Goal: Task Accomplishment & Management: Complete application form

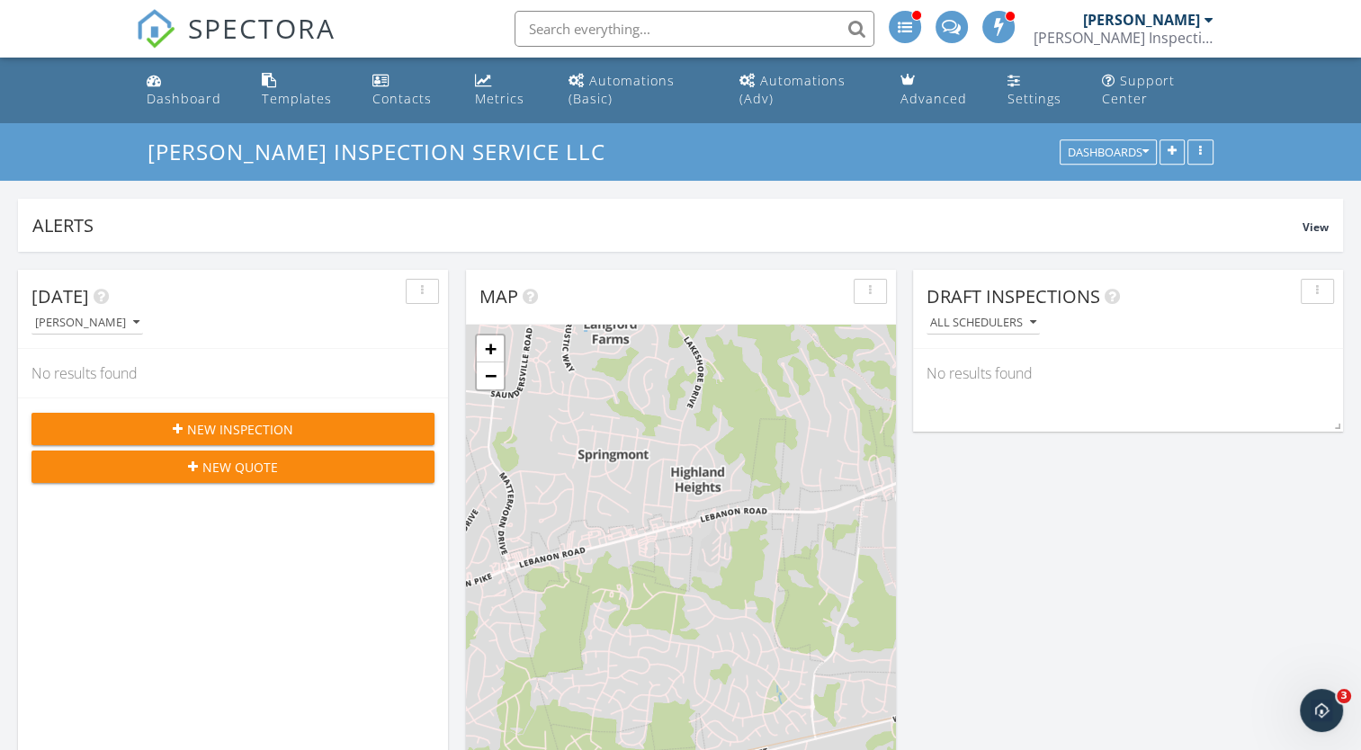
click at [320, 352] on div "New Inspection" at bounding box center [233, 429] width 374 height 19
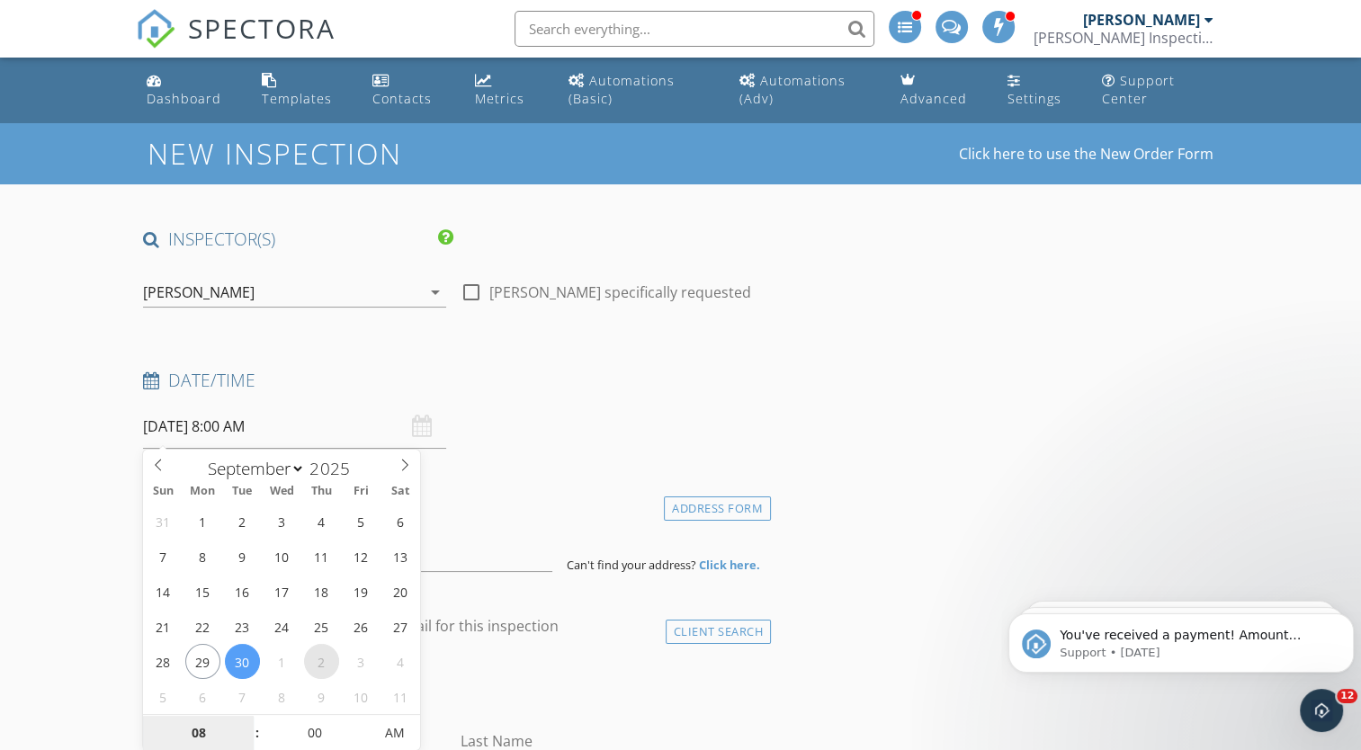
select select "9"
type input "10/02/2025 8:00 AM"
type input "07"
type input "10/02/2025 7:00 AM"
click at [243, 739] on span at bounding box center [247, 742] width 13 height 18
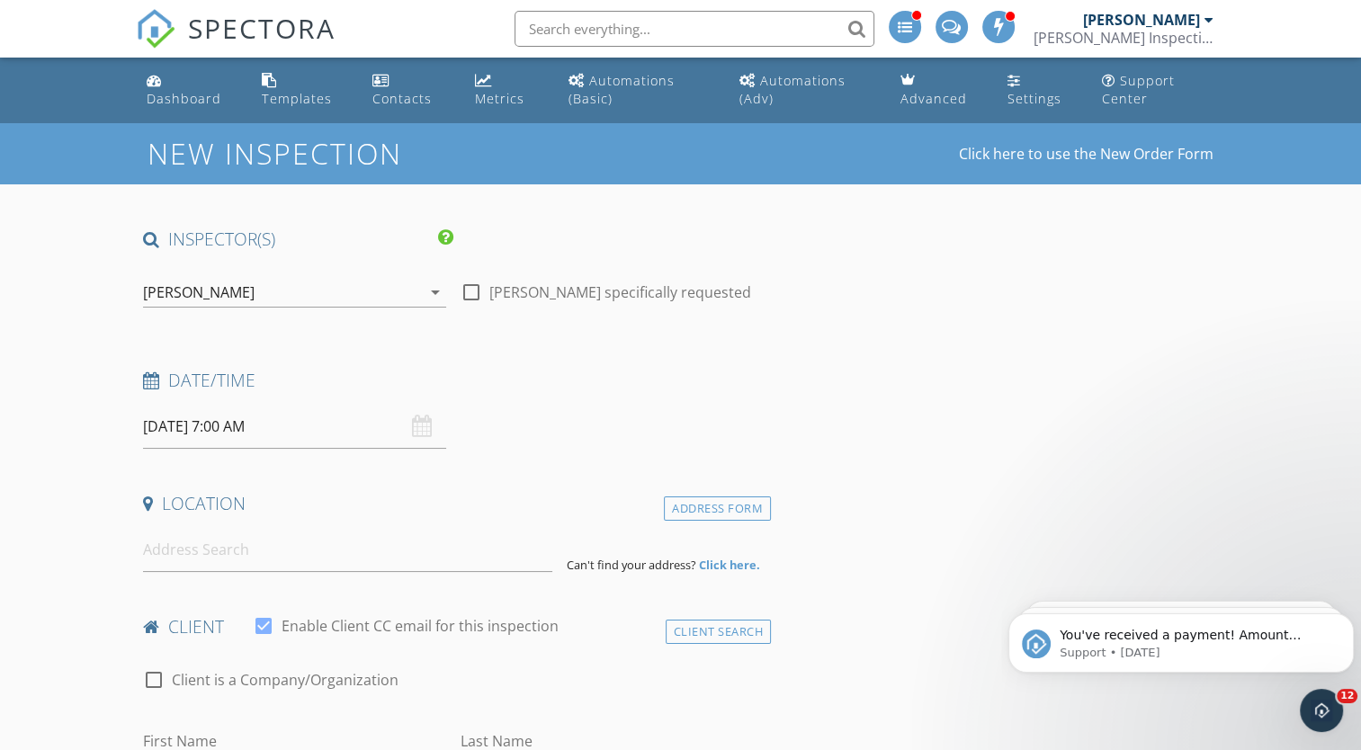
click at [697, 446] on div "Date/Time 10/02/2025 7:00 AM" at bounding box center [453, 409] width 635 height 80
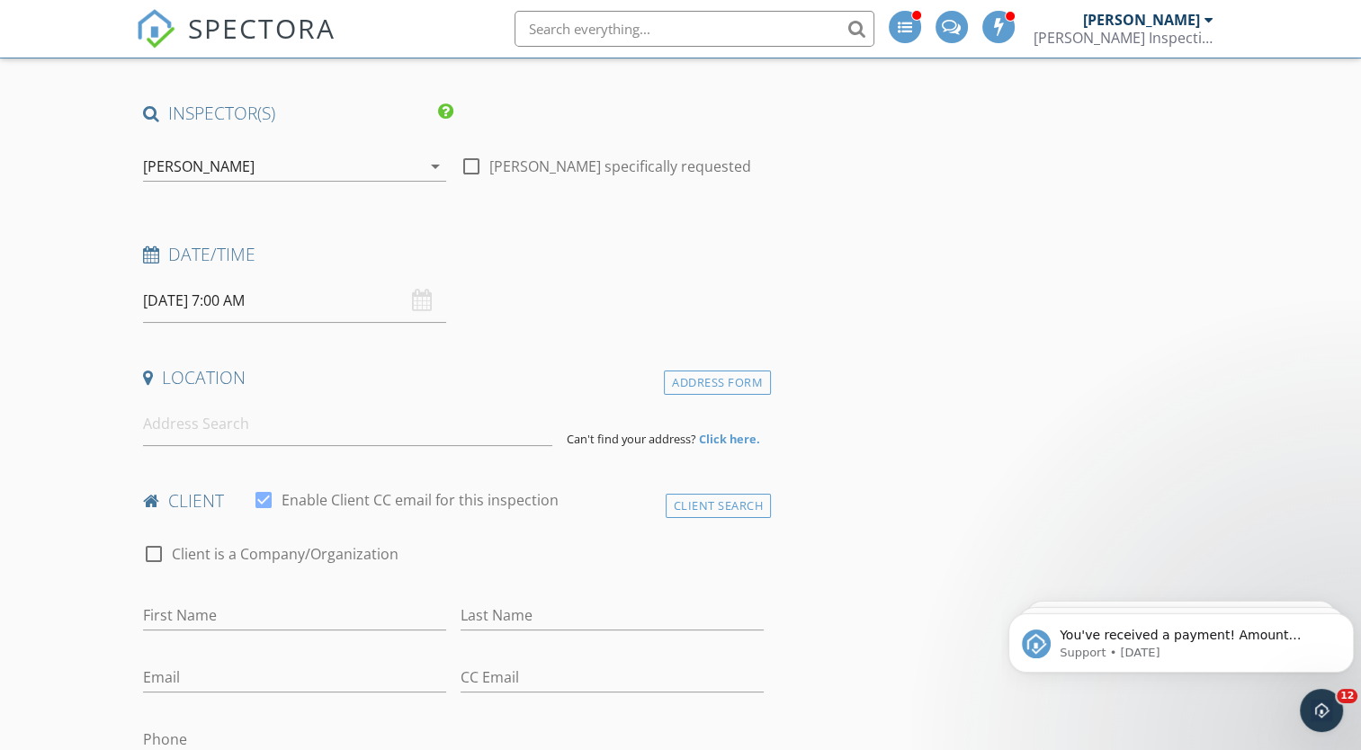
click at [476, 165] on div at bounding box center [471, 166] width 31 height 31
checkbox input "true"
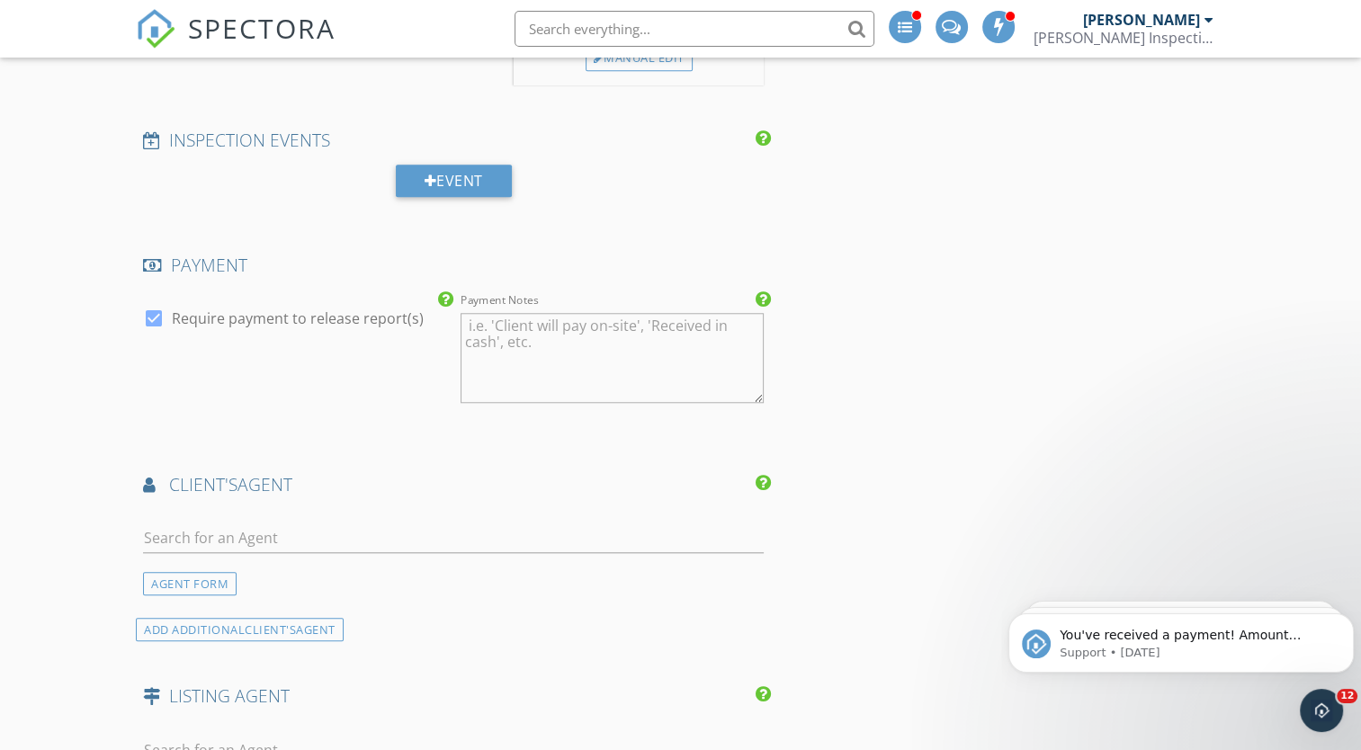
scroll to position [1597, 0]
click at [241, 541] on input "text" at bounding box center [453, 538] width 621 height 30
type input "abb"
click at [248, 581] on div "abbi Slagle" at bounding box center [250, 578] width 112 height 22
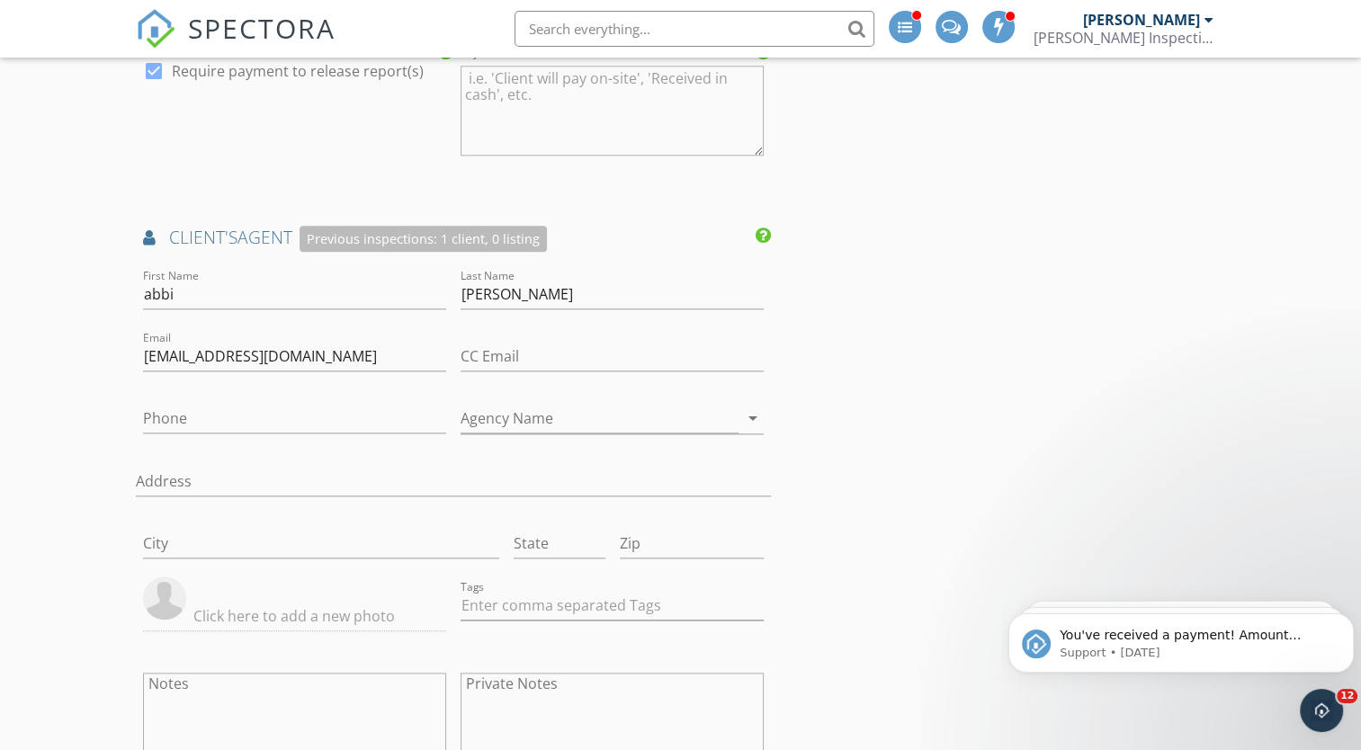
scroll to position [1838, 0]
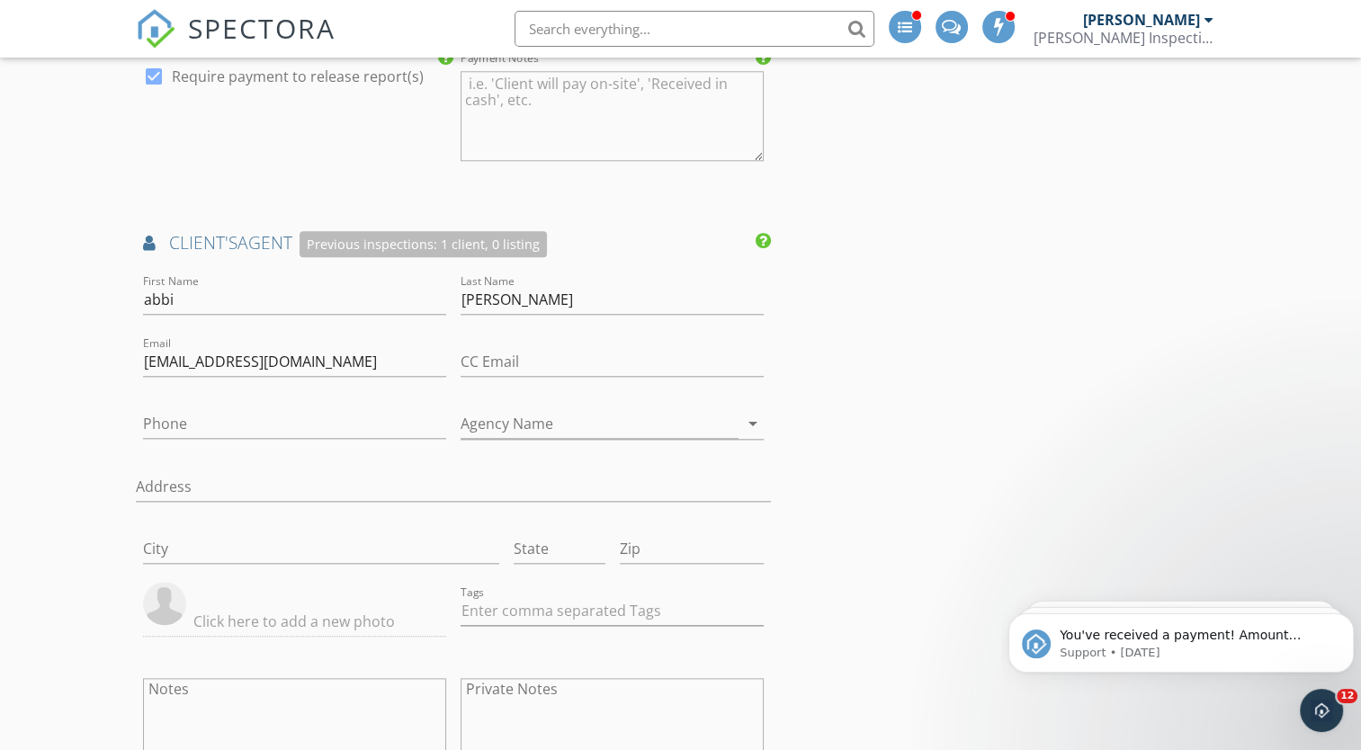
click at [252, 611] on input "text" at bounding box center [294, 622] width 303 height 30
click at [227, 609] on input "text" at bounding box center [294, 622] width 303 height 30
click at [232, 619] on input "text" at bounding box center [294, 622] width 303 height 30
click at [1011, 405] on div "INSPECTOR(S) check_box William Tate PRIMARY William Tate arrow_drop_down check_…" at bounding box center [680, 162] width 1088 height 3547
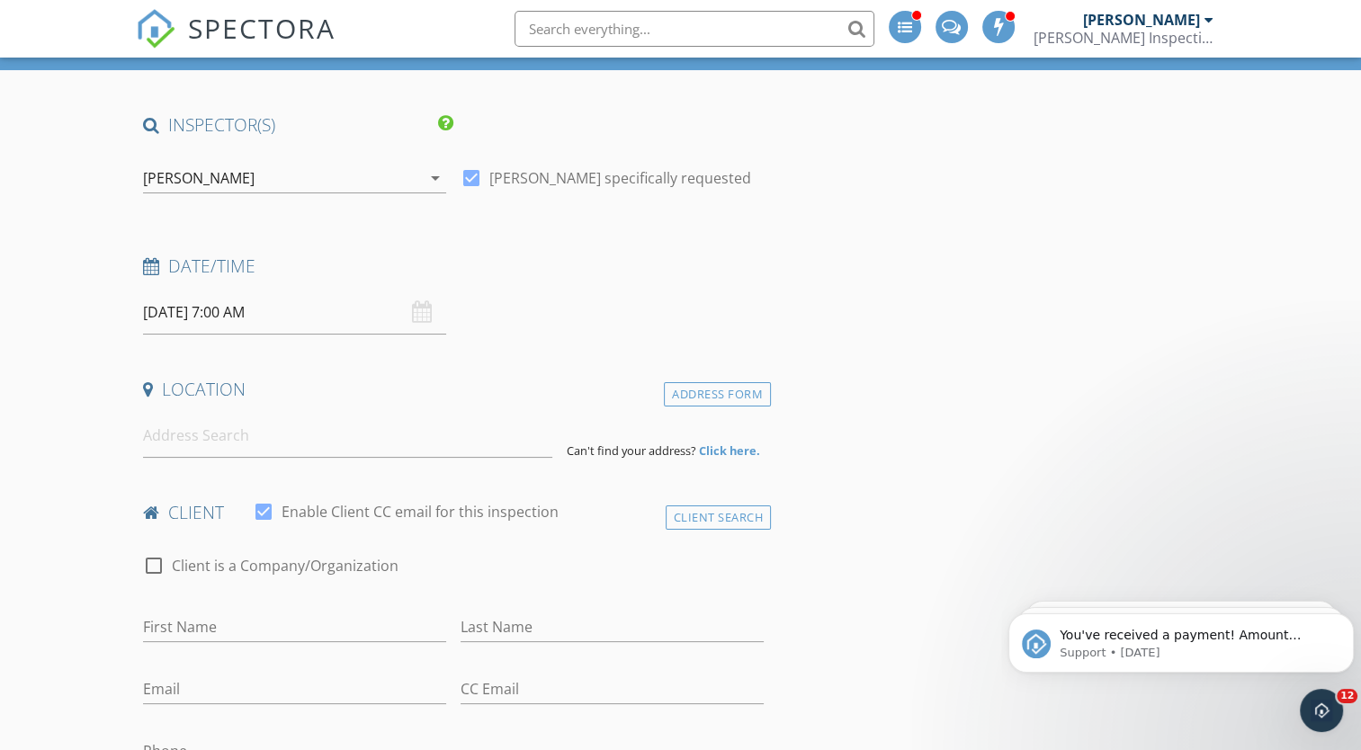
scroll to position [248, 0]
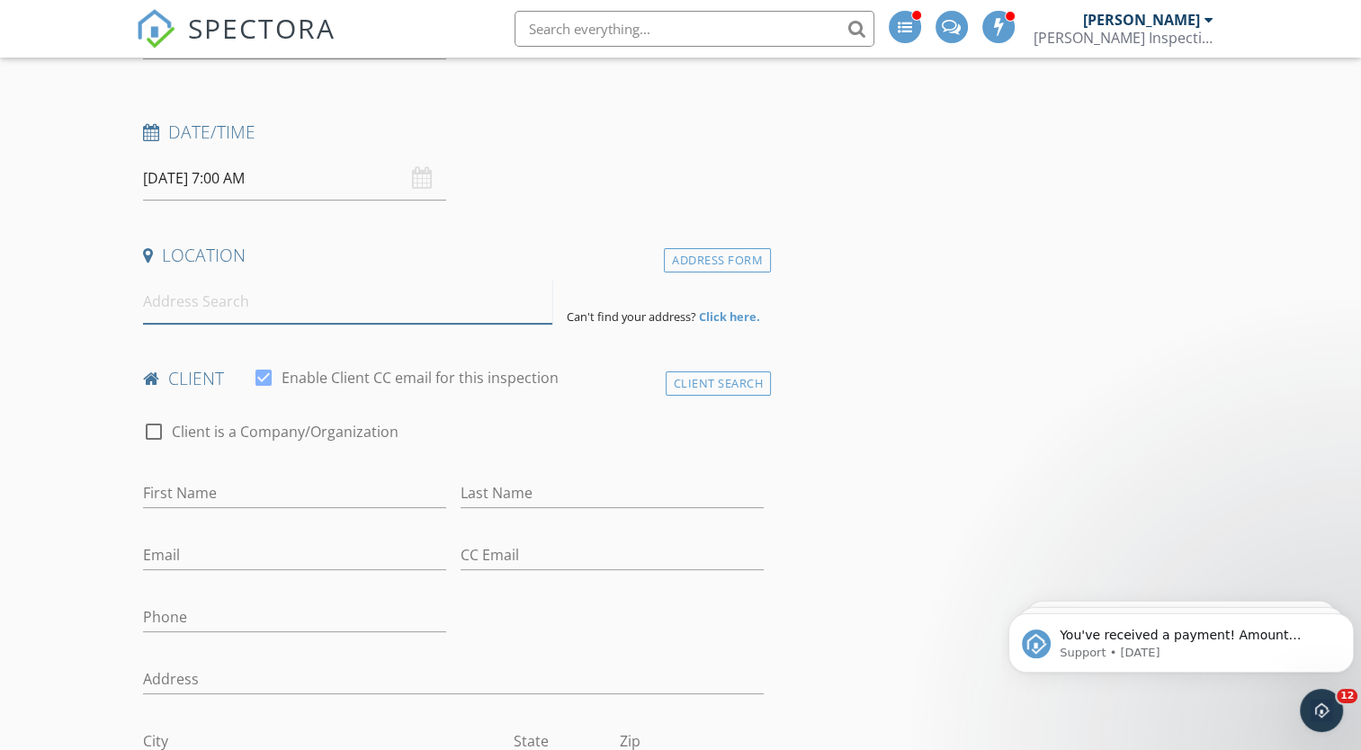
click at [426, 311] on input at bounding box center [347, 302] width 409 height 44
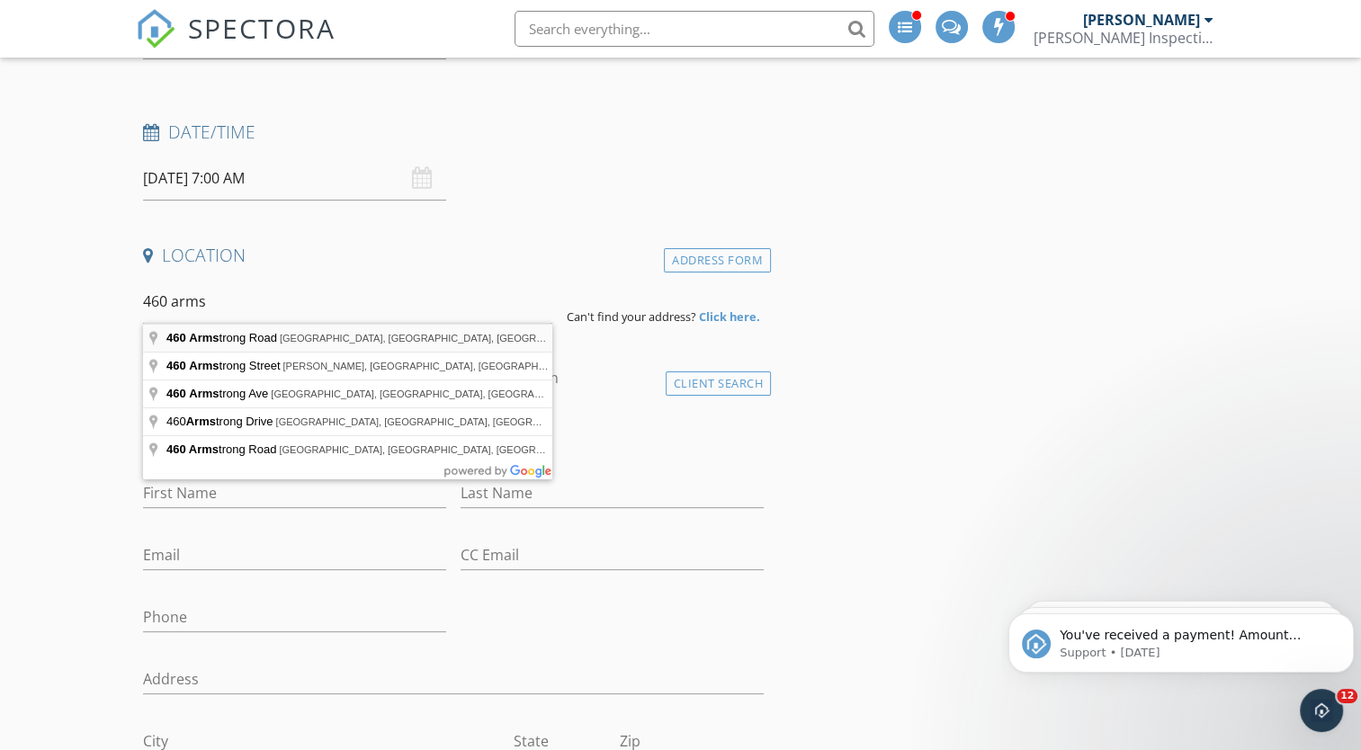
type input "460 Armstrong Road, Castalian Springs, TN, USA"
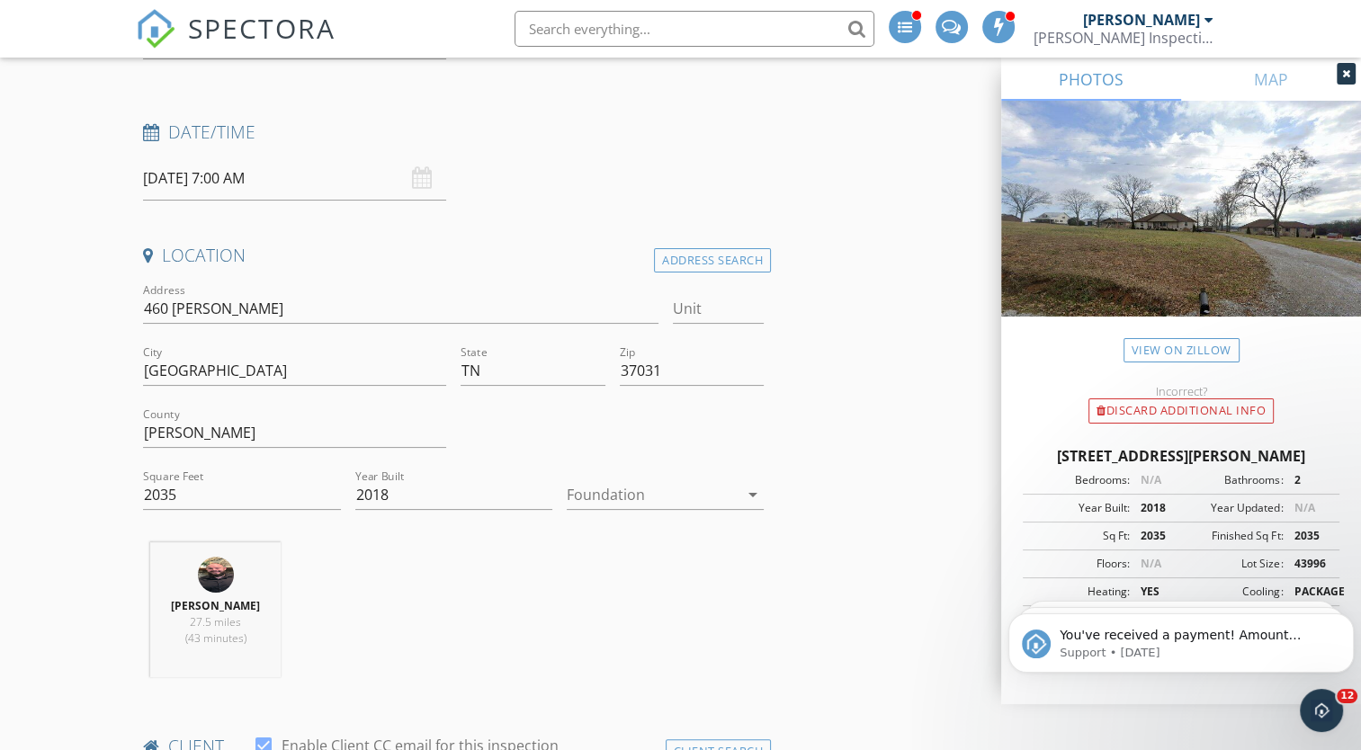
scroll to position [345, 0]
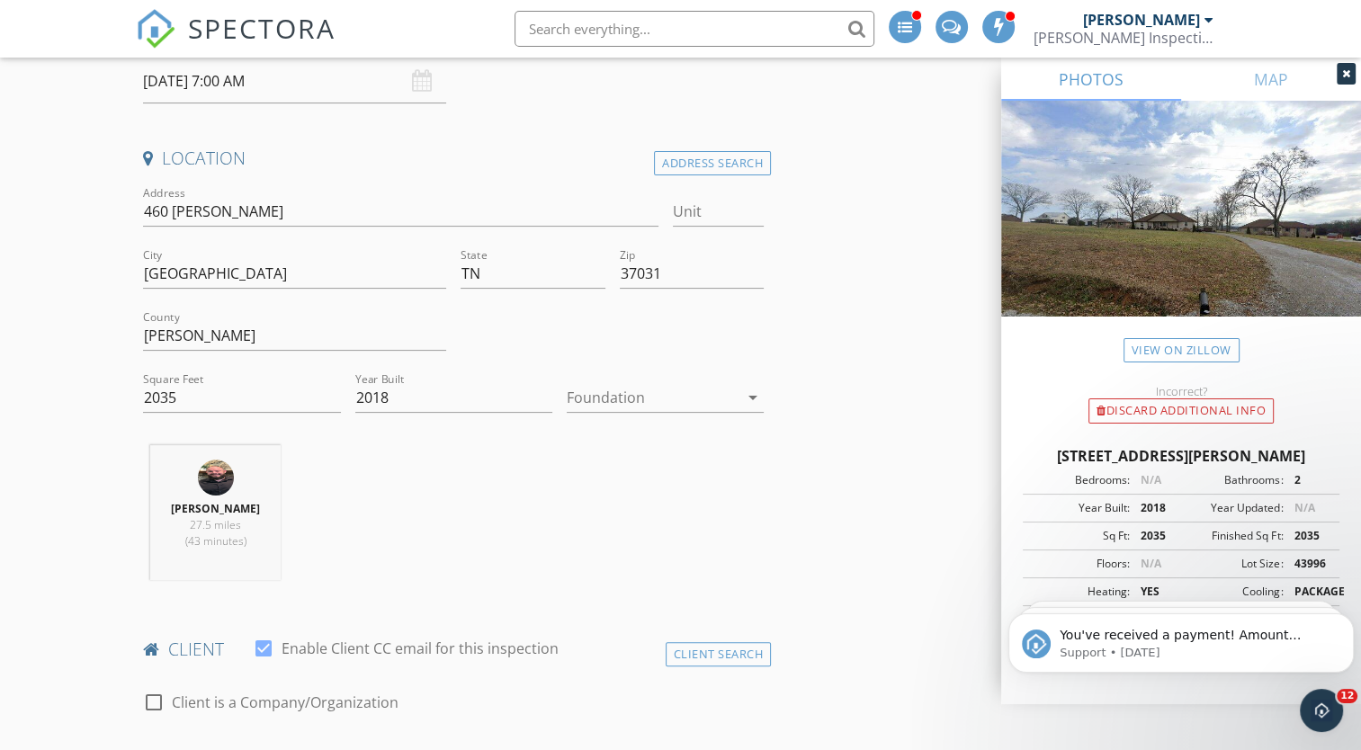
click at [702, 407] on div at bounding box center [653, 397] width 172 height 29
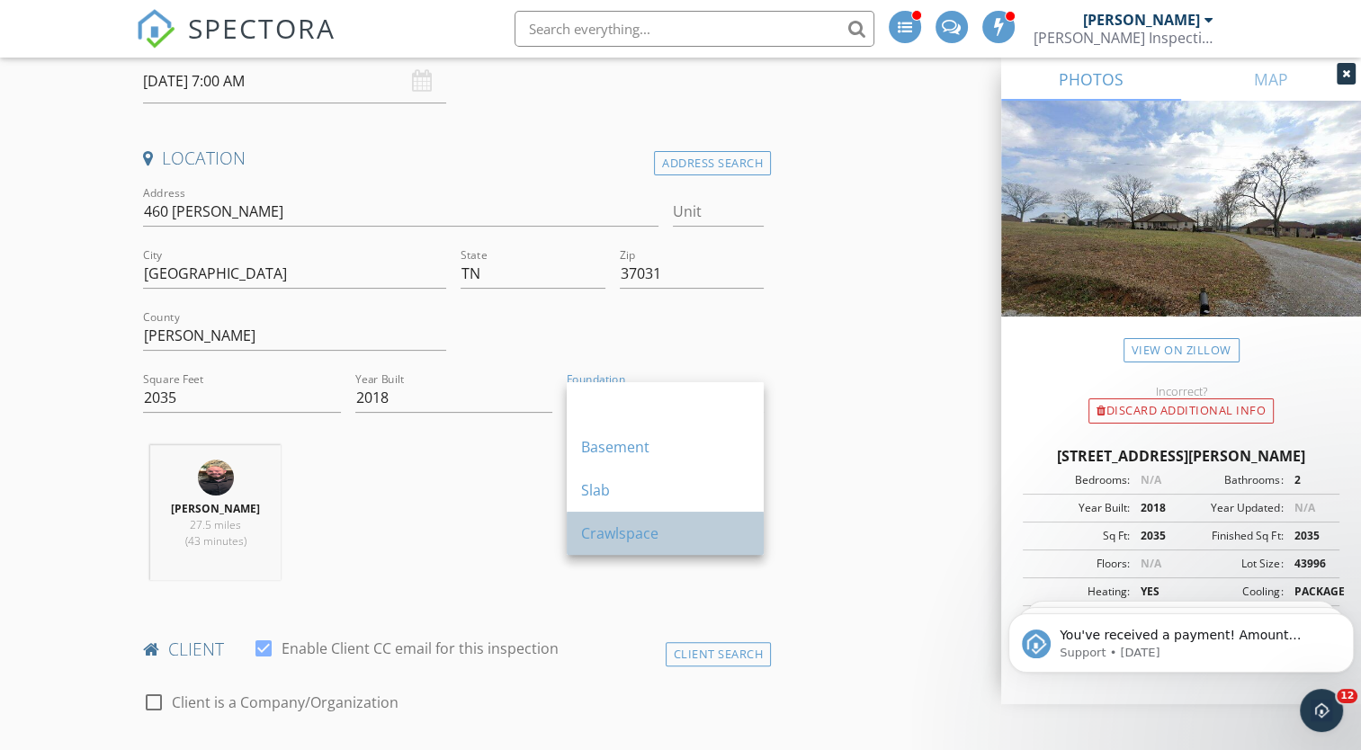
click at [633, 523] on div "Crawlspace" at bounding box center [665, 534] width 168 height 22
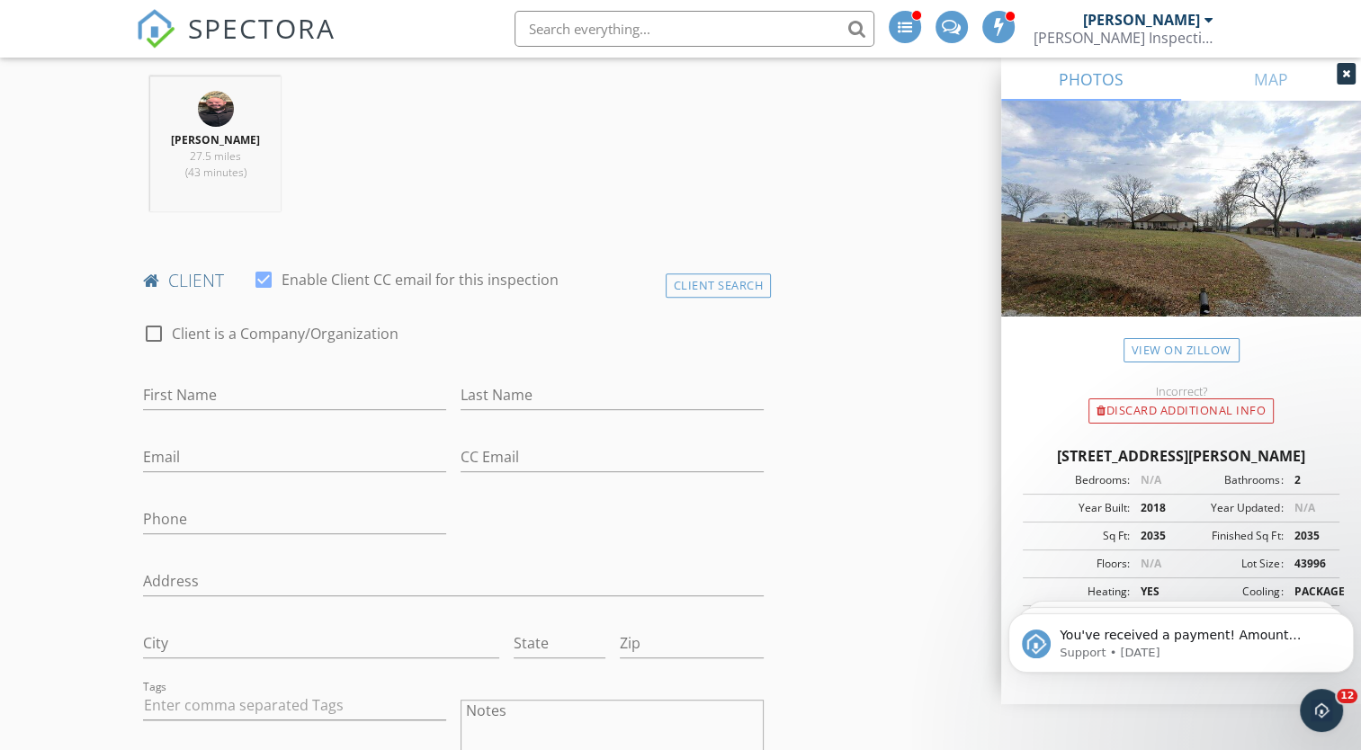
scroll to position [718, 0]
click at [264, 386] on input "First Name" at bounding box center [294, 392] width 303 height 30
type input "Josh"
type input "Maxwell"
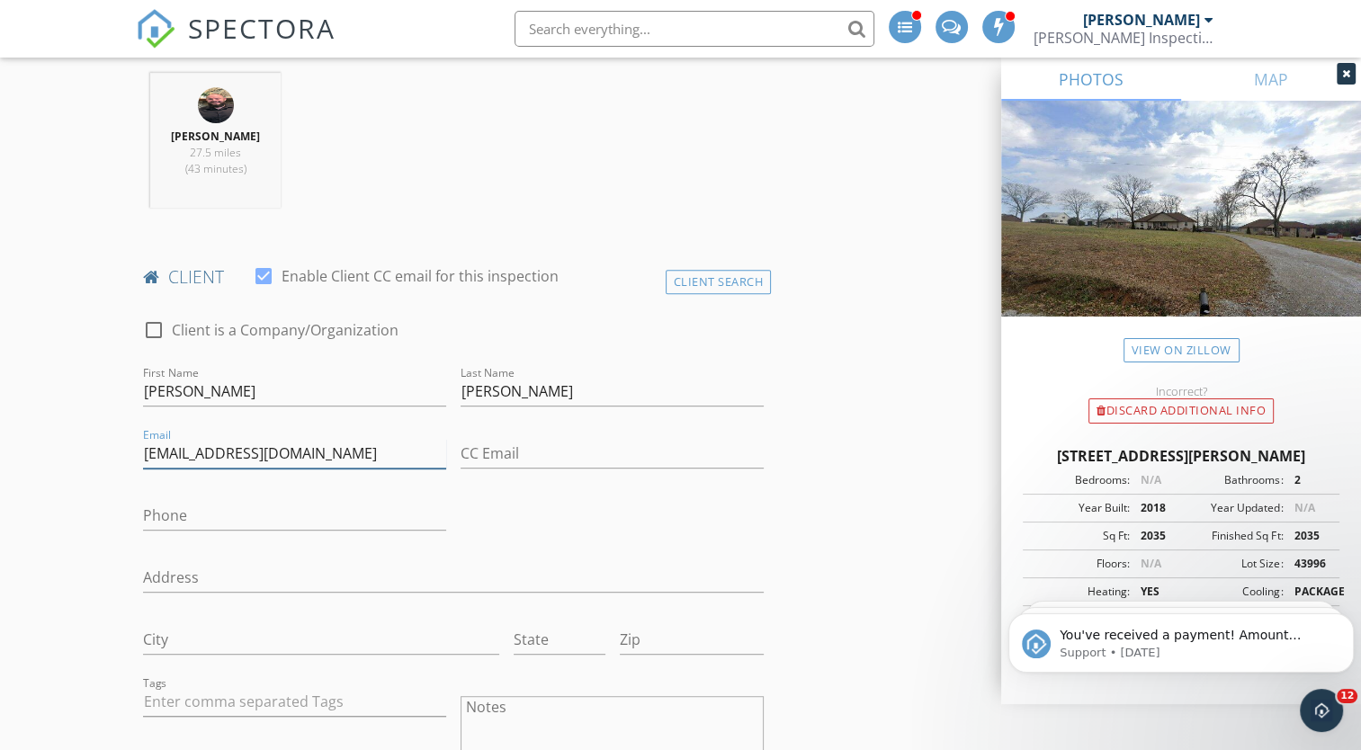
type input "maxwelljosh9@gmail.com"
click at [338, 513] on input "Phone" at bounding box center [294, 516] width 303 height 30
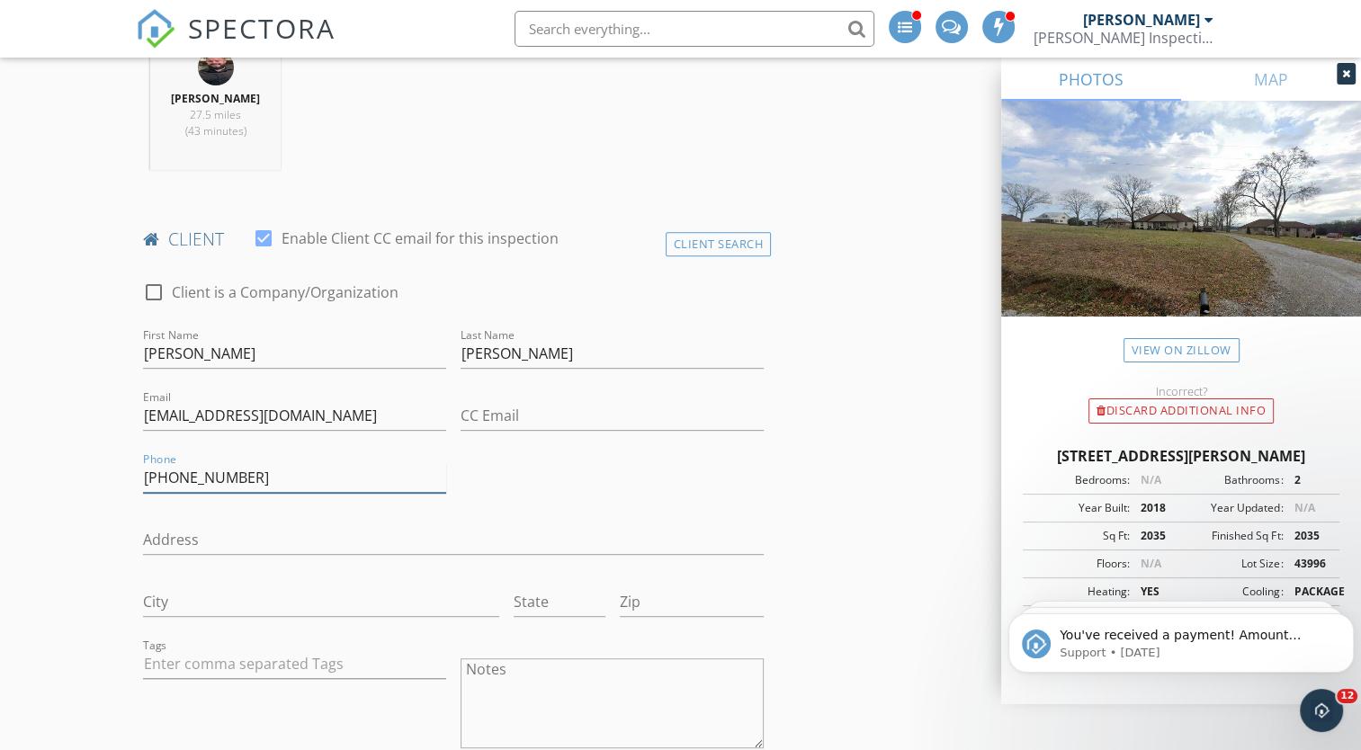
scroll to position [1003, 0]
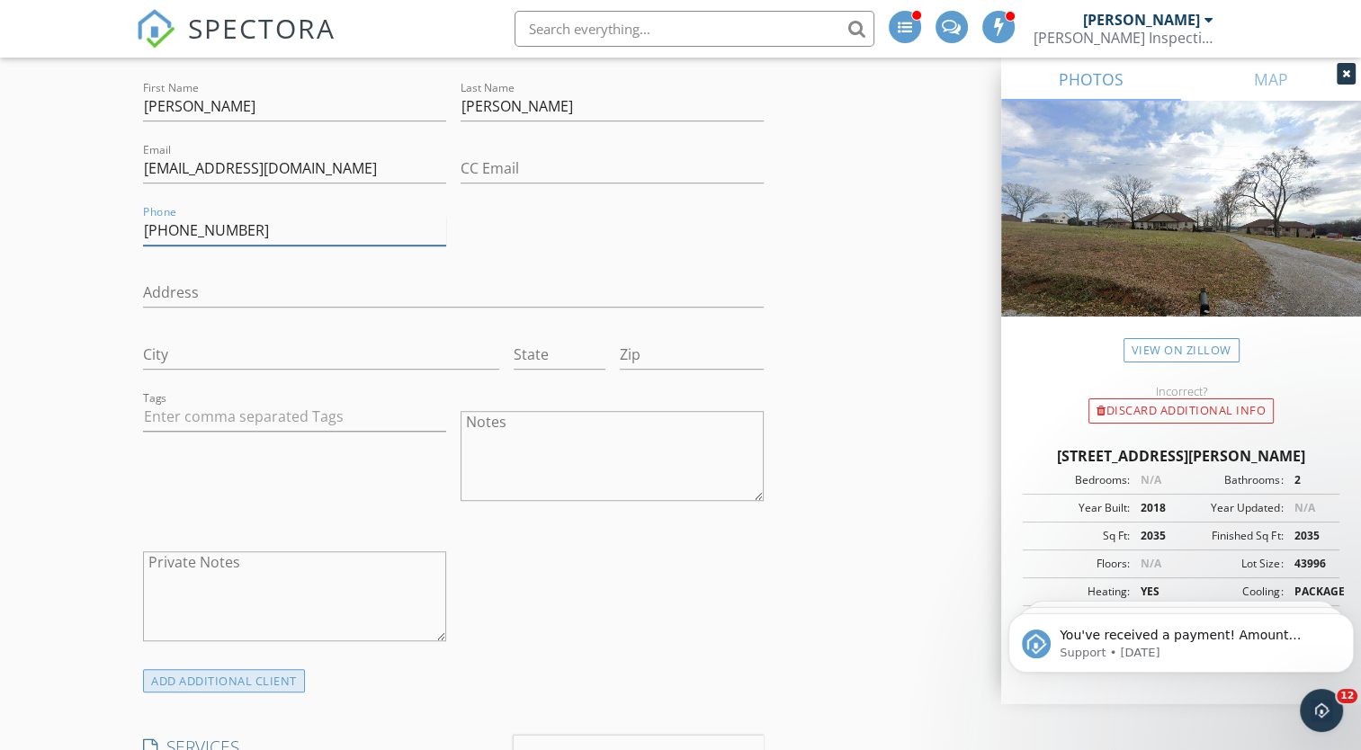
type input "615-607-1546"
click at [266, 682] on div "ADD ADDITIONAL client" at bounding box center [224, 681] width 162 height 24
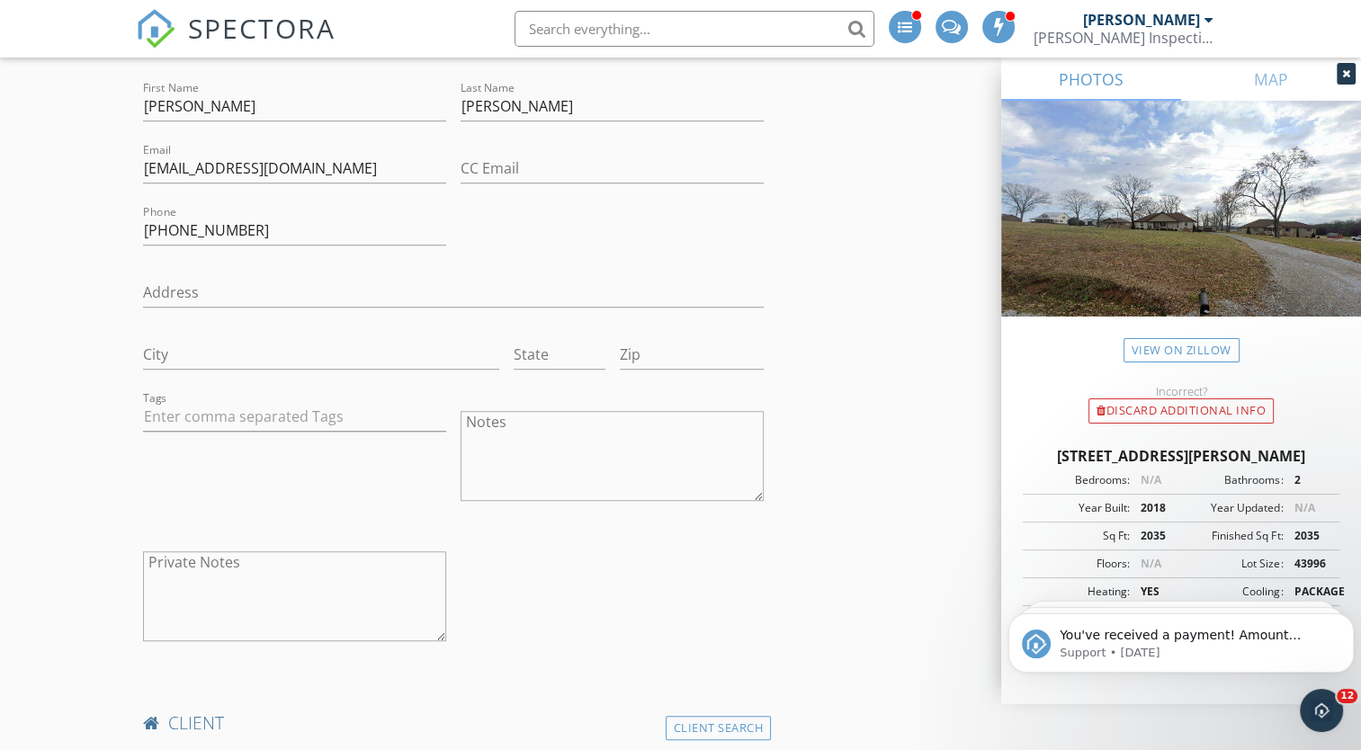
scroll to position [1211, 0]
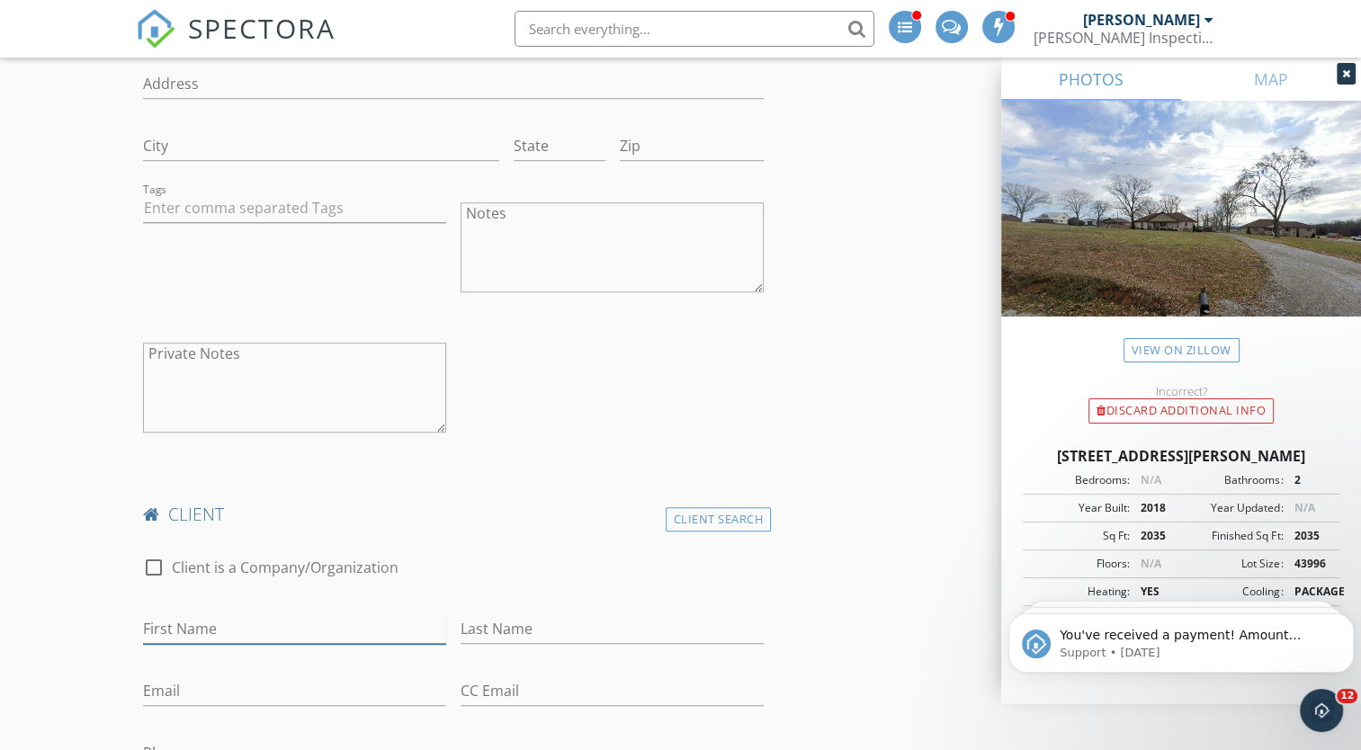
click at [237, 630] on input "First Name" at bounding box center [294, 629] width 303 height 30
type input "Kelsey"
type input "Maxwell"
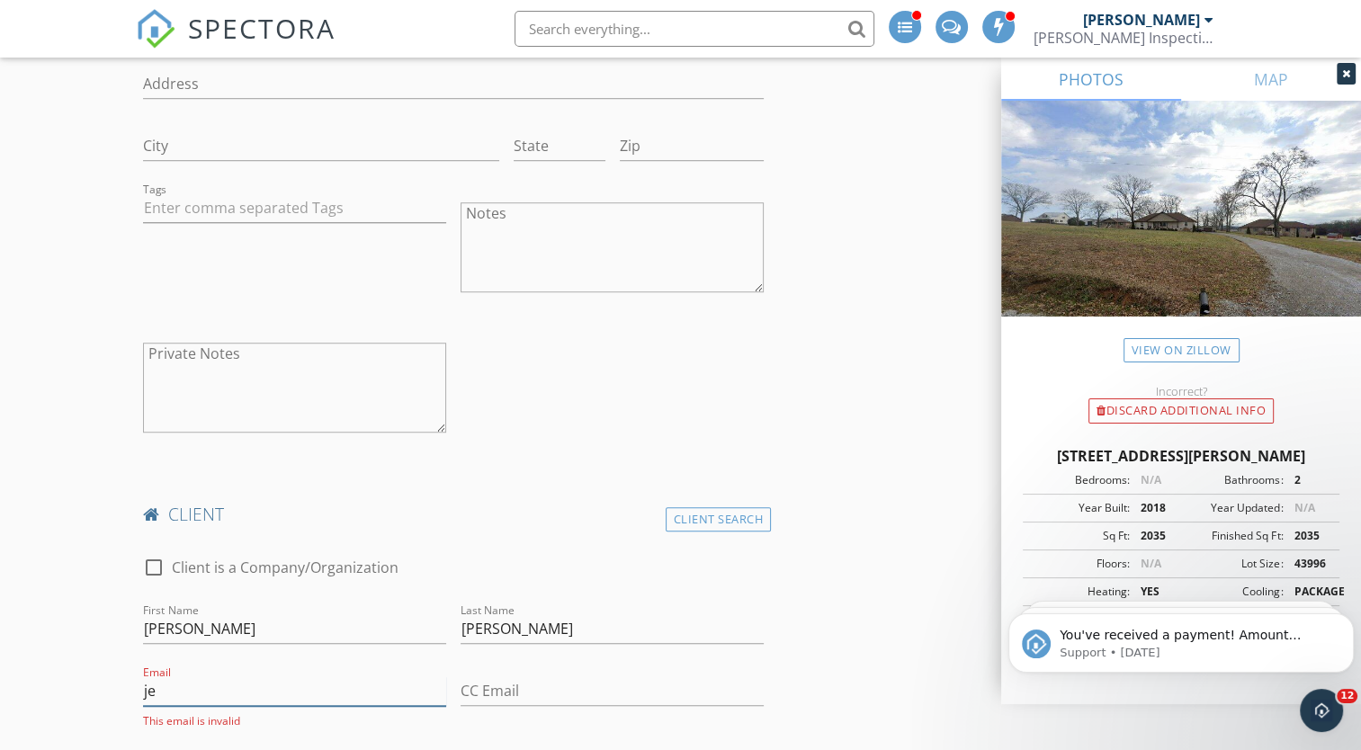
type input "j"
drag, startPoint x: 151, startPoint y: 696, endPoint x: 290, endPoint y: 324, distance: 397.3
type input "kelseyheatherly97@gmail.com"
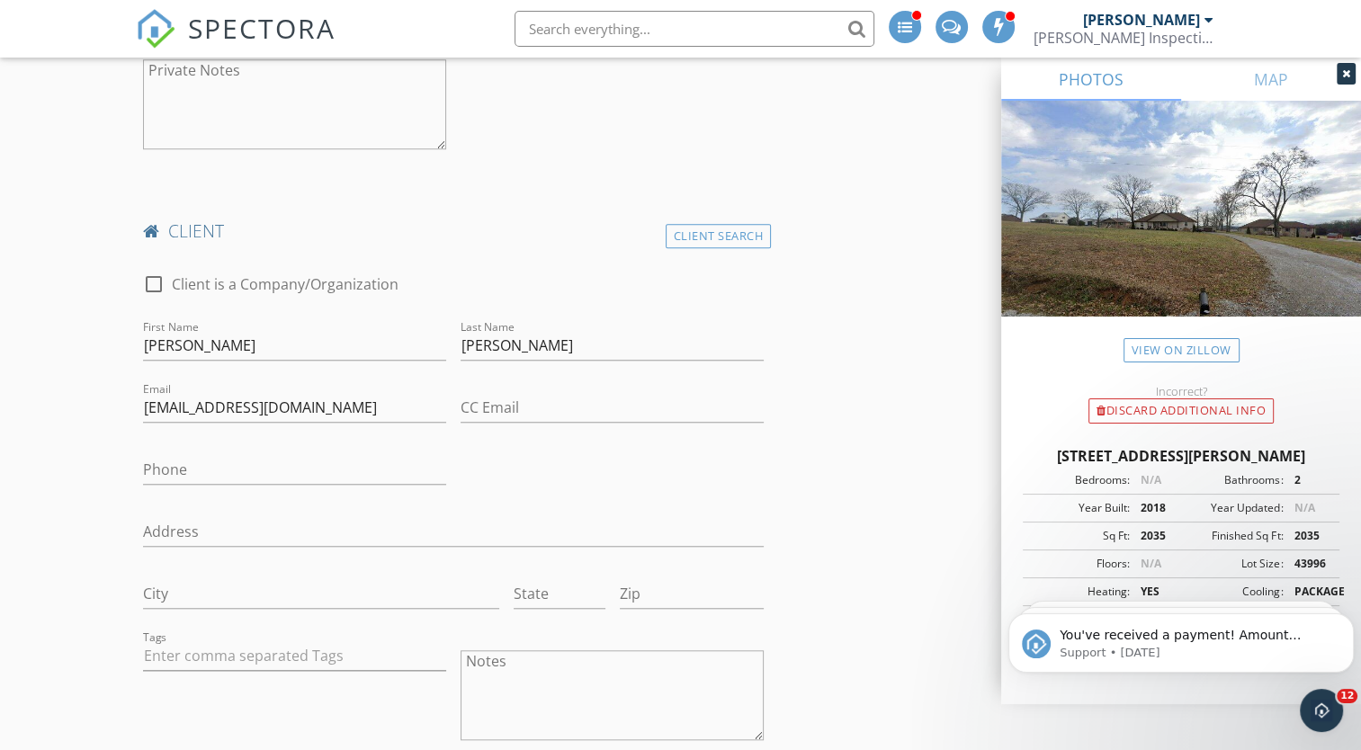
scroll to position [1496, 0]
click at [219, 465] on input "Phone" at bounding box center [294, 469] width 303 height 30
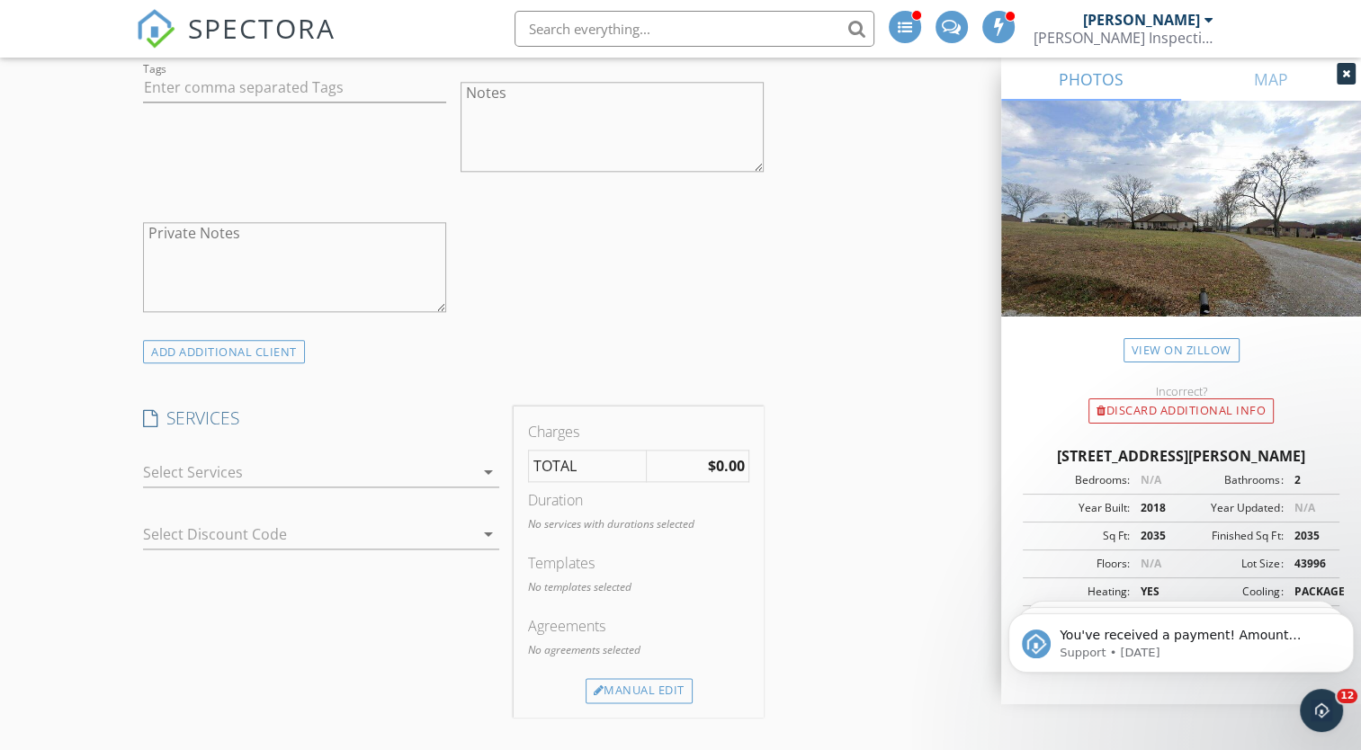
scroll to position [2064, 0]
type input "615-572-5970"
click at [408, 476] on div at bounding box center [308, 471] width 331 height 29
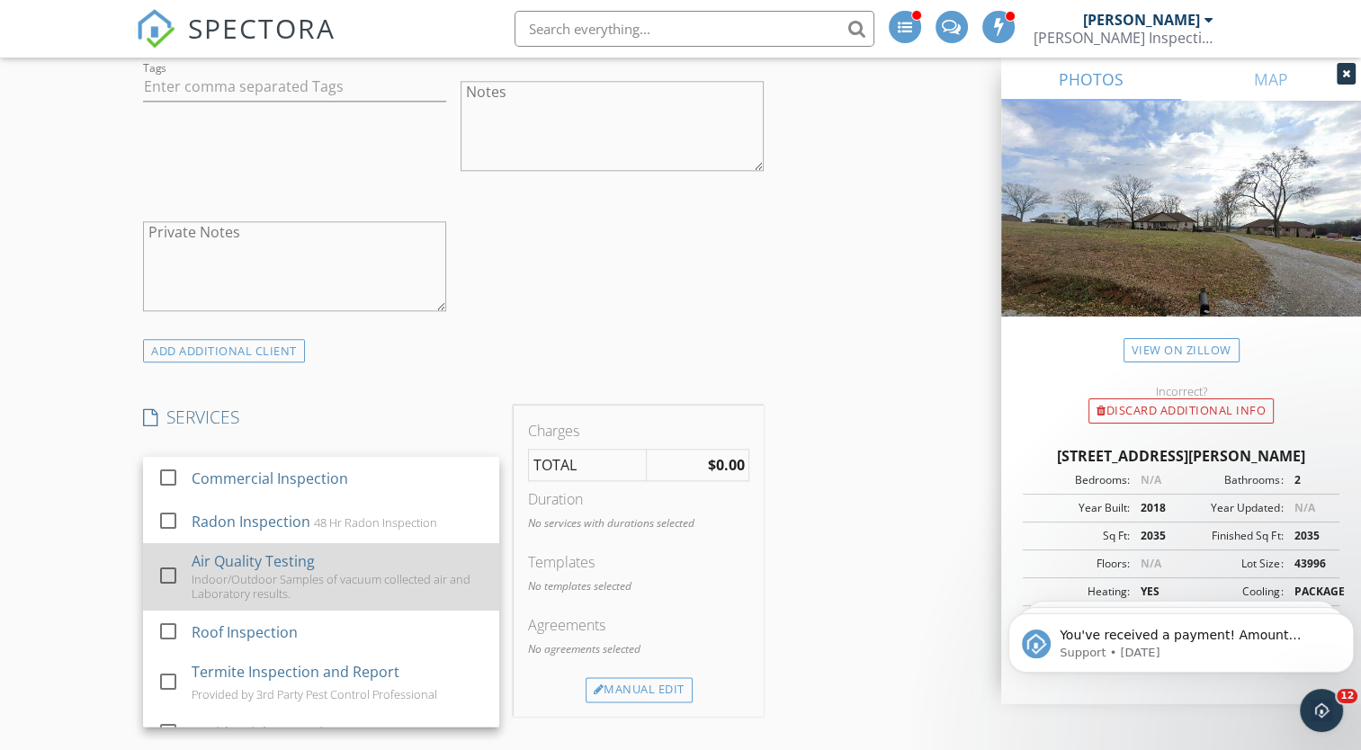
scroll to position [28, 0]
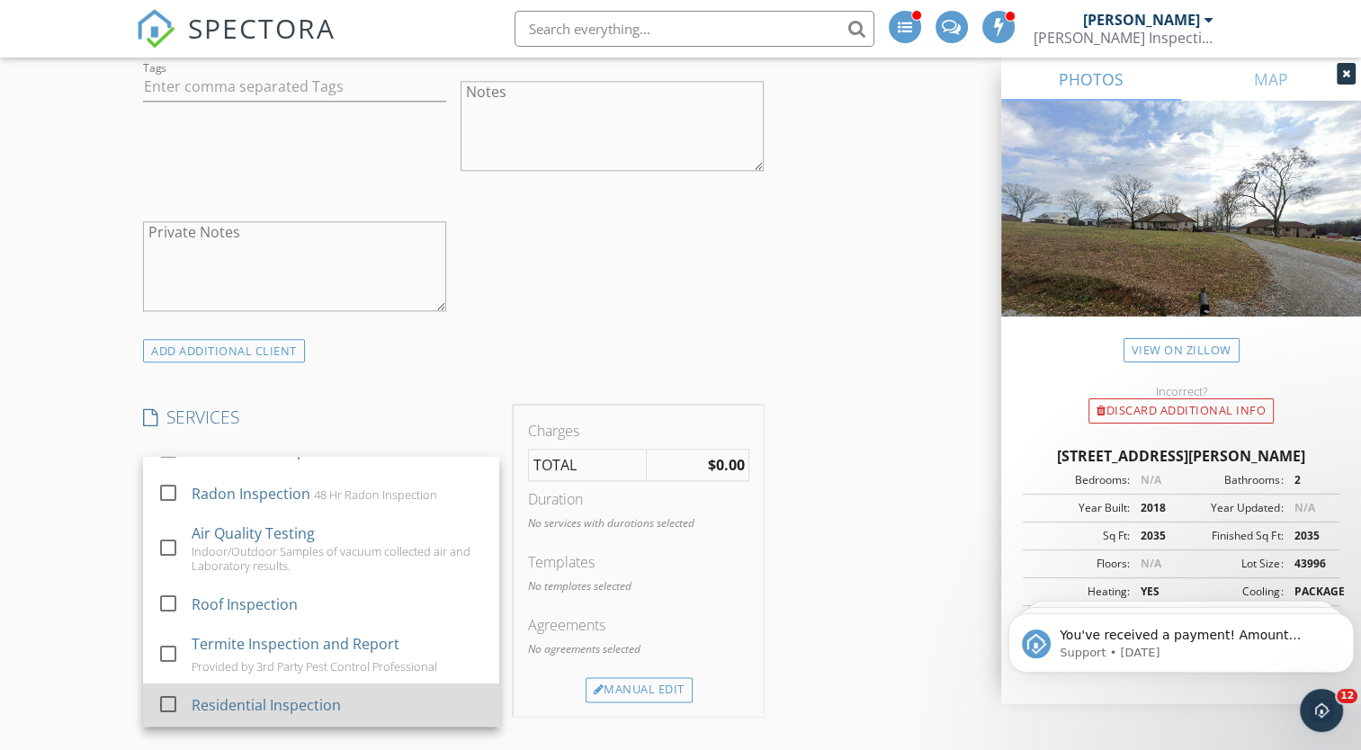
click at [160, 692] on div at bounding box center [168, 703] width 31 height 31
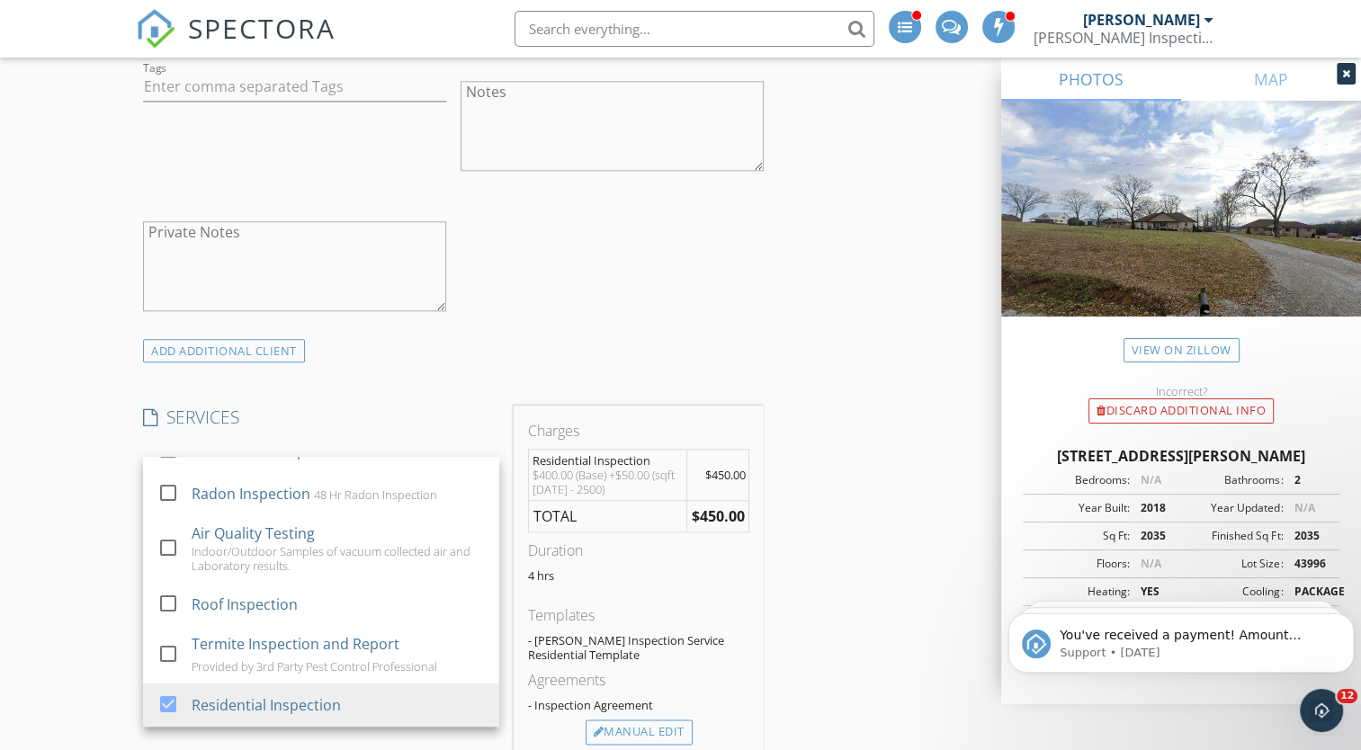
click at [812, 599] on div "INSPECTOR(S) check_box William Tate PRIMARY William Tate arrow_drop_down check_…" at bounding box center [680, 508] width 1088 height 4688
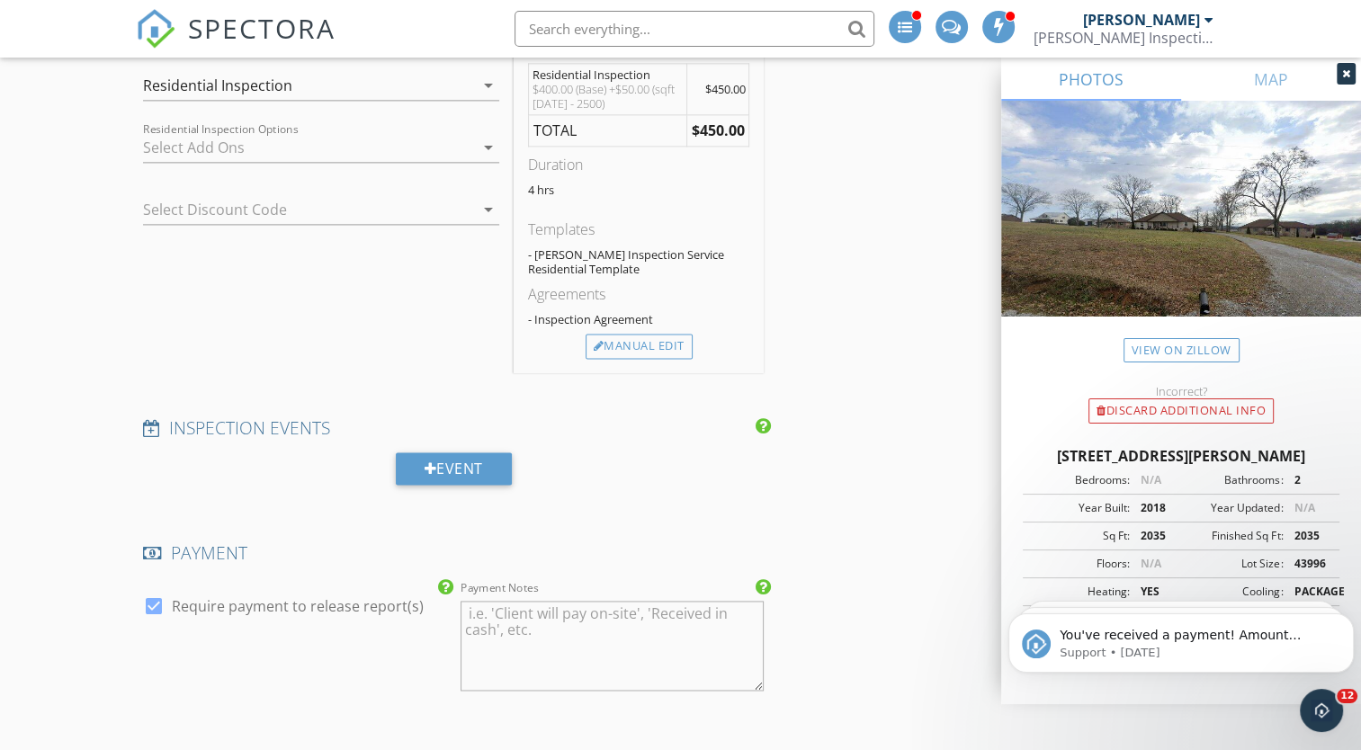
scroll to position [2702, 0]
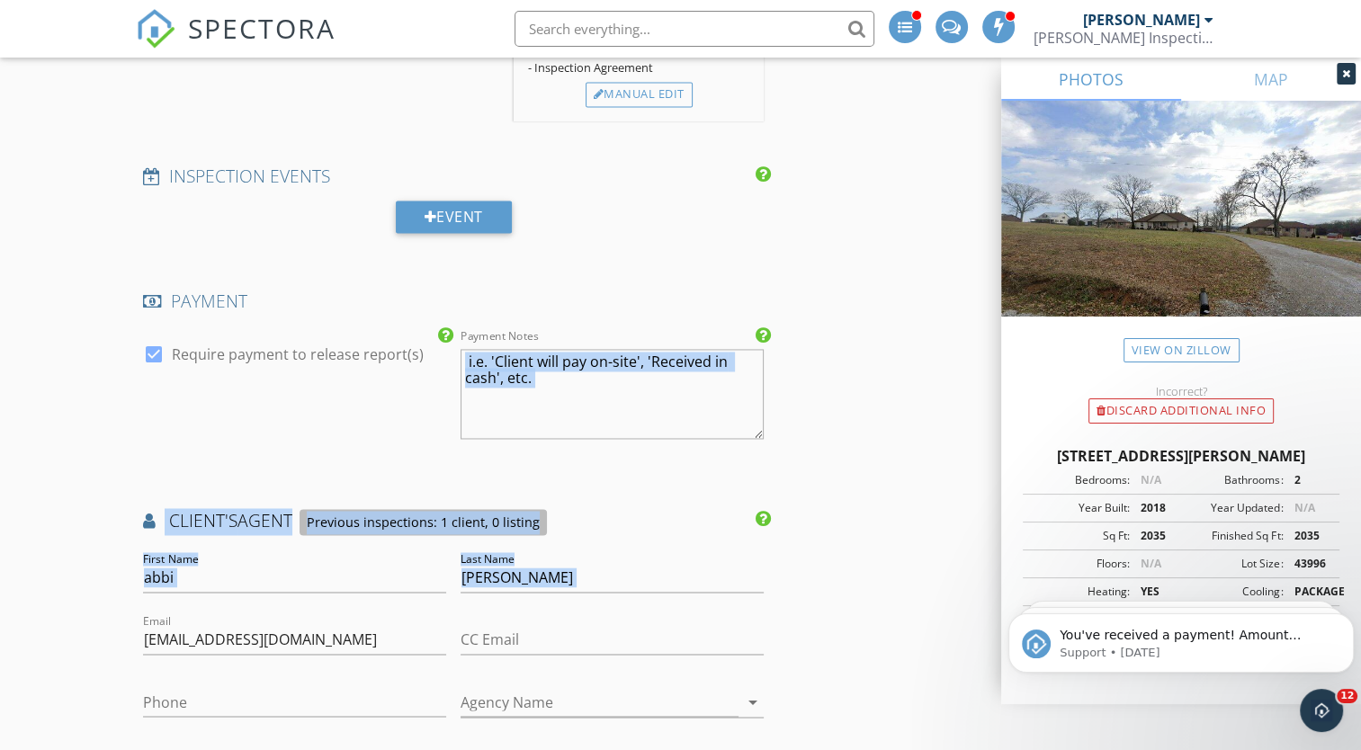
drag, startPoint x: 812, startPoint y: 599, endPoint x: 826, endPoint y: 372, distance: 227.0
drag, startPoint x: 826, startPoint y: 372, endPoint x: 857, endPoint y: 492, distance: 123.7
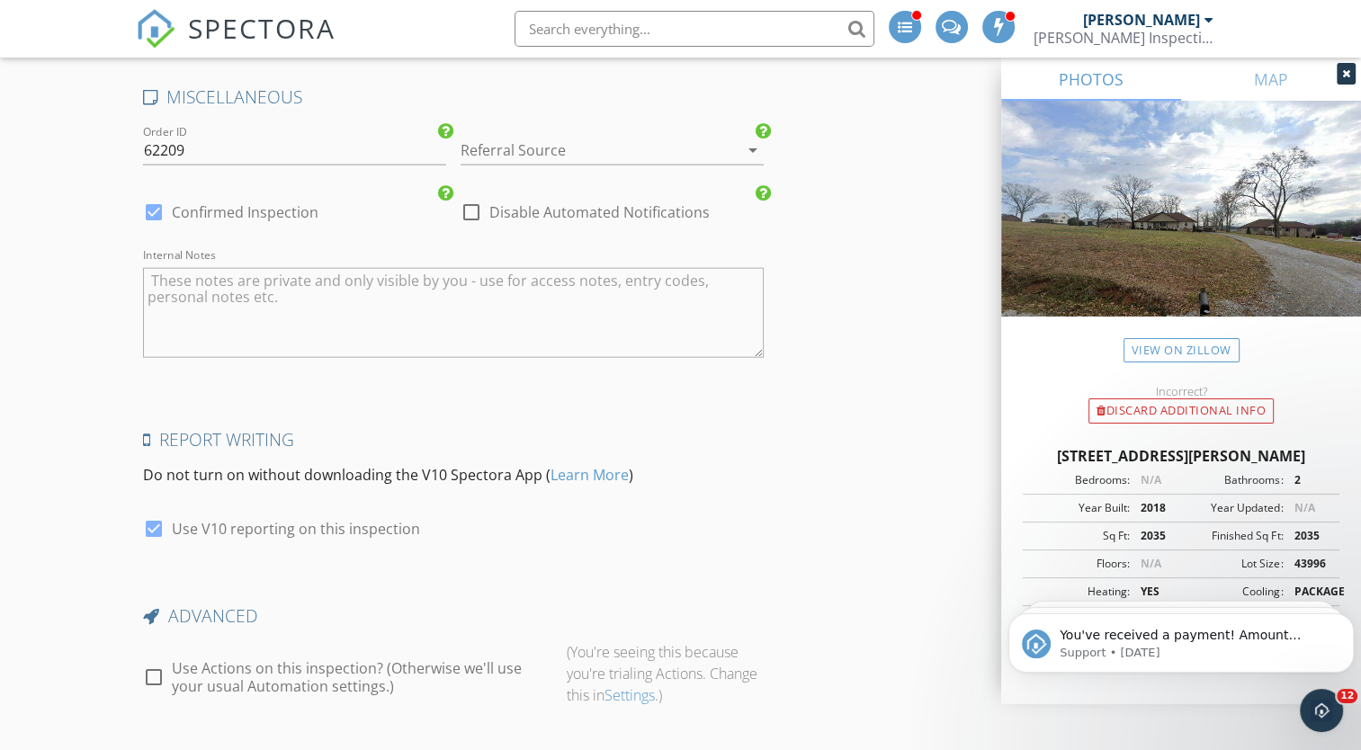
scroll to position [4198, 0]
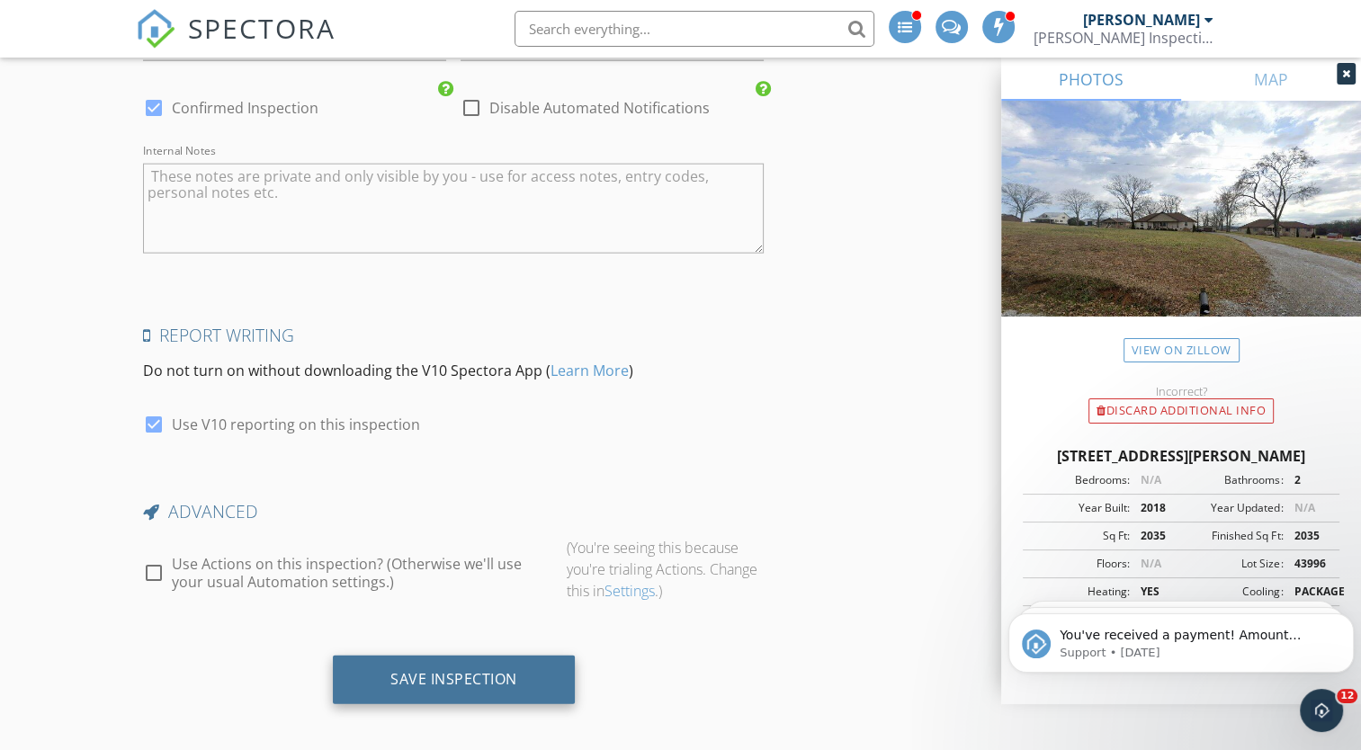
click at [470, 670] on div "Save Inspection" at bounding box center [453, 679] width 127 height 18
click at [504, 670] on div "Save Inspection" at bounding box center [453, 679] width 127 height 18
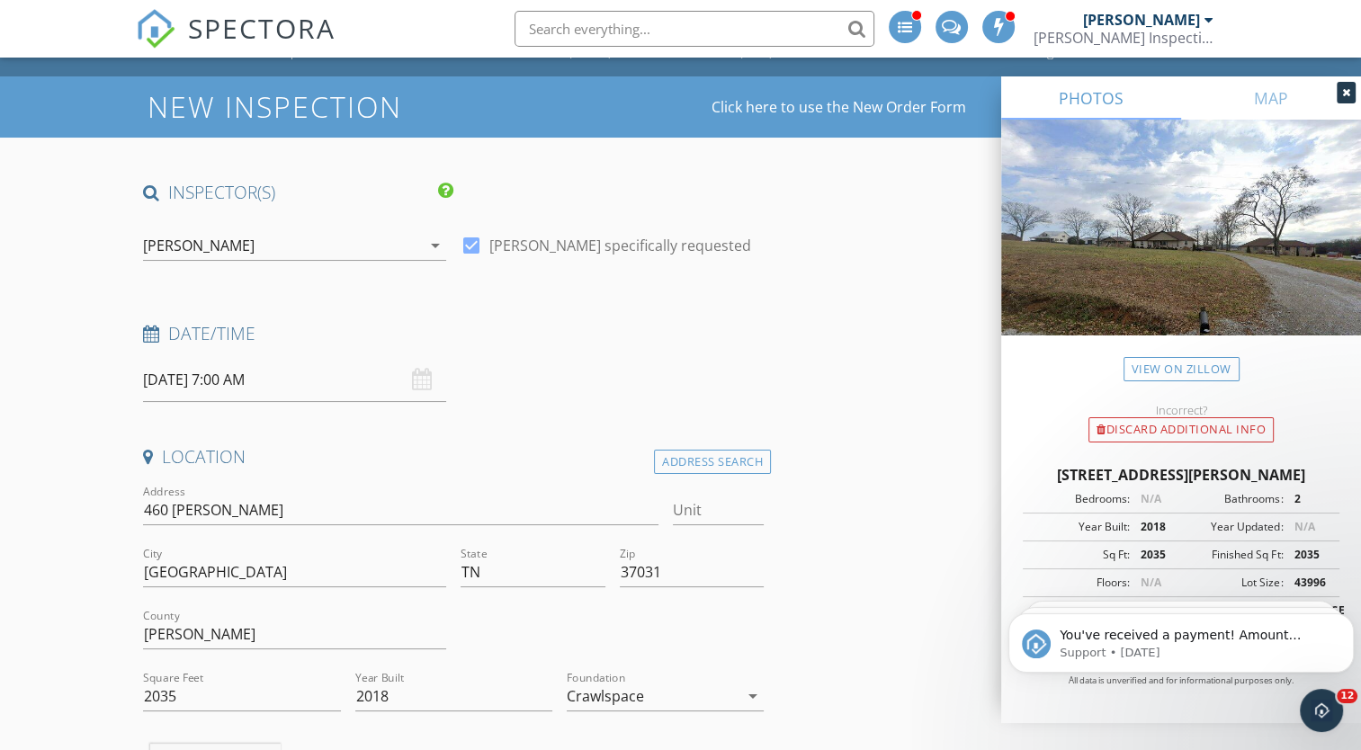
scroll to position [0, 0]
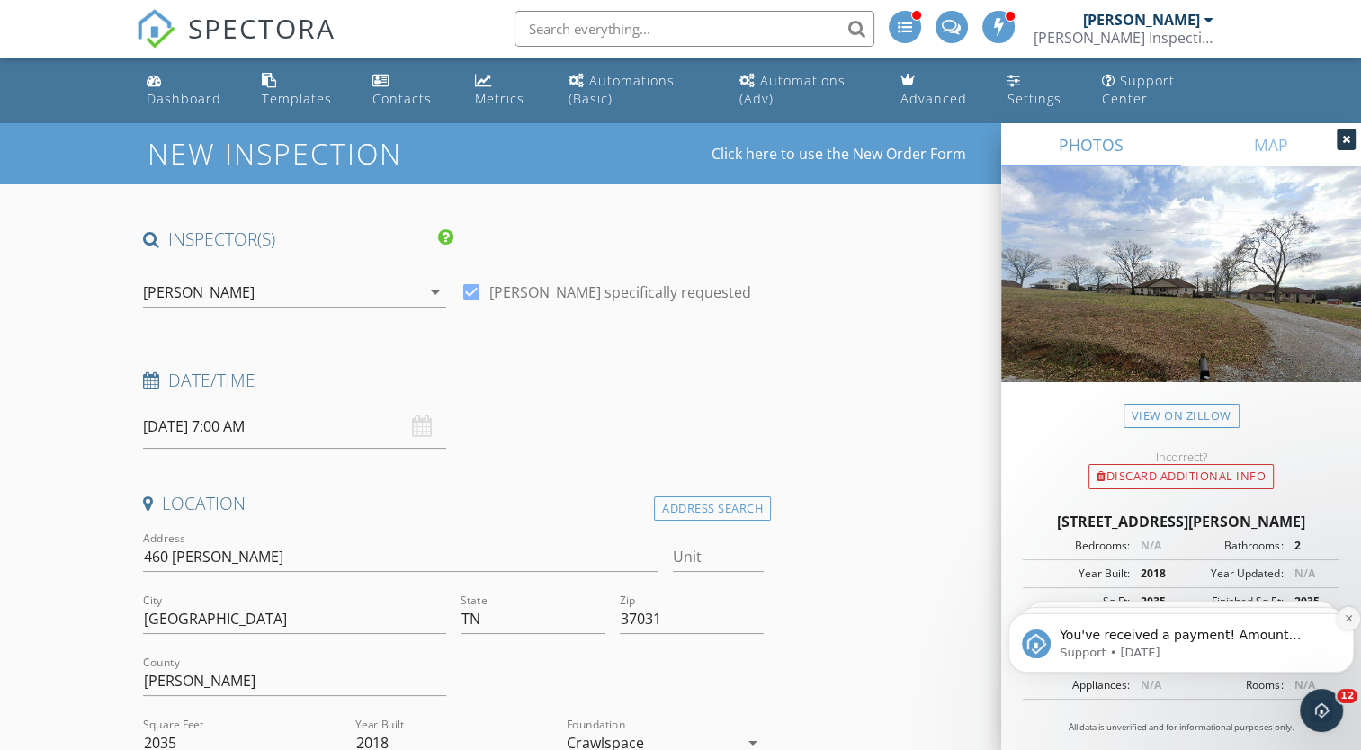
click at [1349, 617] on icon "Dismiss notification" at bounding box center [1348, 618] width 6 height 6
click at [1349, 617] on icon "Dismiss notification" at bounding box center [1347, 618] width 5 height 5
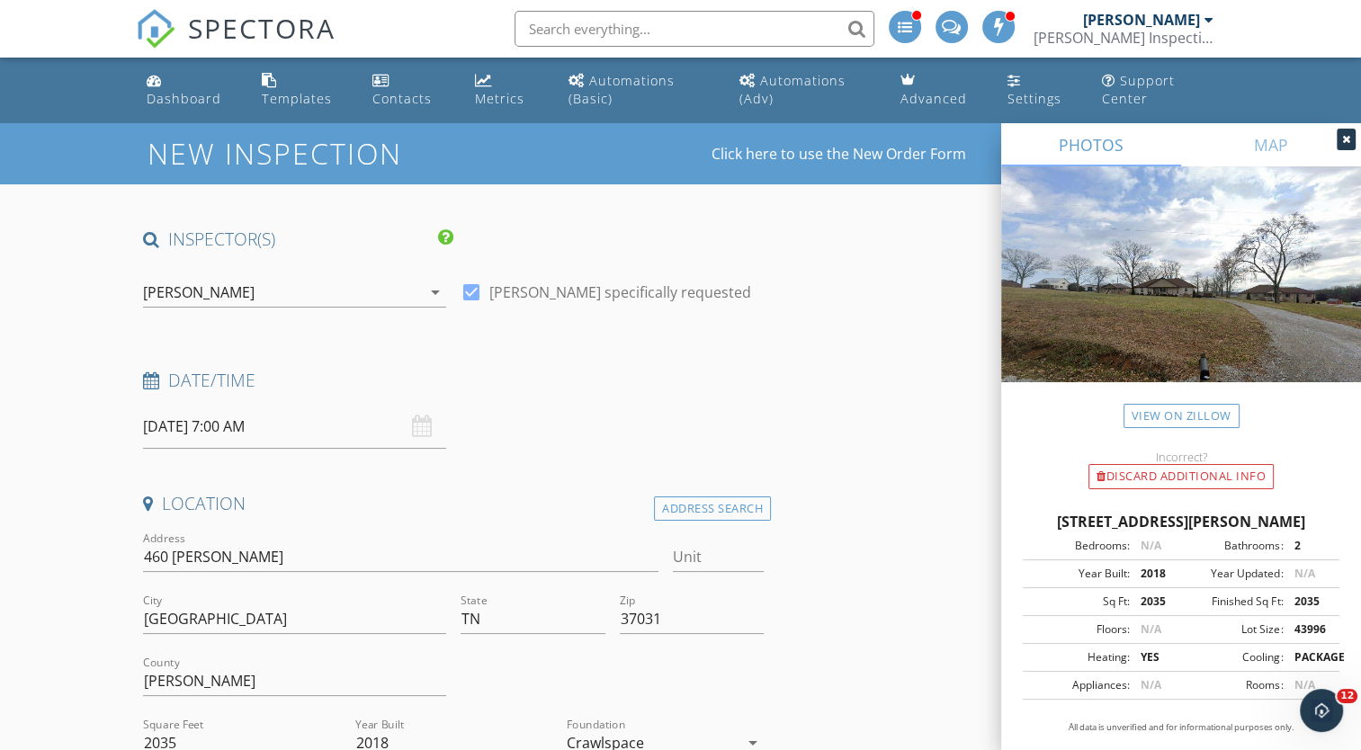
click at [1347, 138] on icon at bounding box center [1346, 139] width 8 height 11
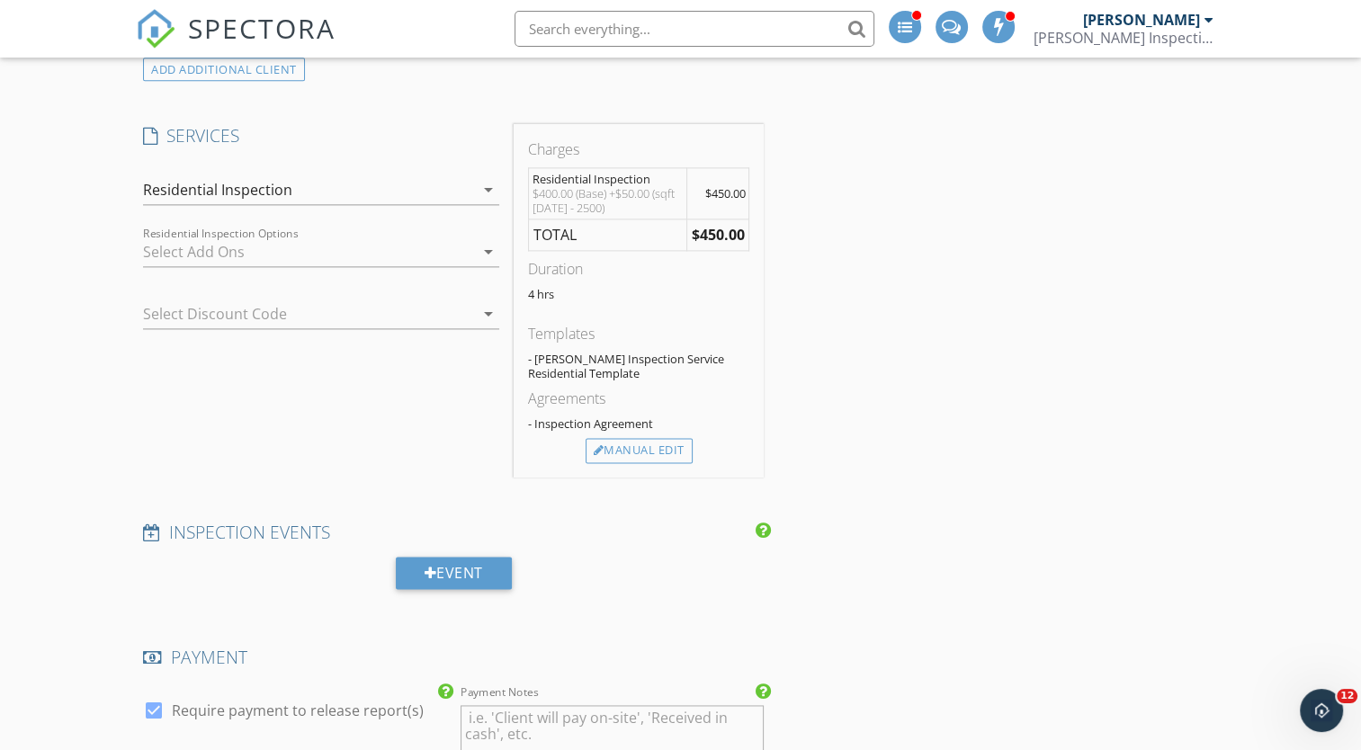
scroll to position [2396, 0]
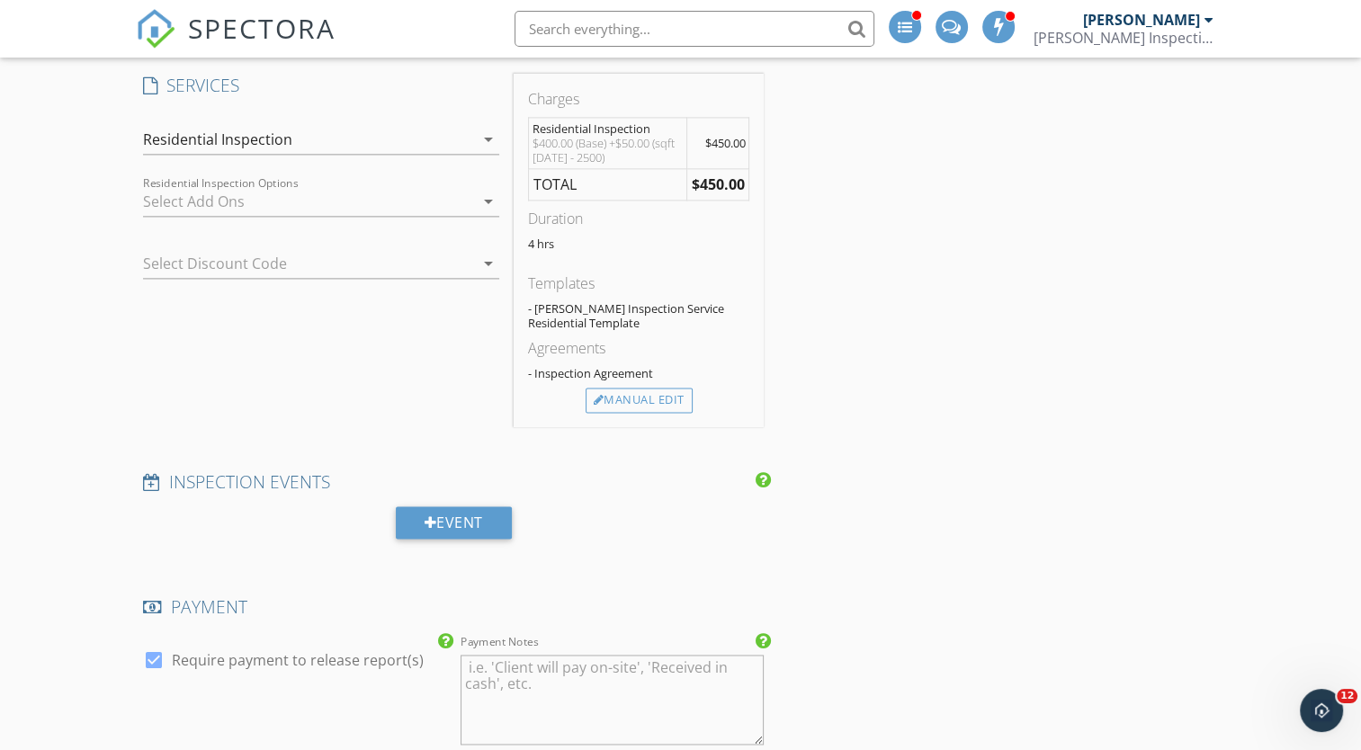
click at [881, 340] on div "INSPECTOR(S) check_box William Tate PRIMARY William Tate arrow_drop_down check_…" at bounding box center [680, 176] width 1088 height 4688
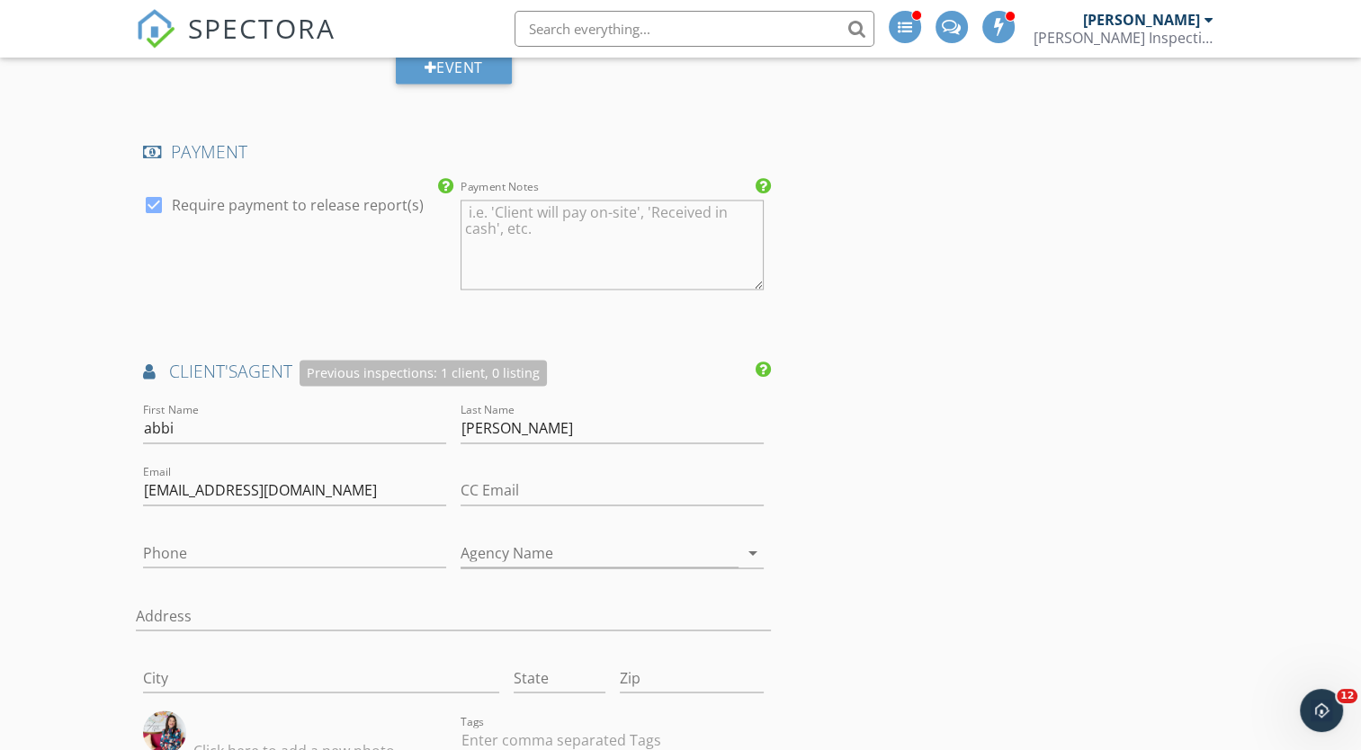
scroll to position [2852, 0]
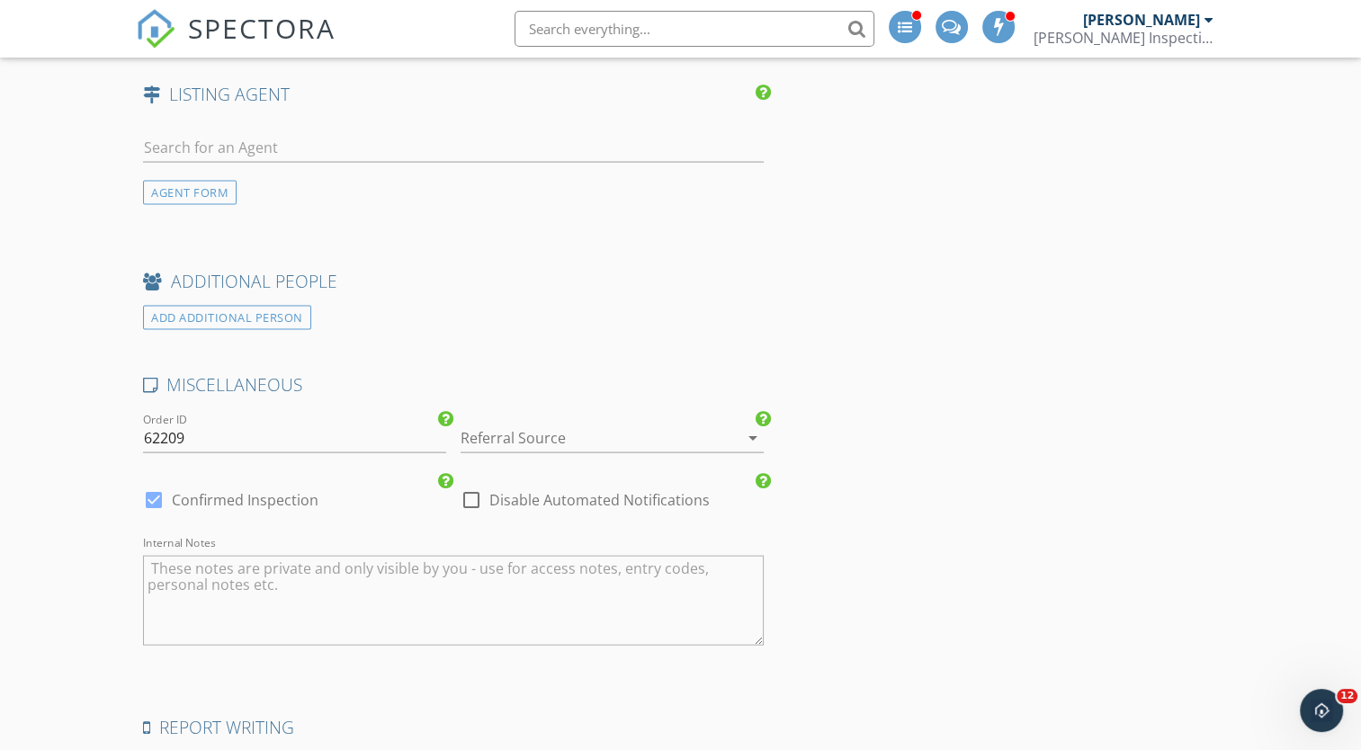
scroll to position [3810, 0]
click at [693, 430] on div at bounding box center [586, 434] width 253 height 29
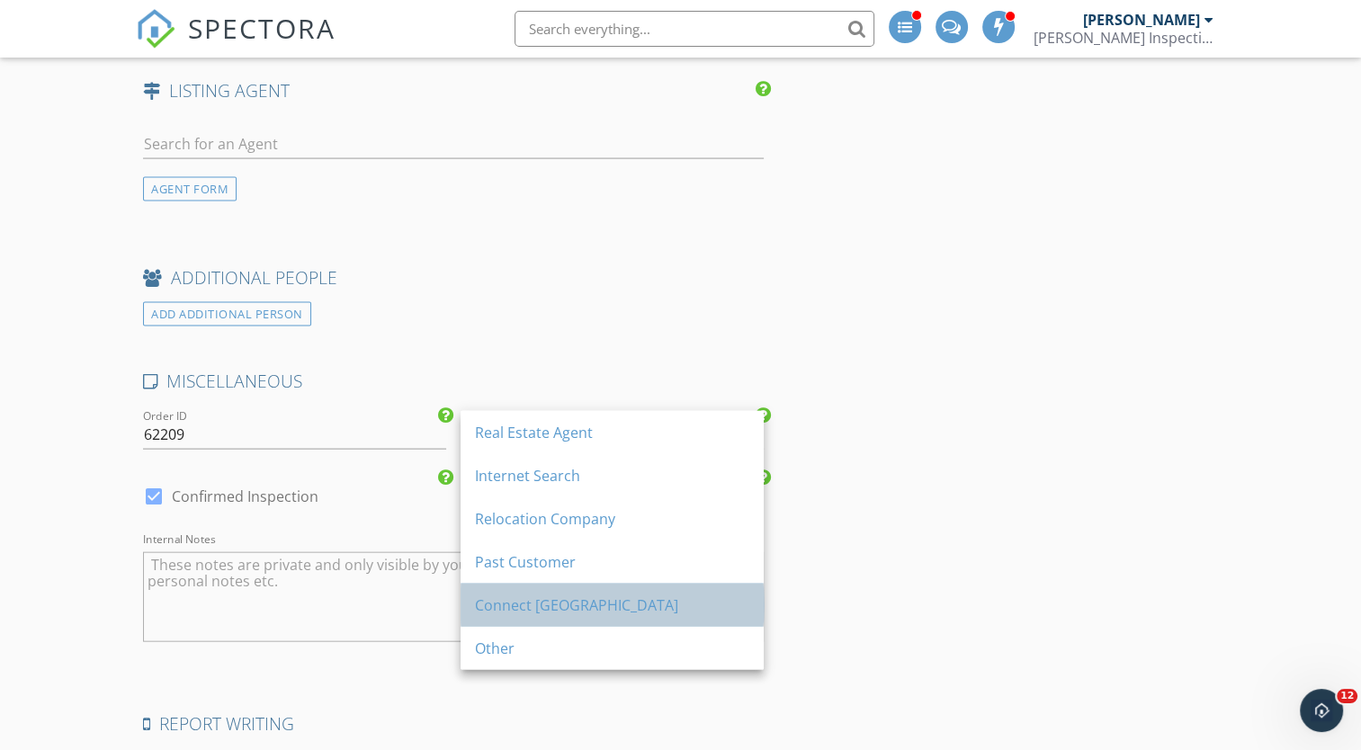
click at [576, 596] on div "Connect Nashville" at bounding box center [612, 605] width 274 height 22
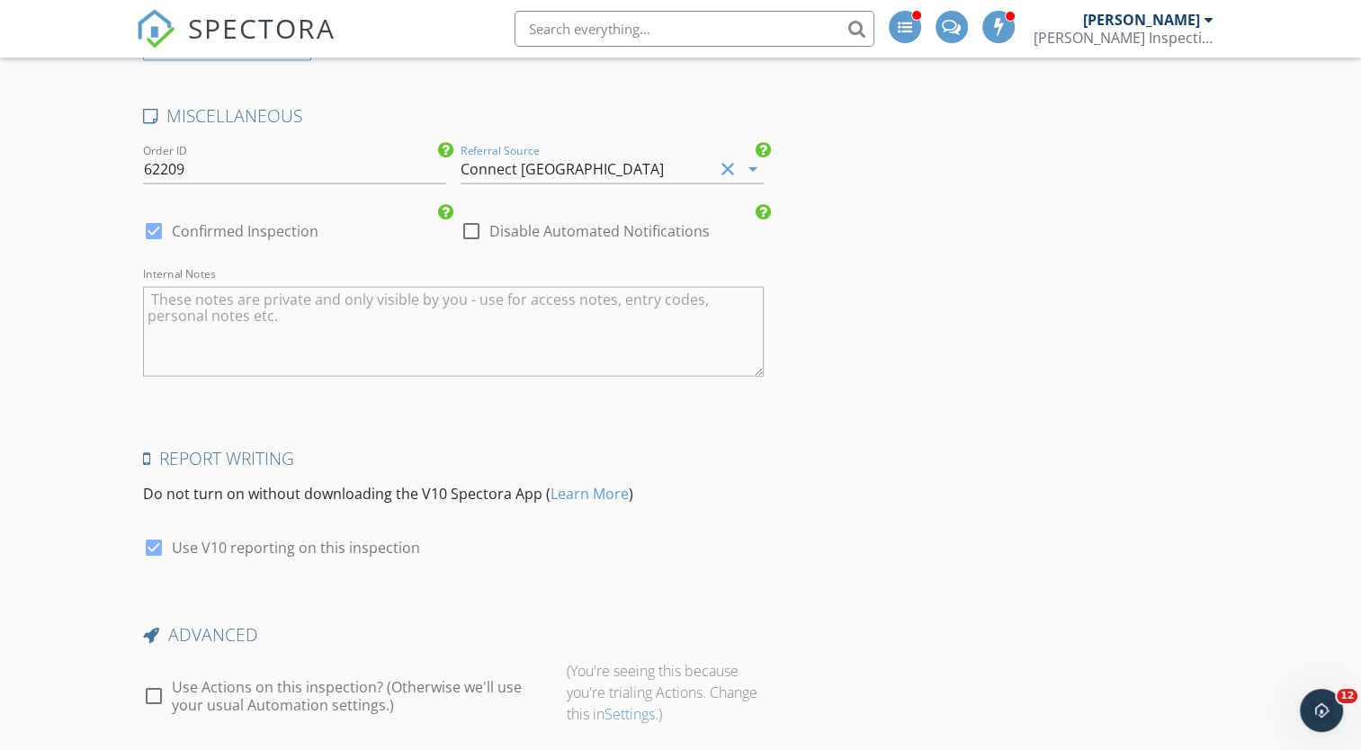
scroll to position [4198, 0]
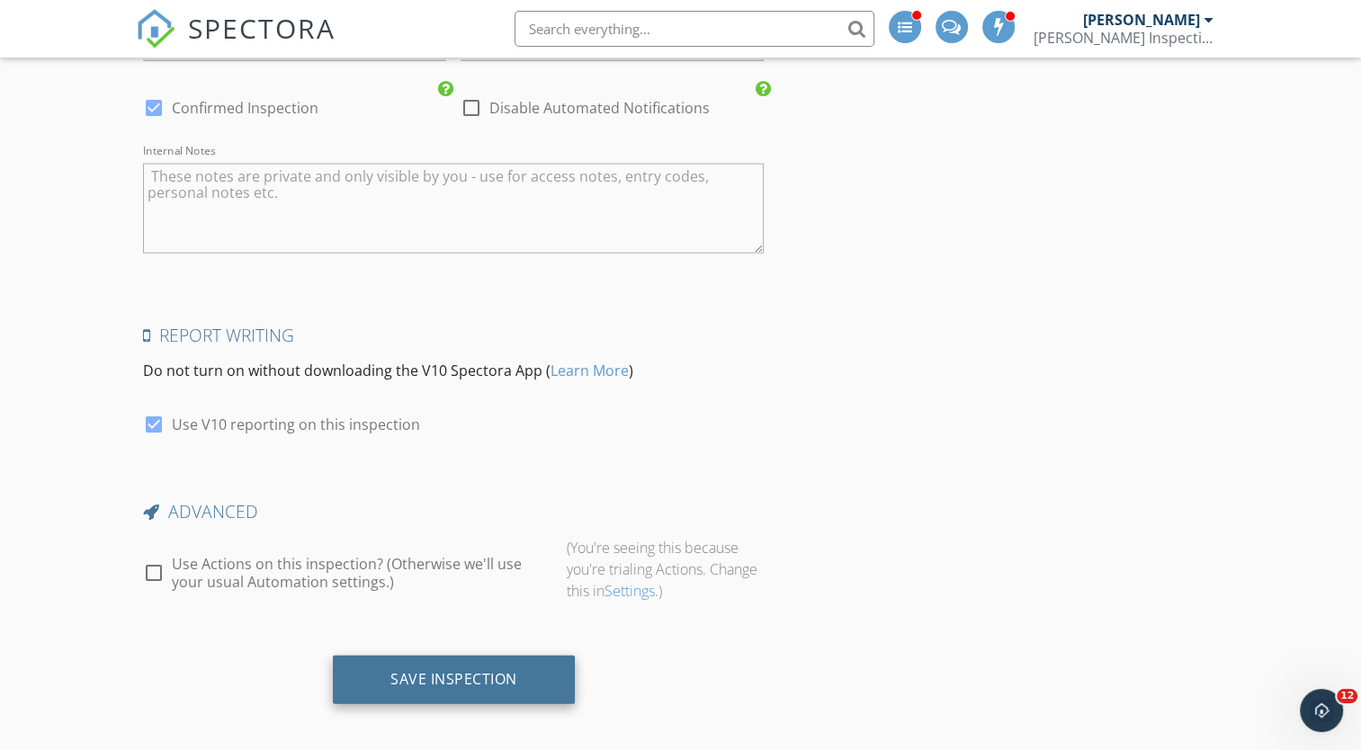
click at [474, 675] on div "Save Inspection" at bounding box center [453, 679] width 127 height 18
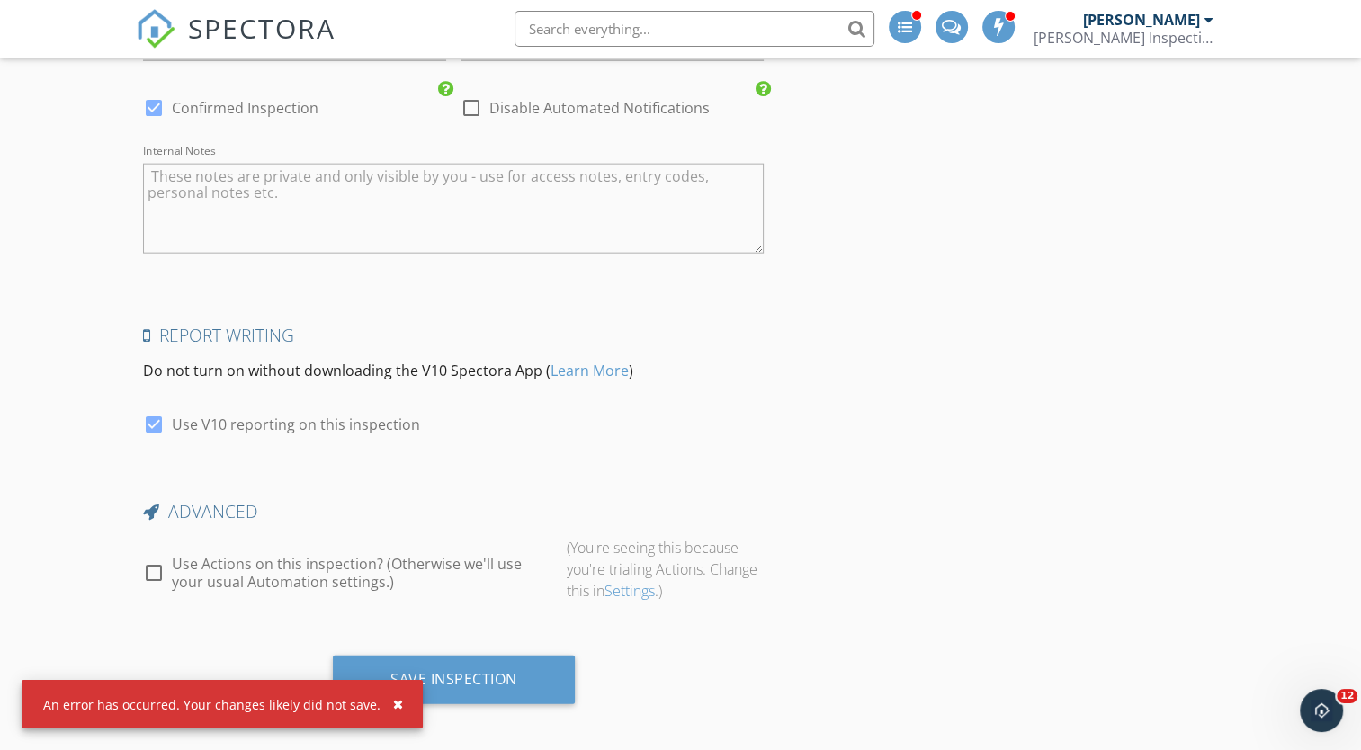
click at [193, 705] on div "An error has occurred. Your changes likely did not save." at bounding box center [211, 704] width 337 height 19
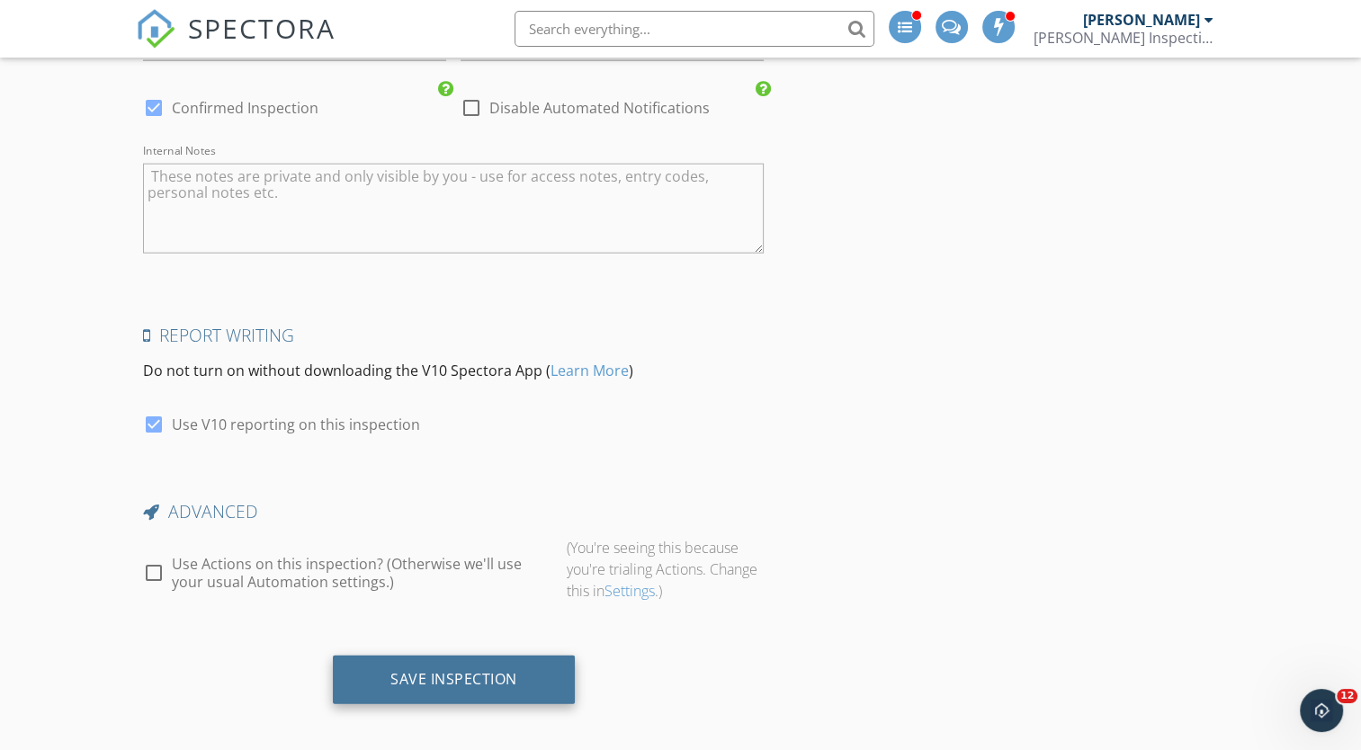
click at [410, 672] on div "Save Inspection" at bounding box center [453, 679] width 127 height 18
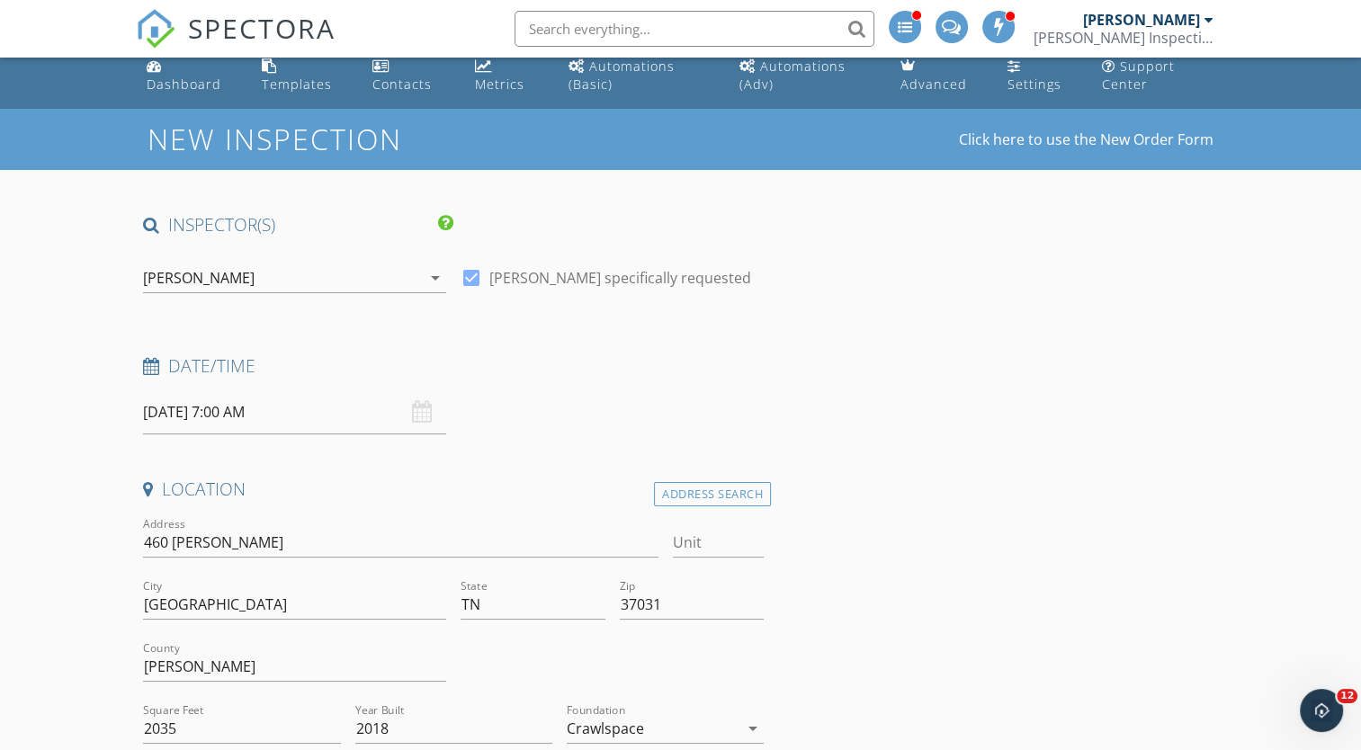
scroll to position [0, 0]
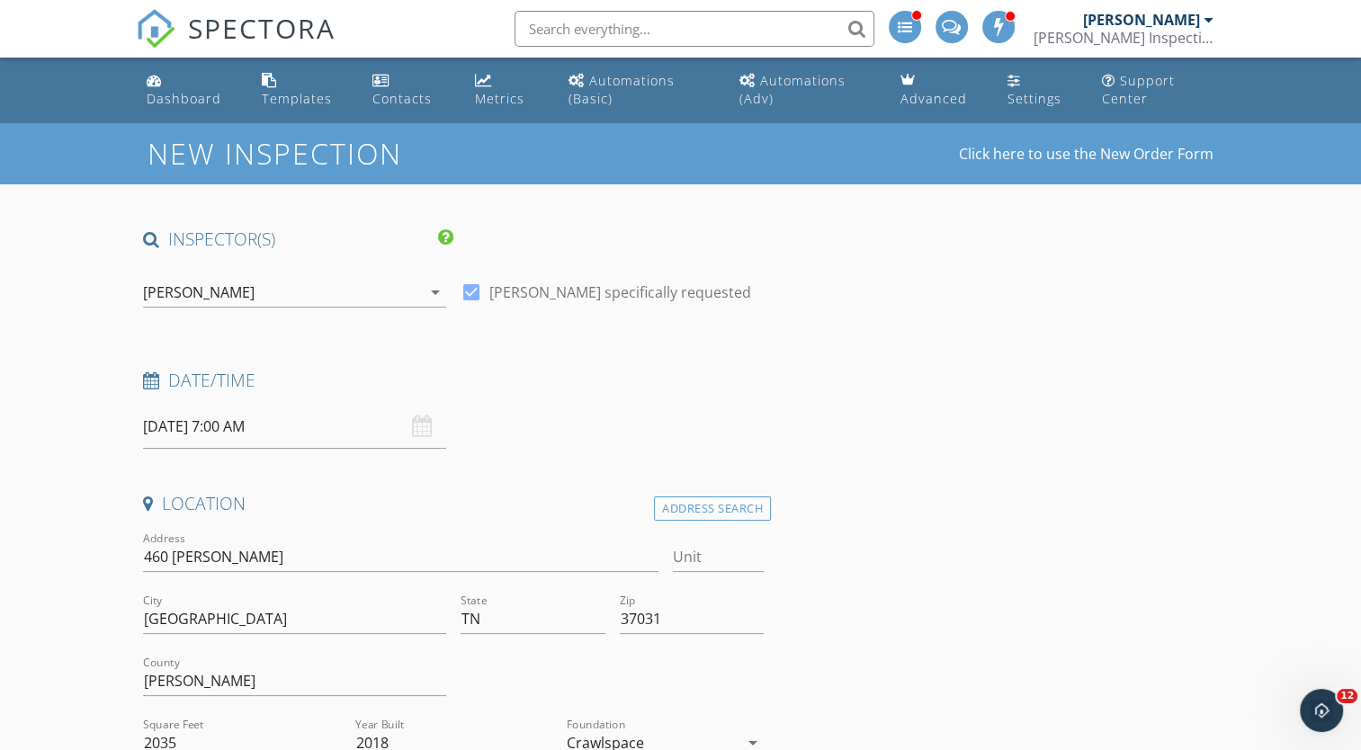
click at [471, 295] on div at bounding box center [471, 292] width 31 height 31
checkbox input "false"
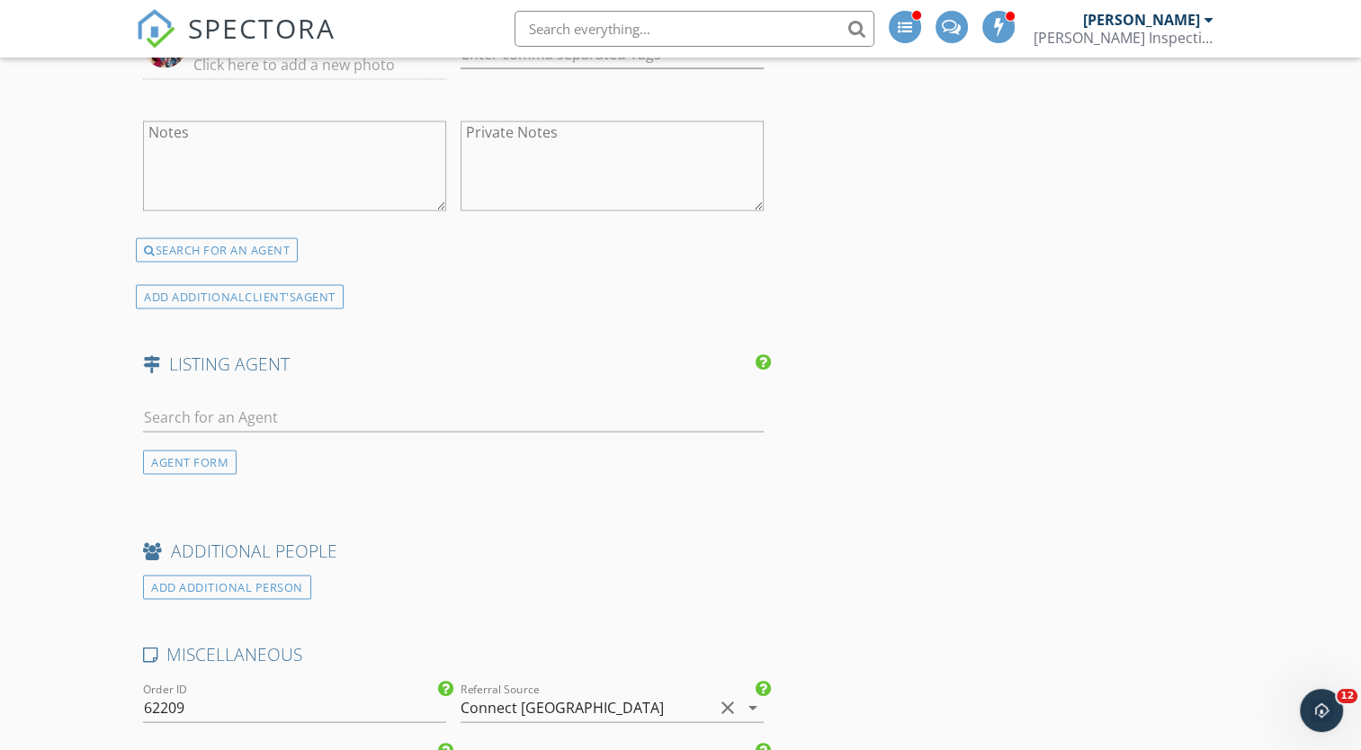
scroll to position [4198, 0]
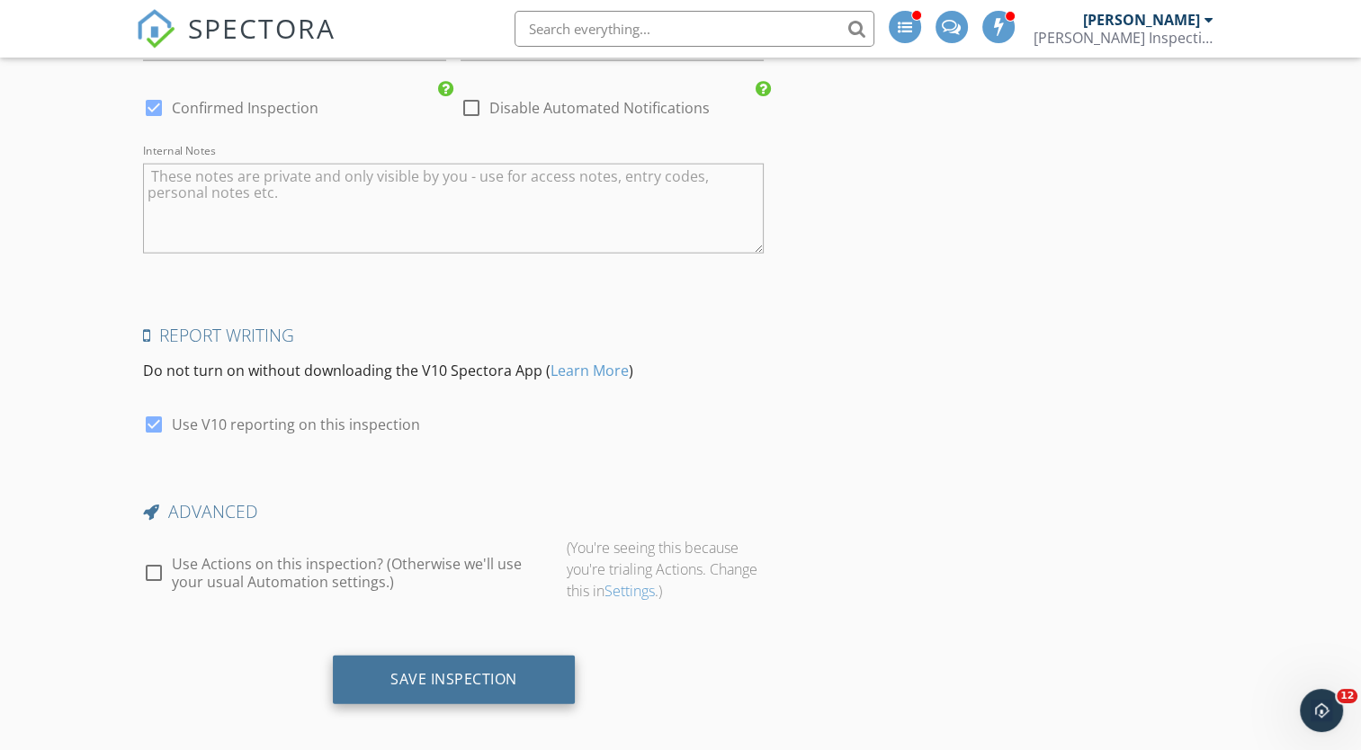
click at [442, 687] on div "Save Inspection" at bounding box center [454, 680] width 242 height 49
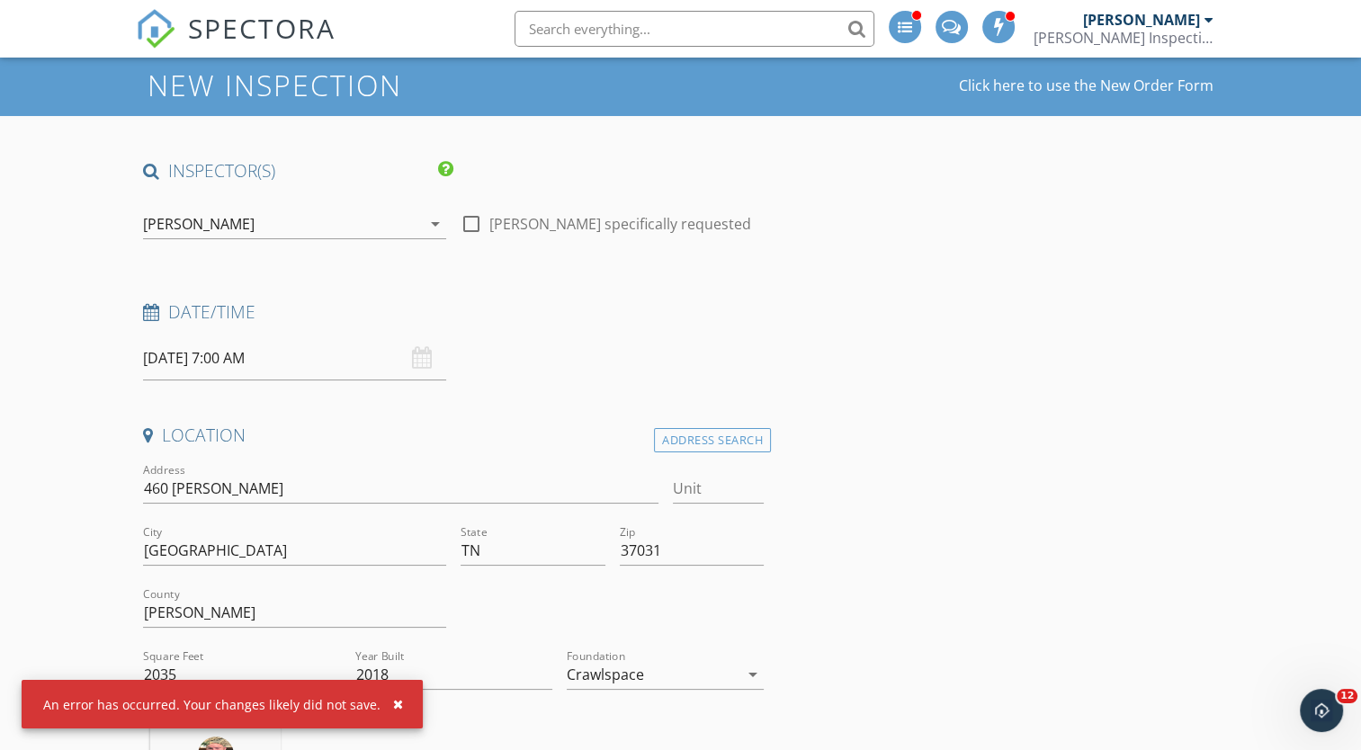
scroll to position [22, 0]
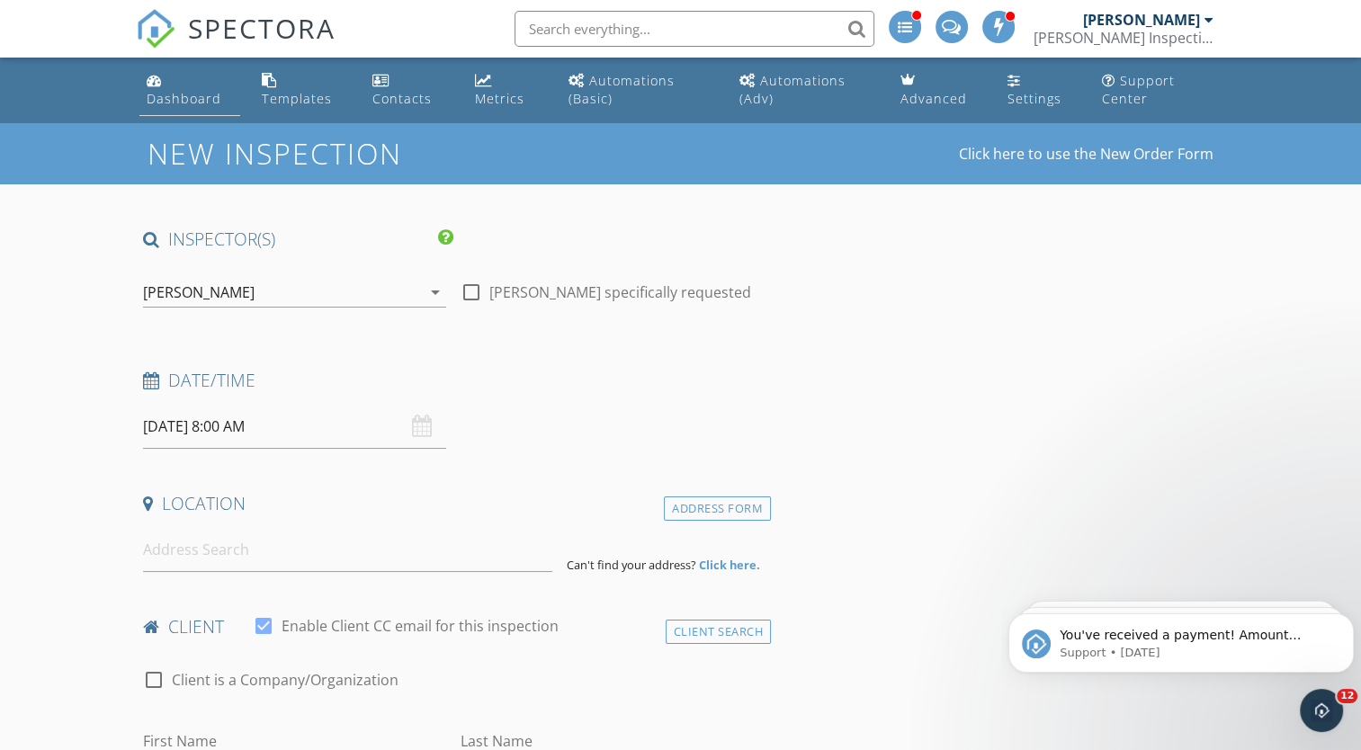
click at [176, 92] on div "Dashboard" at bounding box center [184, 98] width 75 height 17
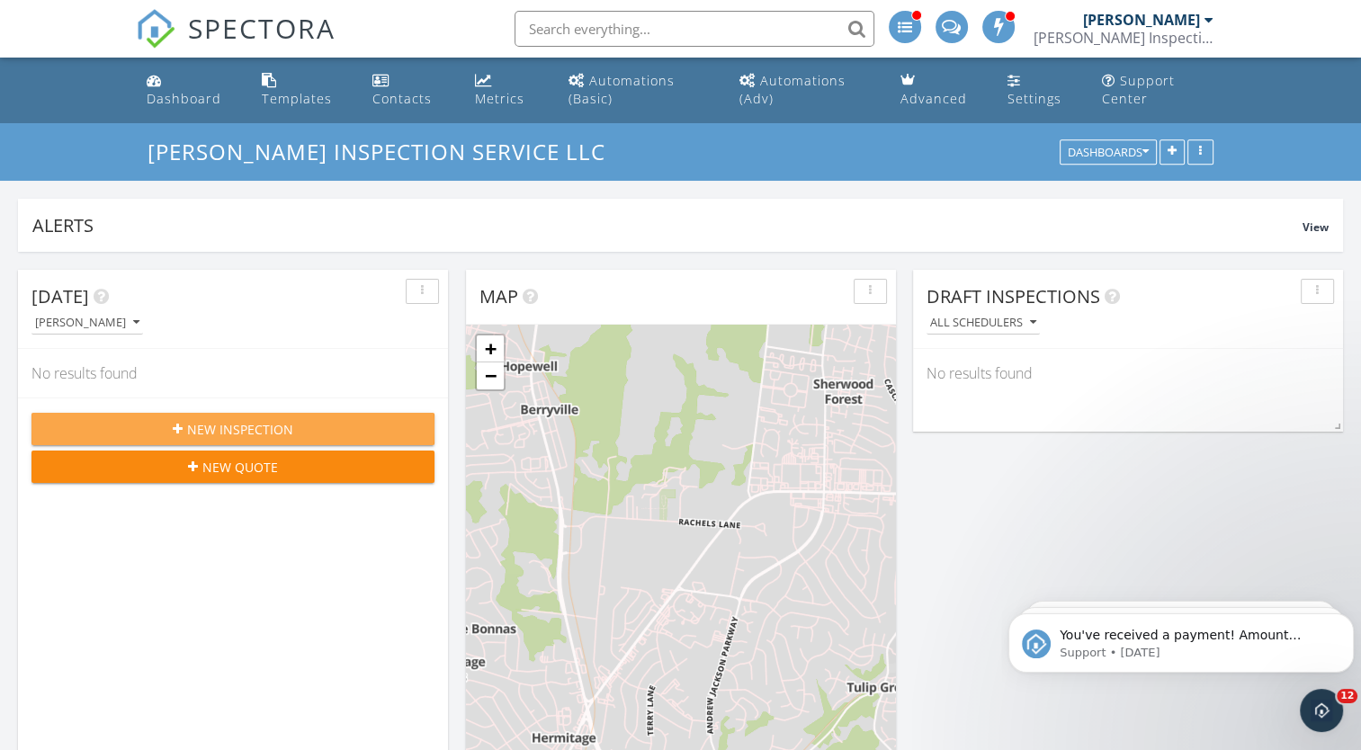
click at [267, 430] on span "New Inspection" at bounding box center [240, 429] width 106 height 19
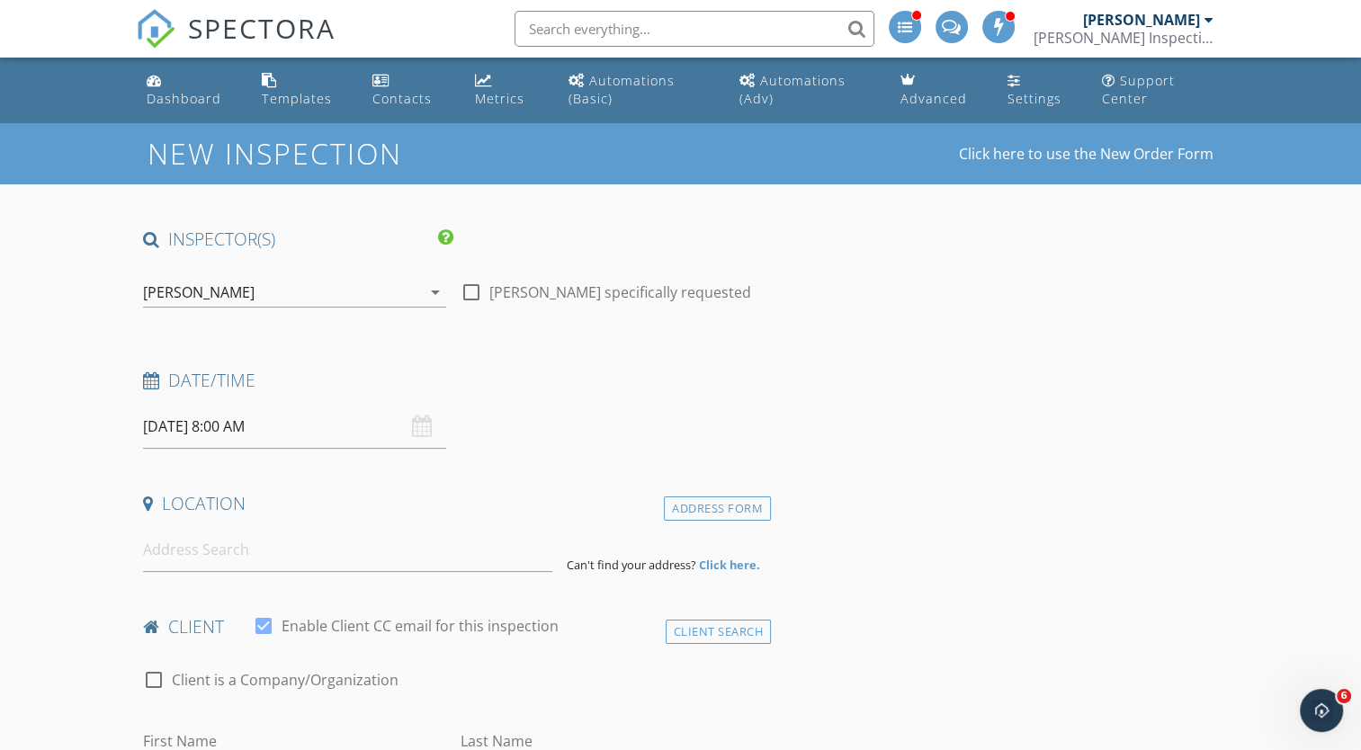
click at [288, 436] on input "09/30/2025 8:00 AM" at bounding box center [294, 427] width 303 height 44
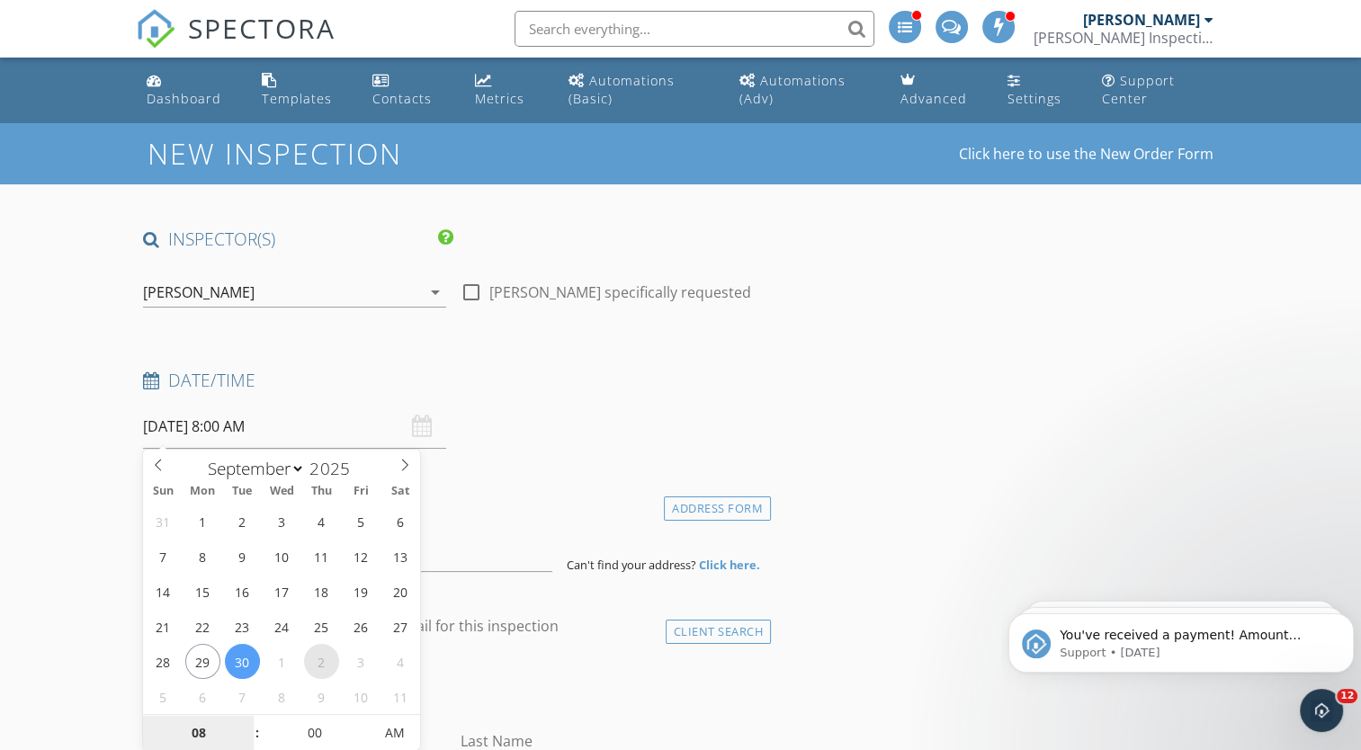
select select "9"
type input "[DATE] 8:00 AM"
type input "07"
type input "[DATE] 7:00 AM"
click at [250, 745] on span at bounding box center [247, 742] width 13 height 18
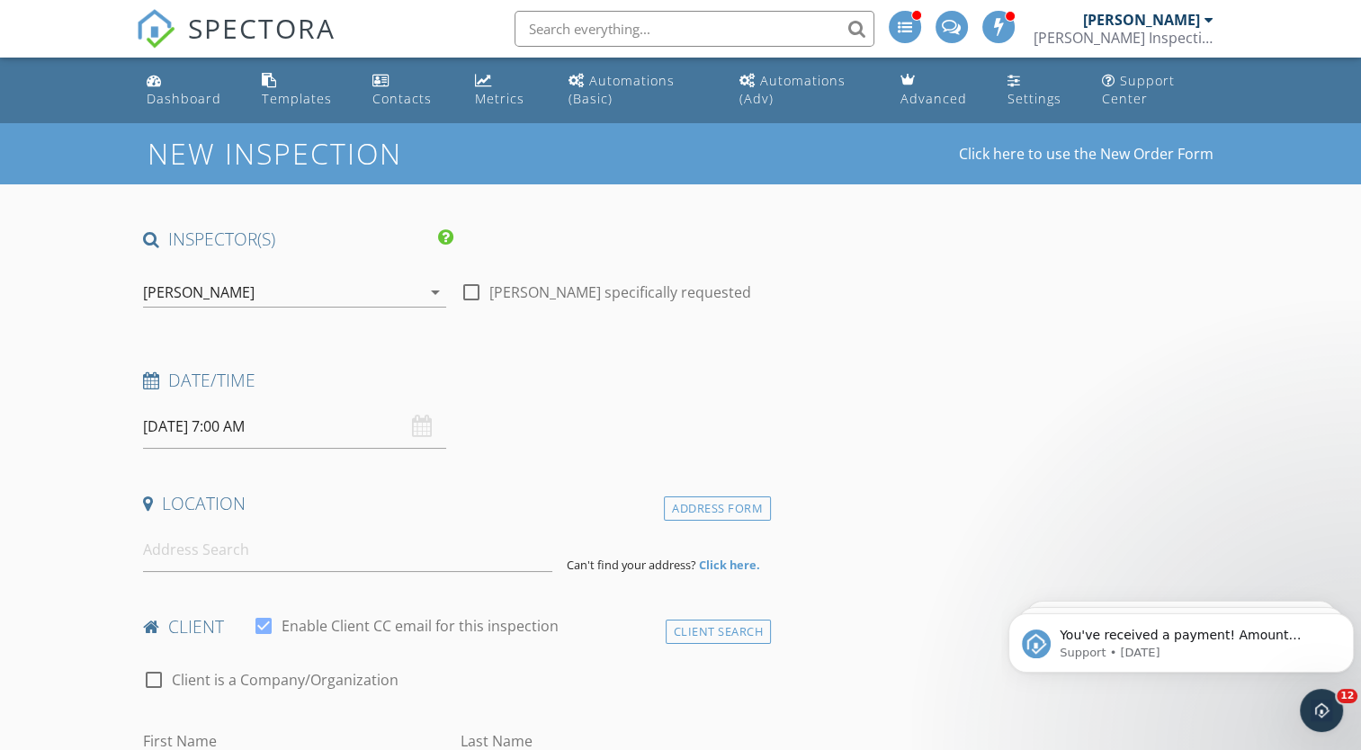
click at [472, 287] on div at bounding box center [471, 292] width 31 height 31
checkbox input "true"
click at [240, 559] on input at bounding box center [347, 550] width 409 height 44
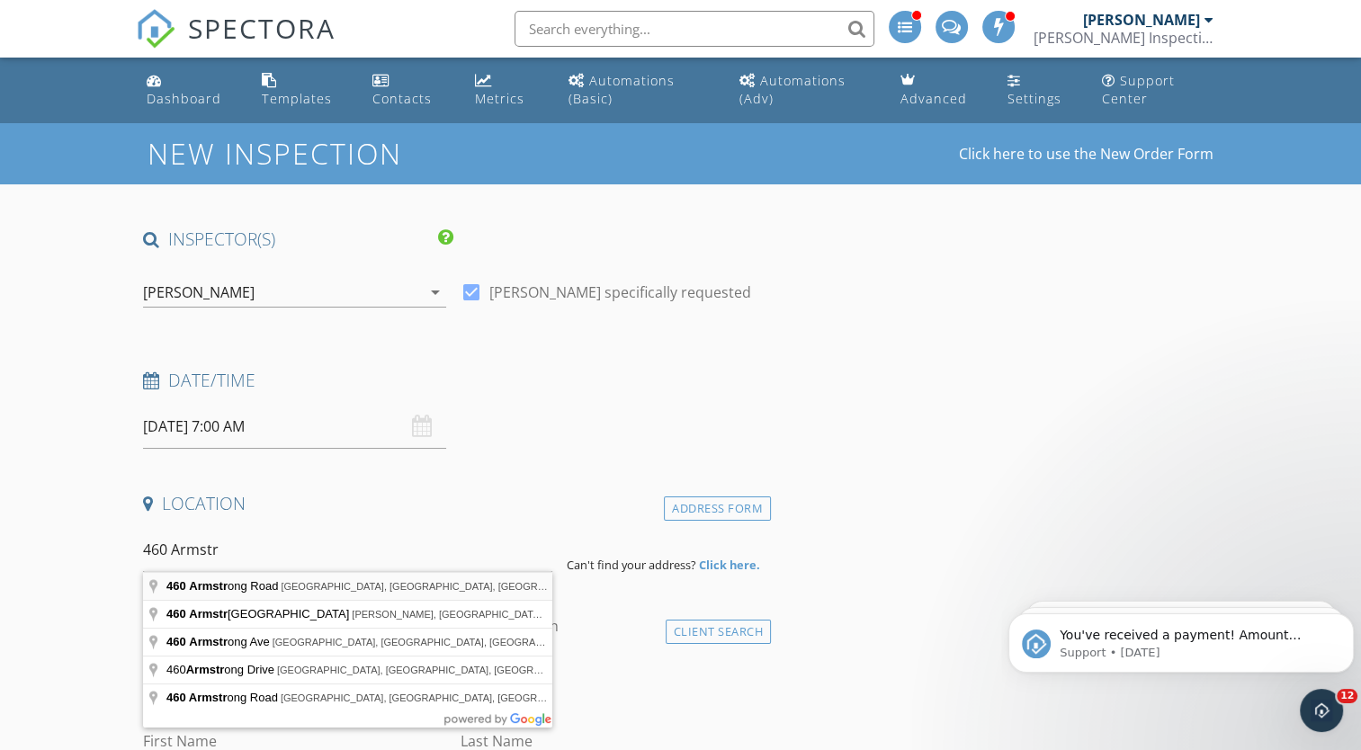
type input "460 Armstrong Road, Castalian Springs, TN, USA"
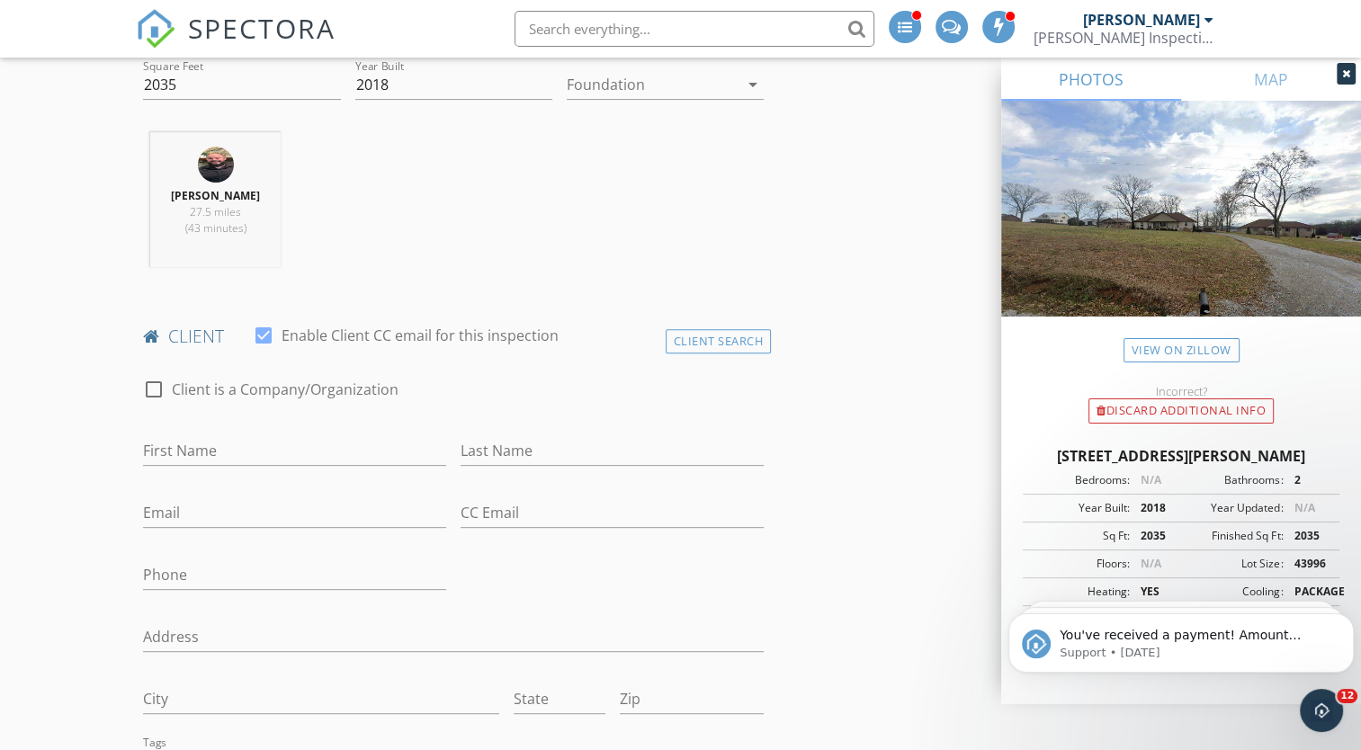
scroll to position [660, 0]
click at [719, 85] on div at bounding box center [653, 82] width 172 height 29
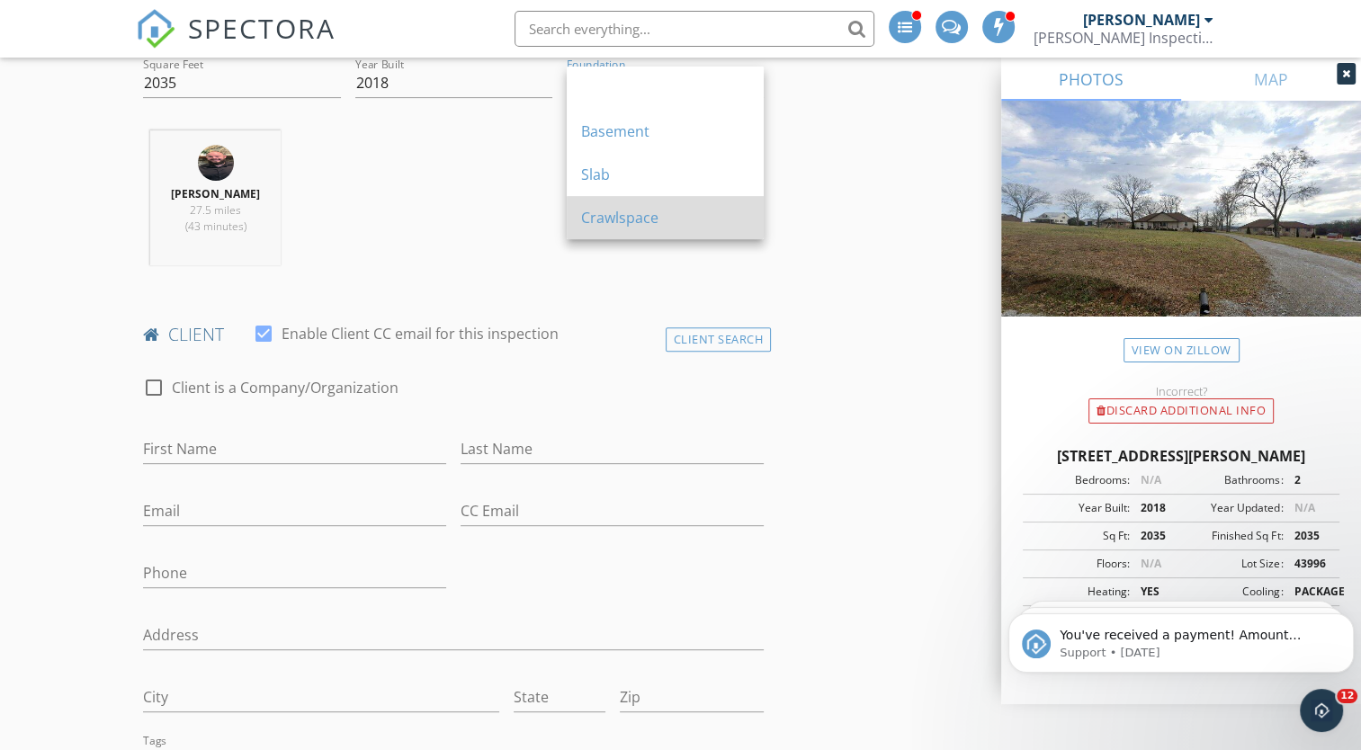
click at [630, 220] on div "Crawlspace" at bounding box center [665, 218] width 168 height 22
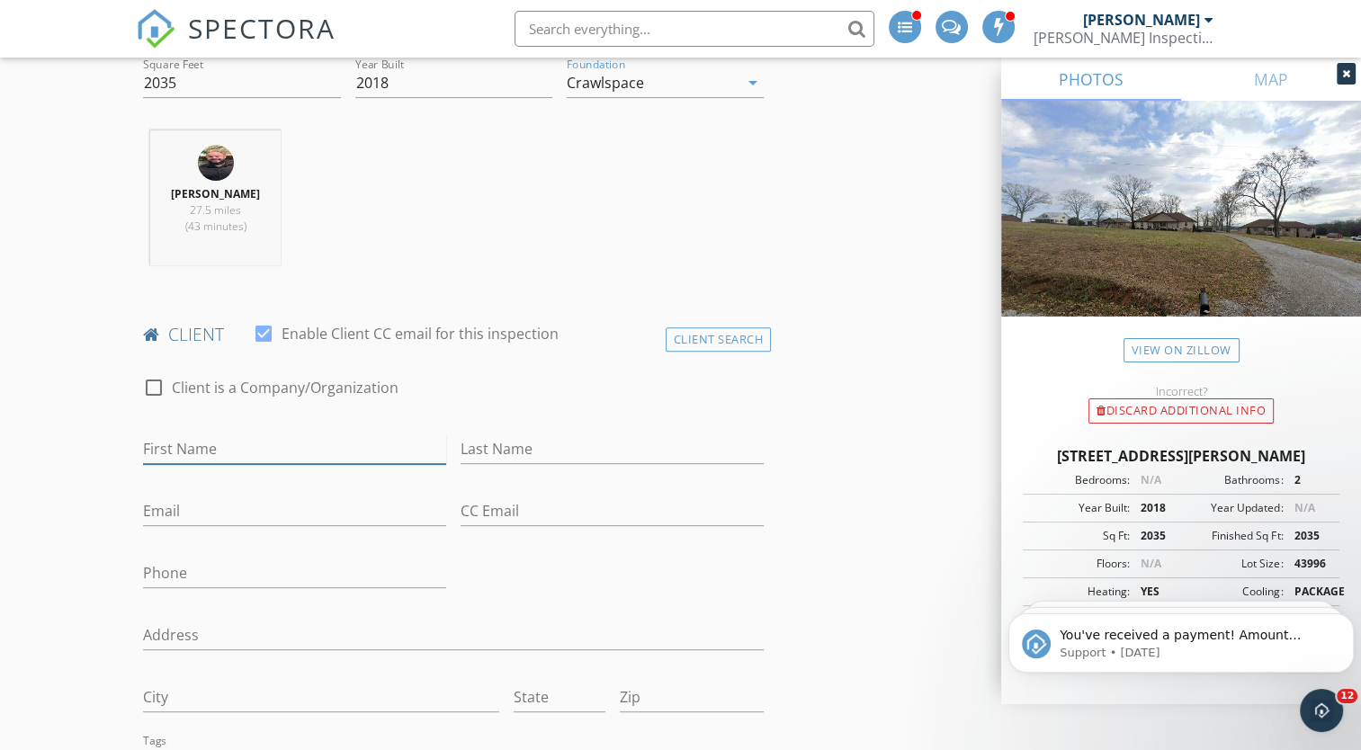
click at [270, 448] on input "First Name" at bounding box center [294, 449] width 303 height 30
type input "josh"
type input "m"
click at [270, 448] on input "josh" at bounding box center [294, 449] width 303 height 30
type input "j"
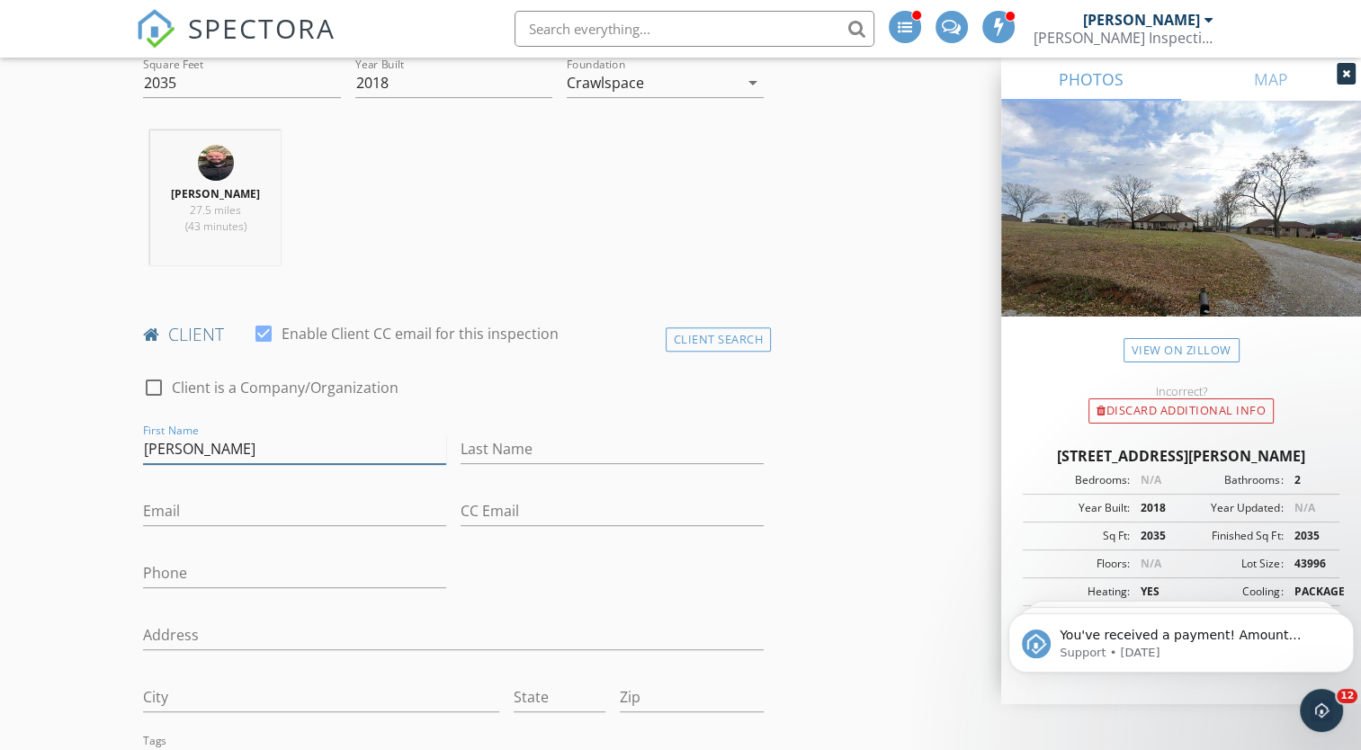
type input "Josh"
type input "m"
type input "Maxwell"
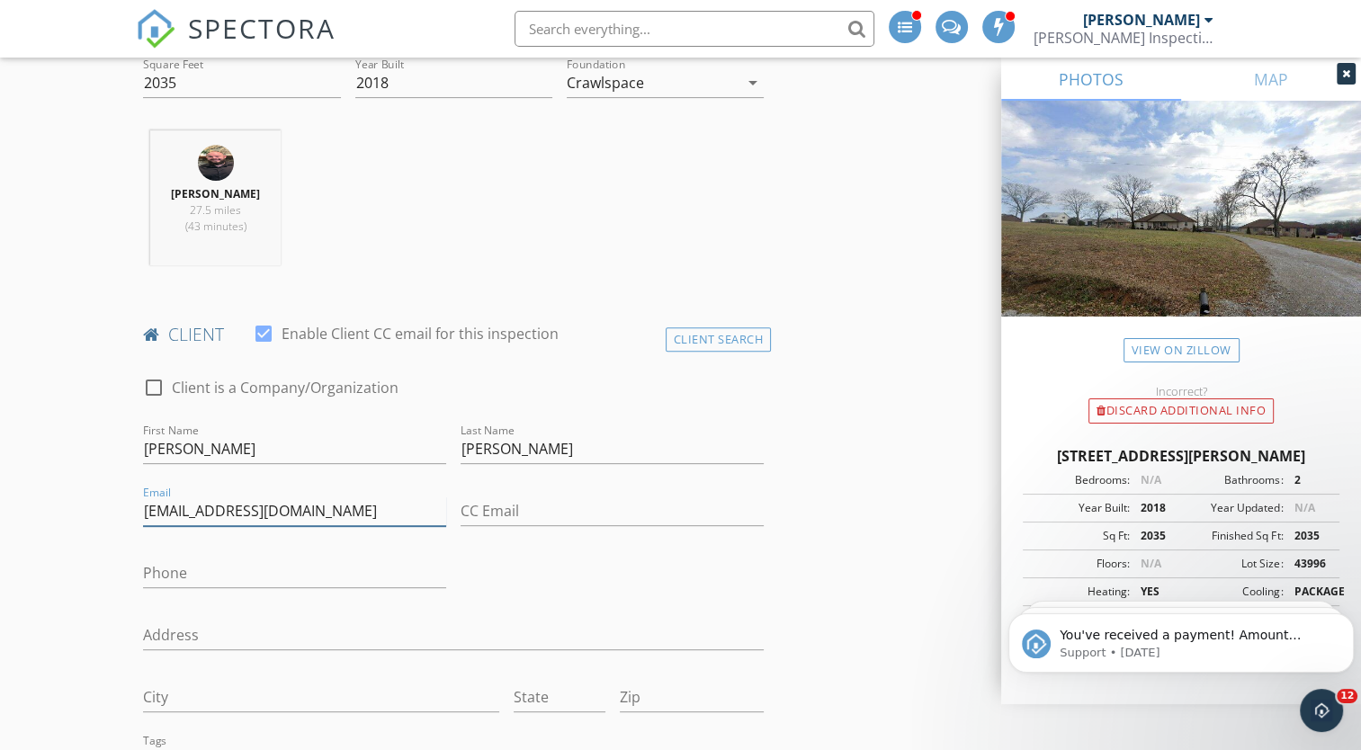
type input "maxwelljosh9@gmail.com"
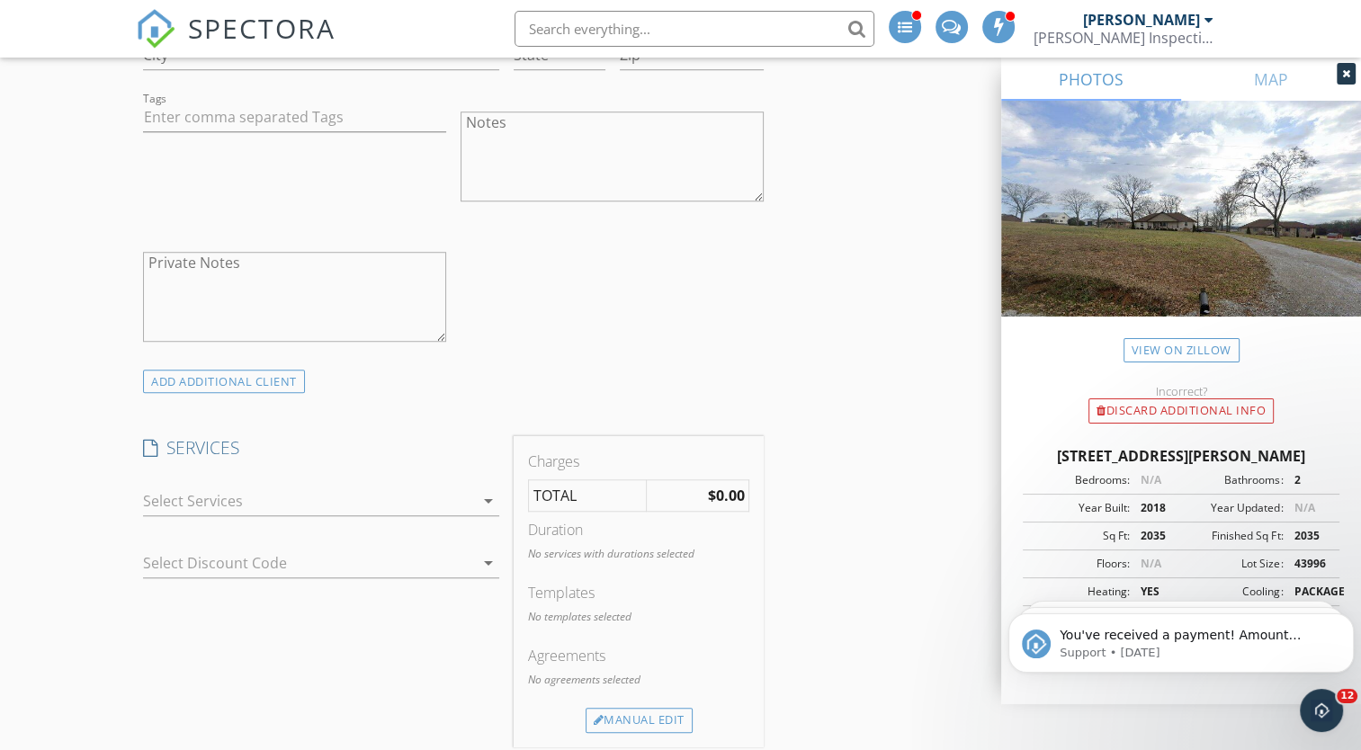
scroll to position [1302, 0]
type input "615-607-1546"
click at [277, 379] on div "ADD ADDITIONAL client" at bounding box center [224, 382] width 162 height 24
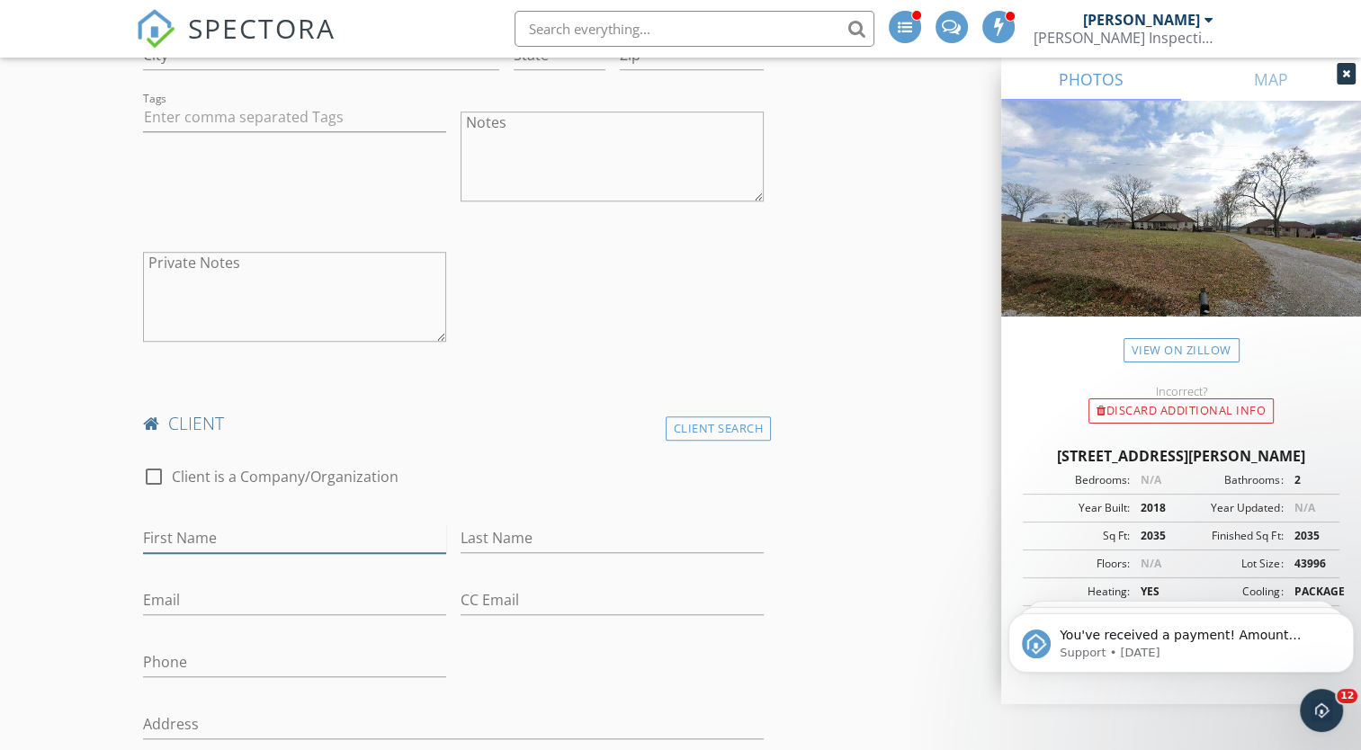
click at [216, 534] on input "First Name" at bounding box center [294, 538] width 303 height 30
type input "Kelsey"
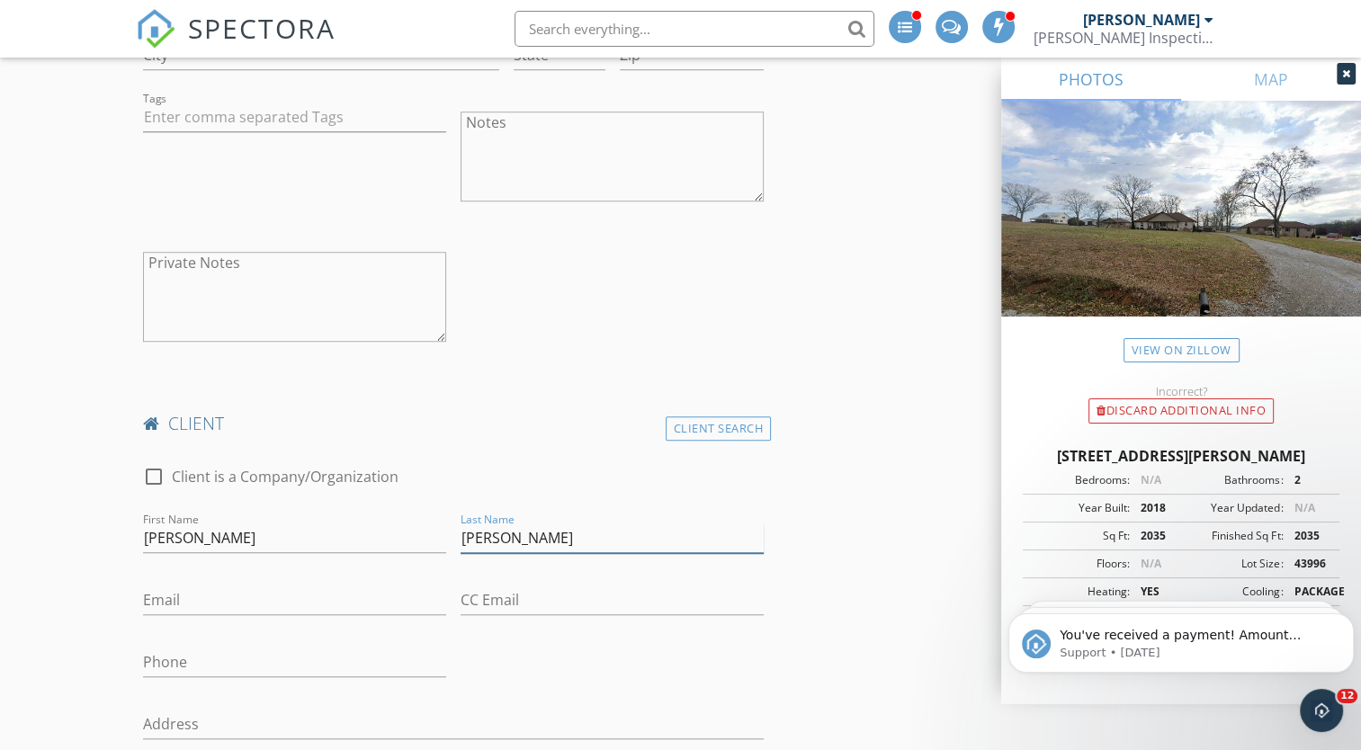
type input "Maxwell"
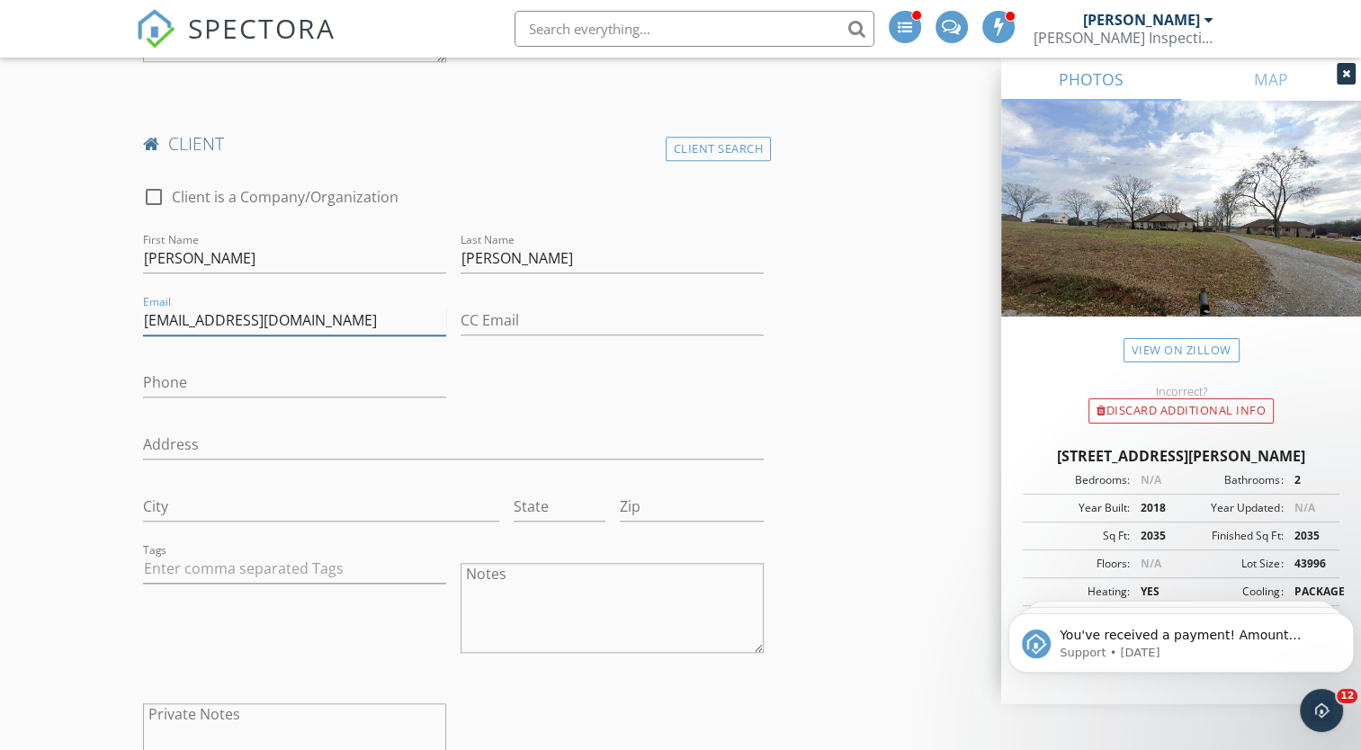
scroll to position [1644, 0]
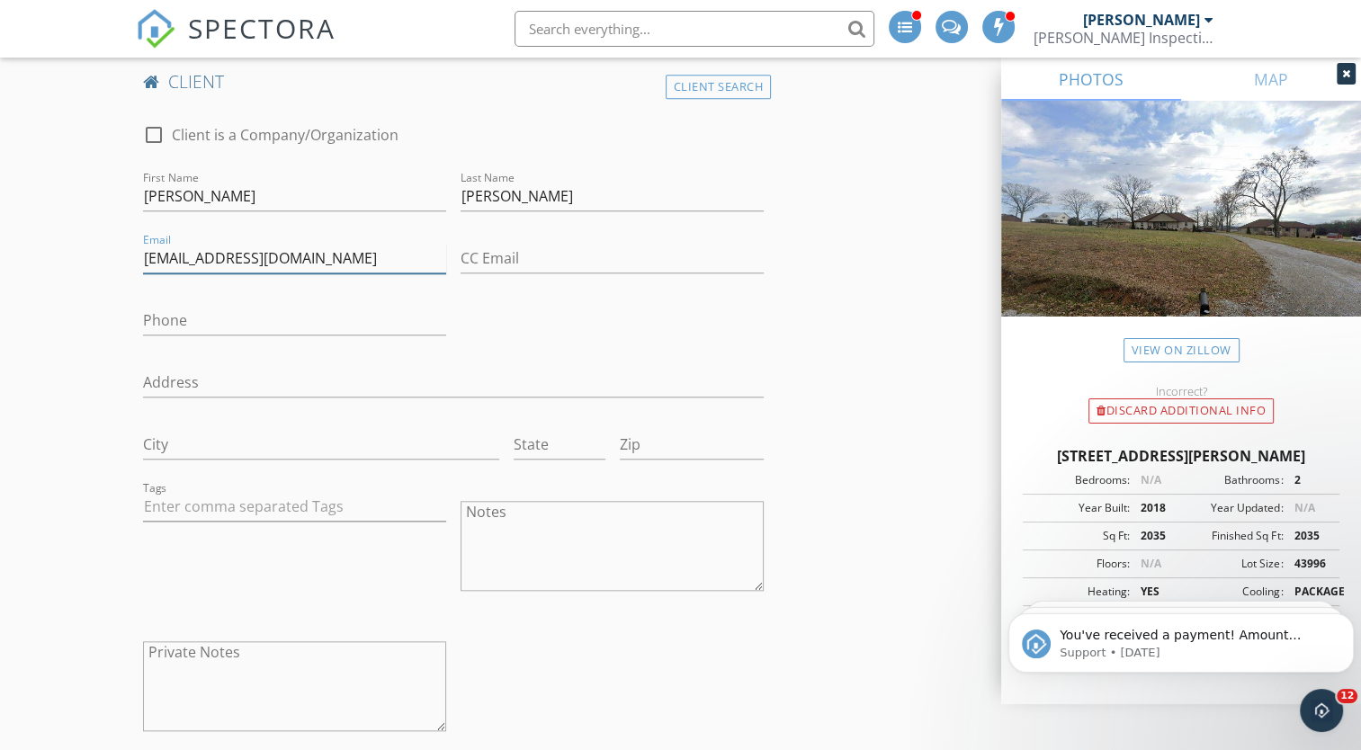
type input "kelseyheatherly97@gmail.com"
click at [244, 318] on input "Phone" at bounding box center [294, 321] width 303 height 30
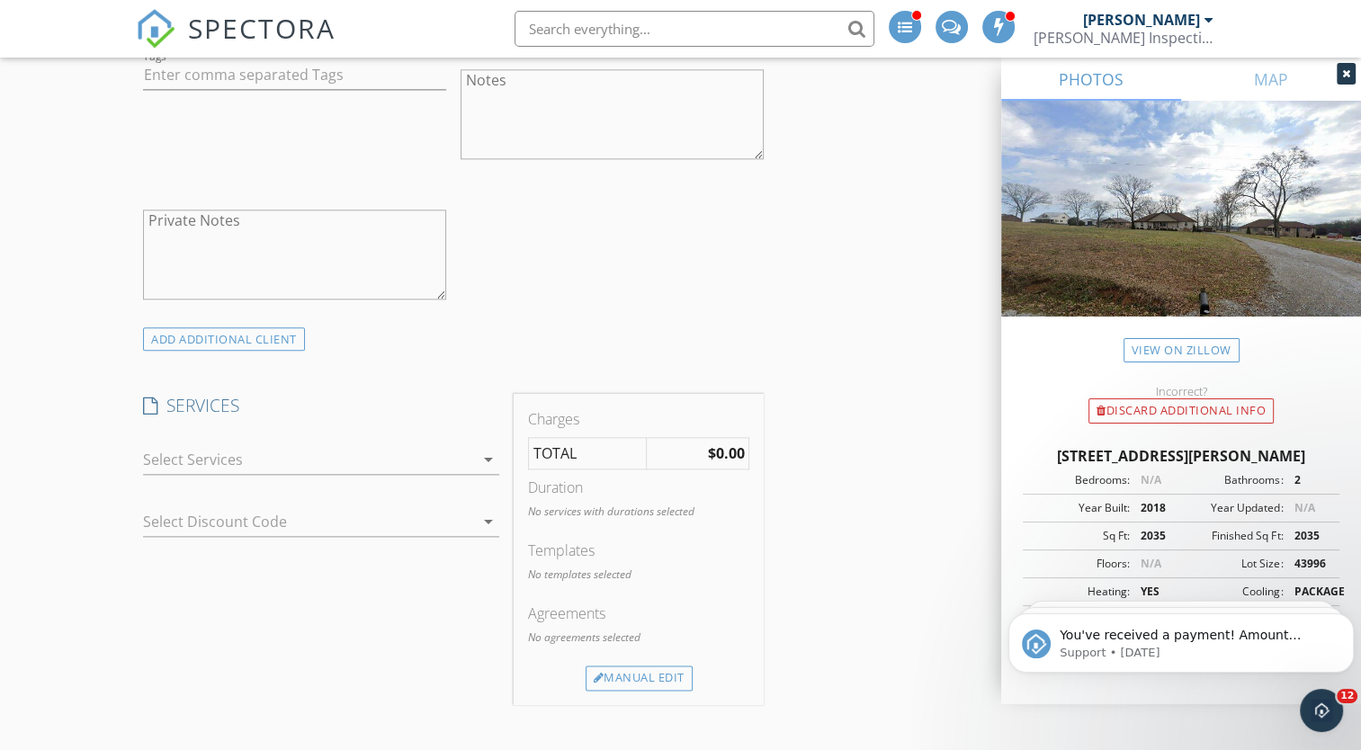
scroll to position [2130, 0]
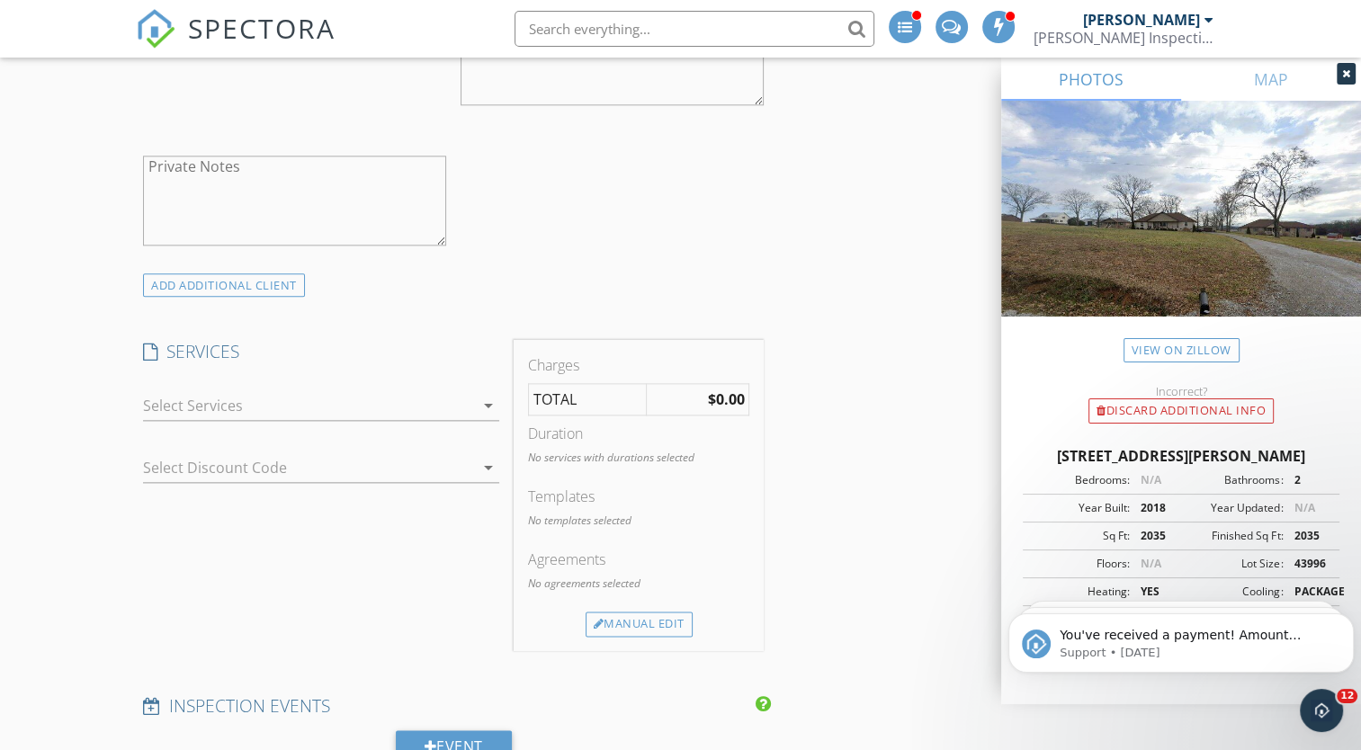
type input "615-572-5970"
click at [263, 407] on div at bounding box center [308, 405] width 331 height 29
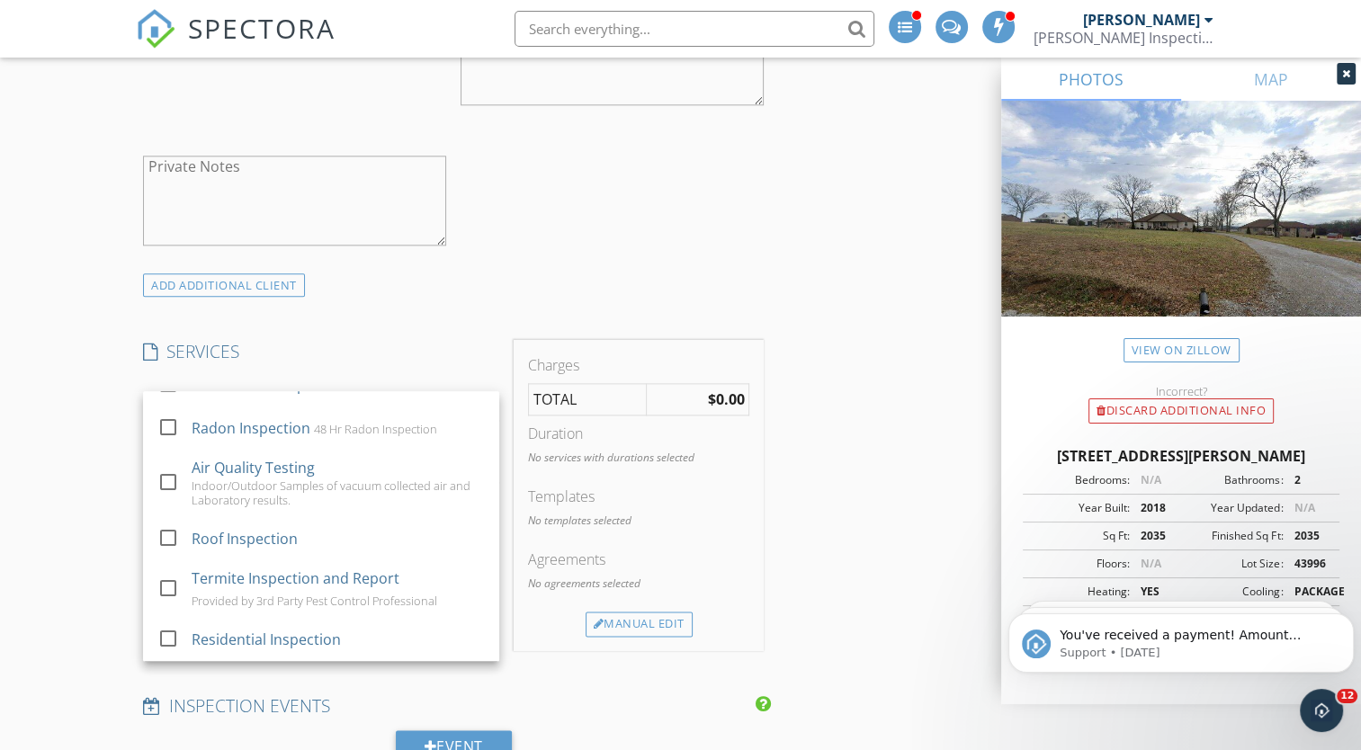
scroll to position [28, 0]
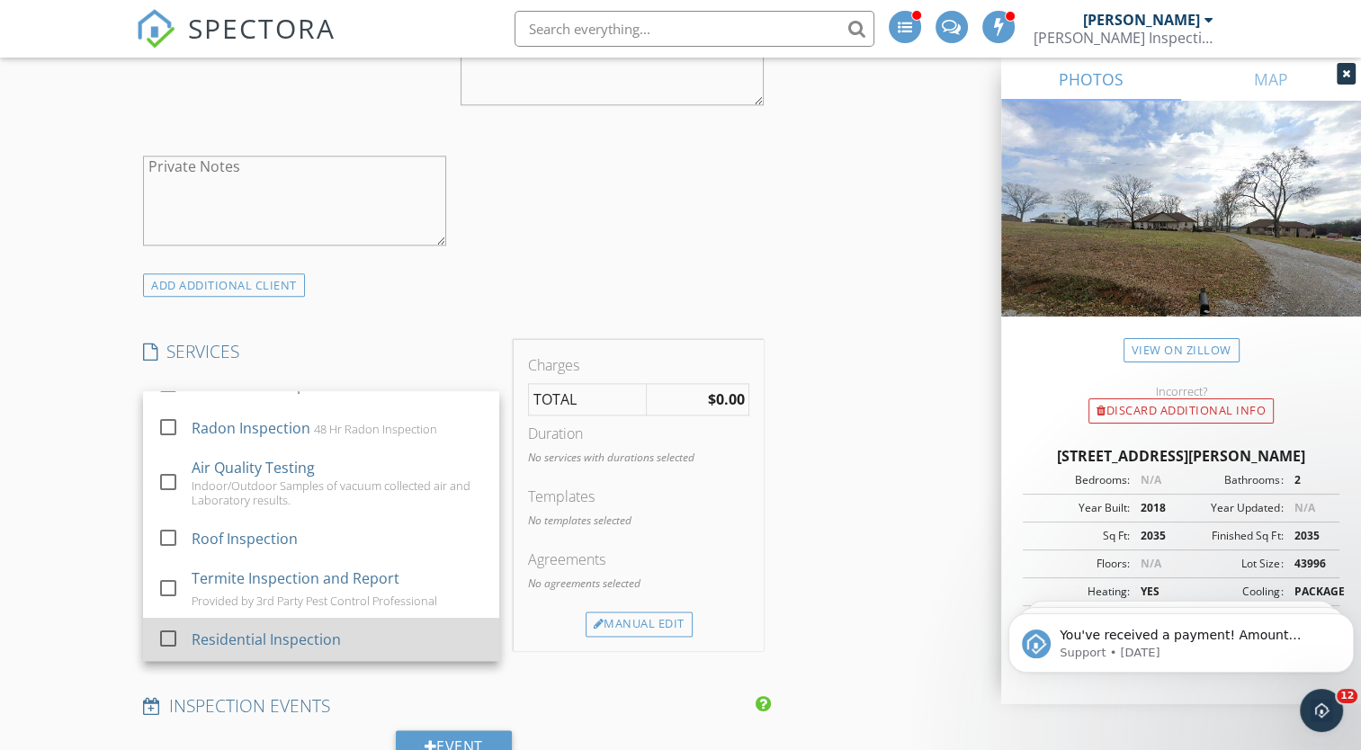
click at [165, 634] on div at bounding box center [168, 637] width 31 height 31
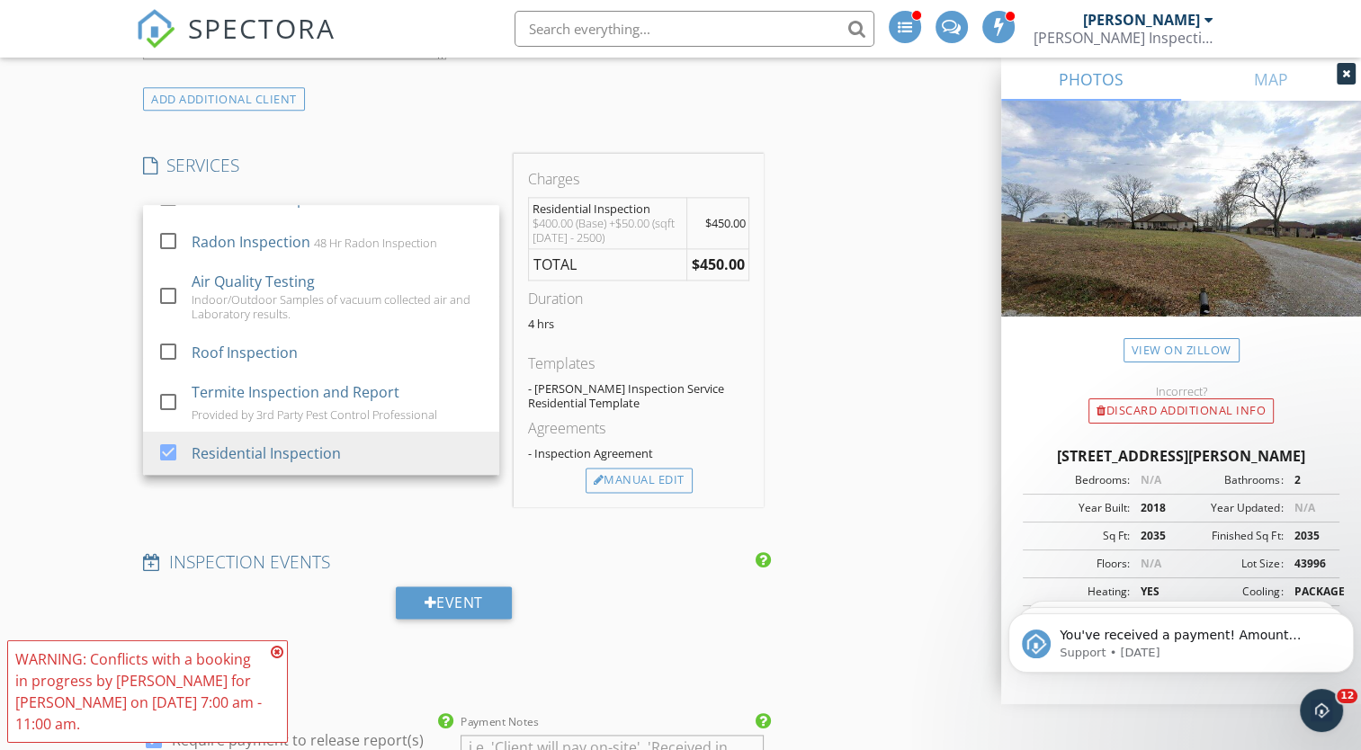
scroll to position [2317, 0]
click at [277, 653] on icon at bounding box center [277, 652] width 13 height 14
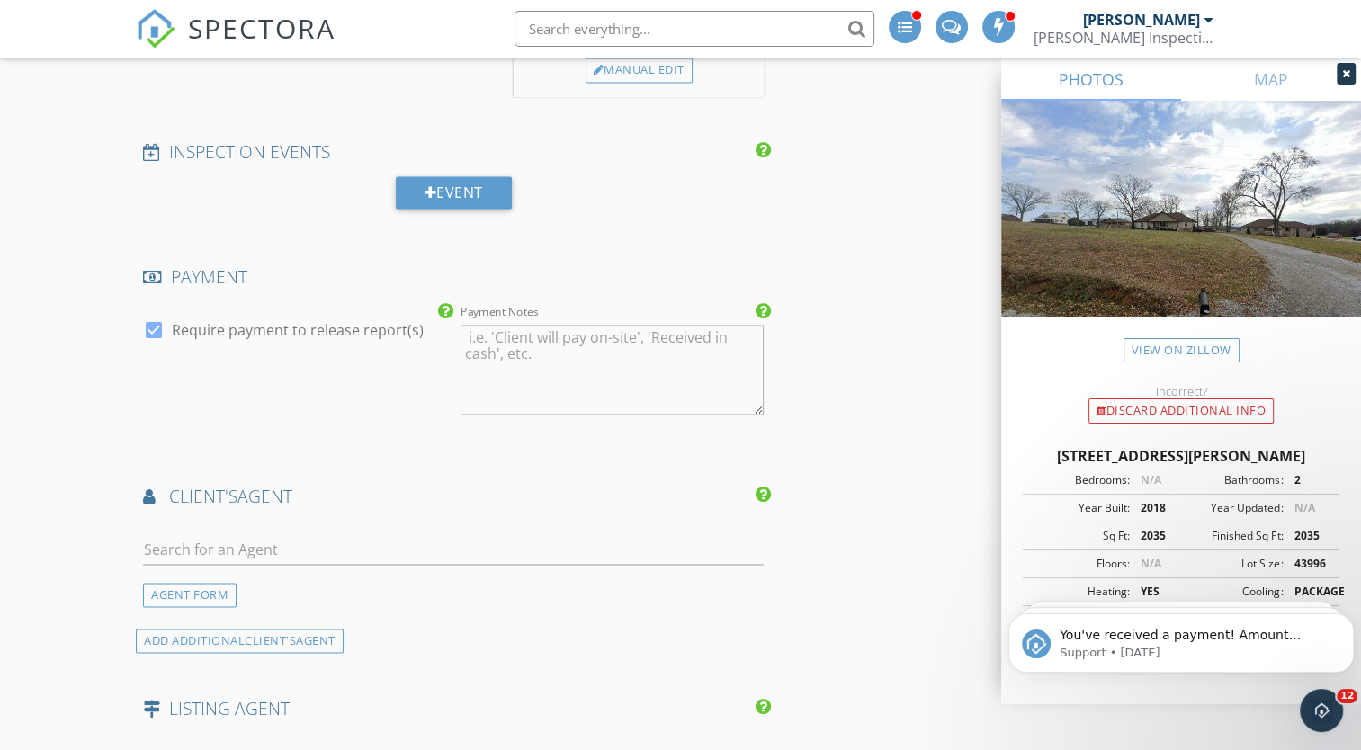
scroll to position [2725, 0]
click at [371, 551] on input "text" at bounding box center [453, 551] width 621 height 30
type input "abb"
click at [308, 584] on li "abbi Slagle" at bounding box center [453, 591] width 619 height 50
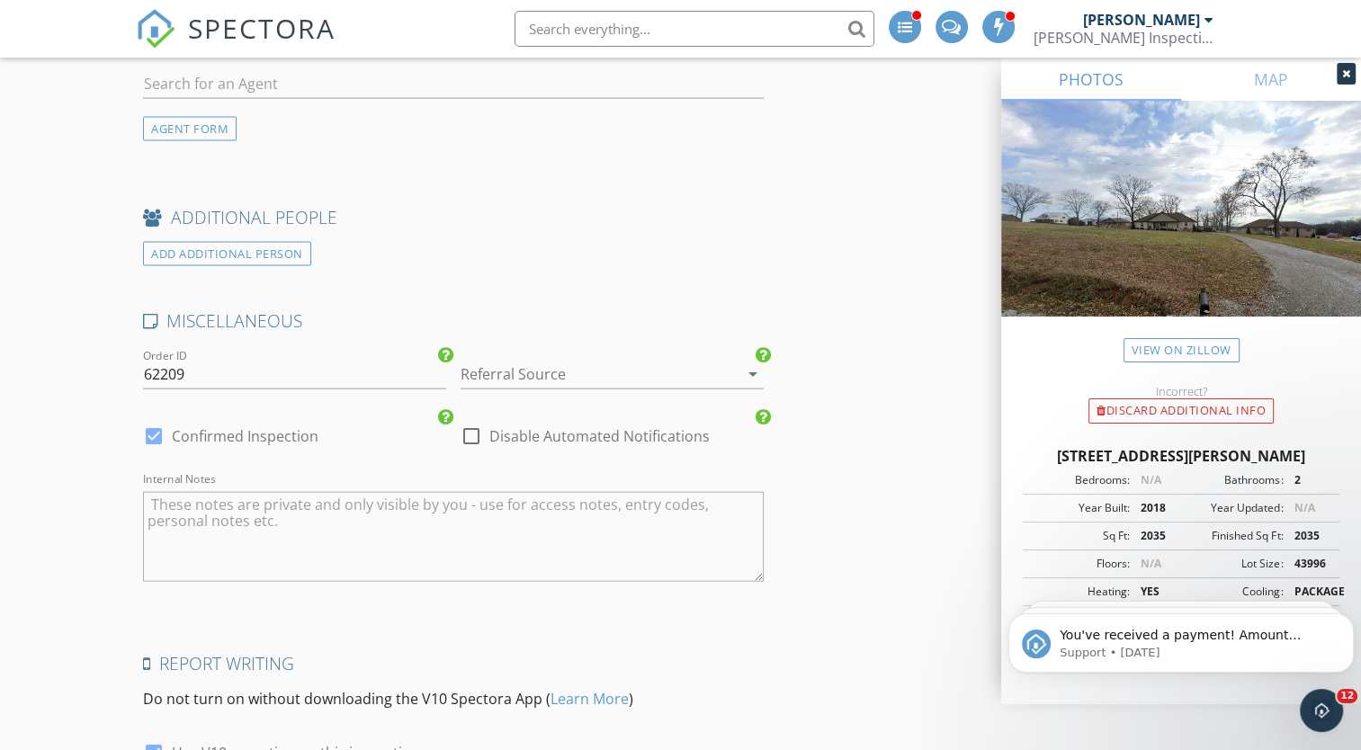
scroll to position [3871, 0]
click at [707, 367] on div at bounding box center [586, 373] width 253 height 29
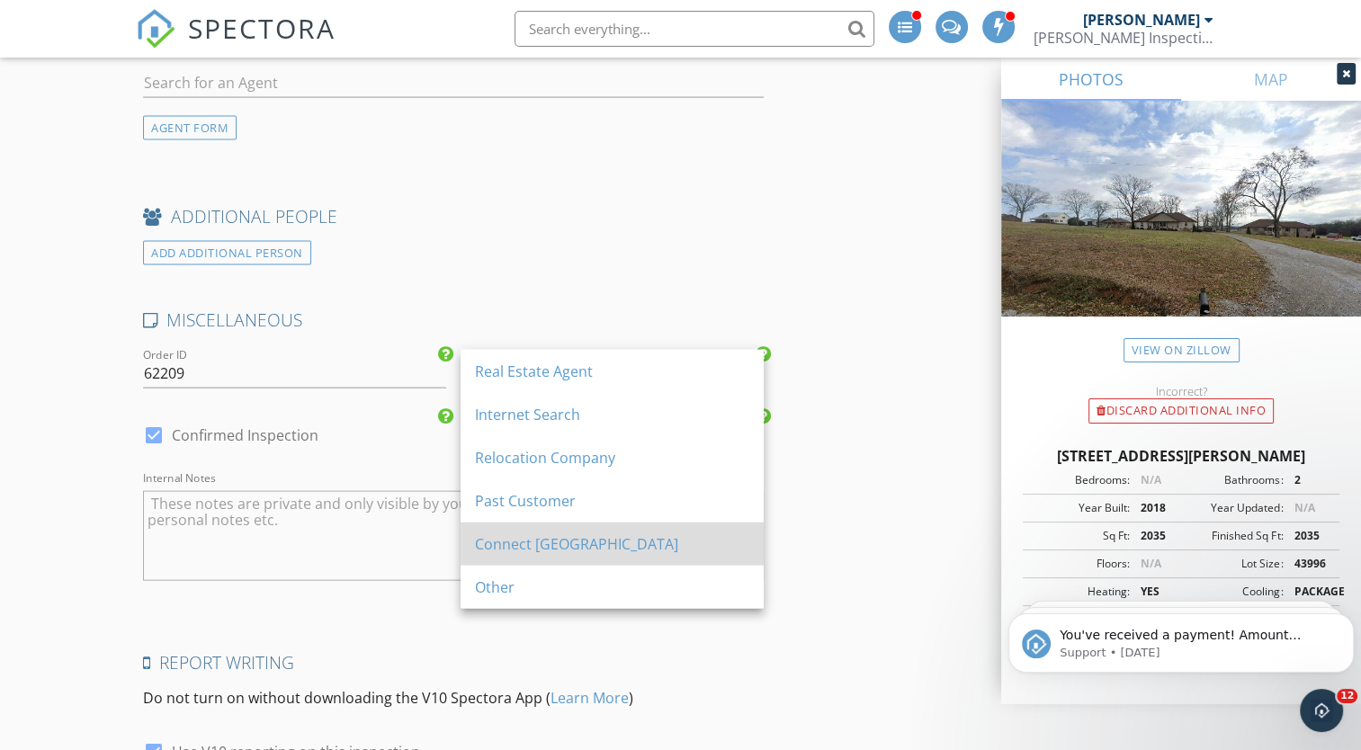
click at [560, 533] on div "Connect [GEOGRAPHIC_DATA]" at bounding box center [612, 544] width 274 height 22
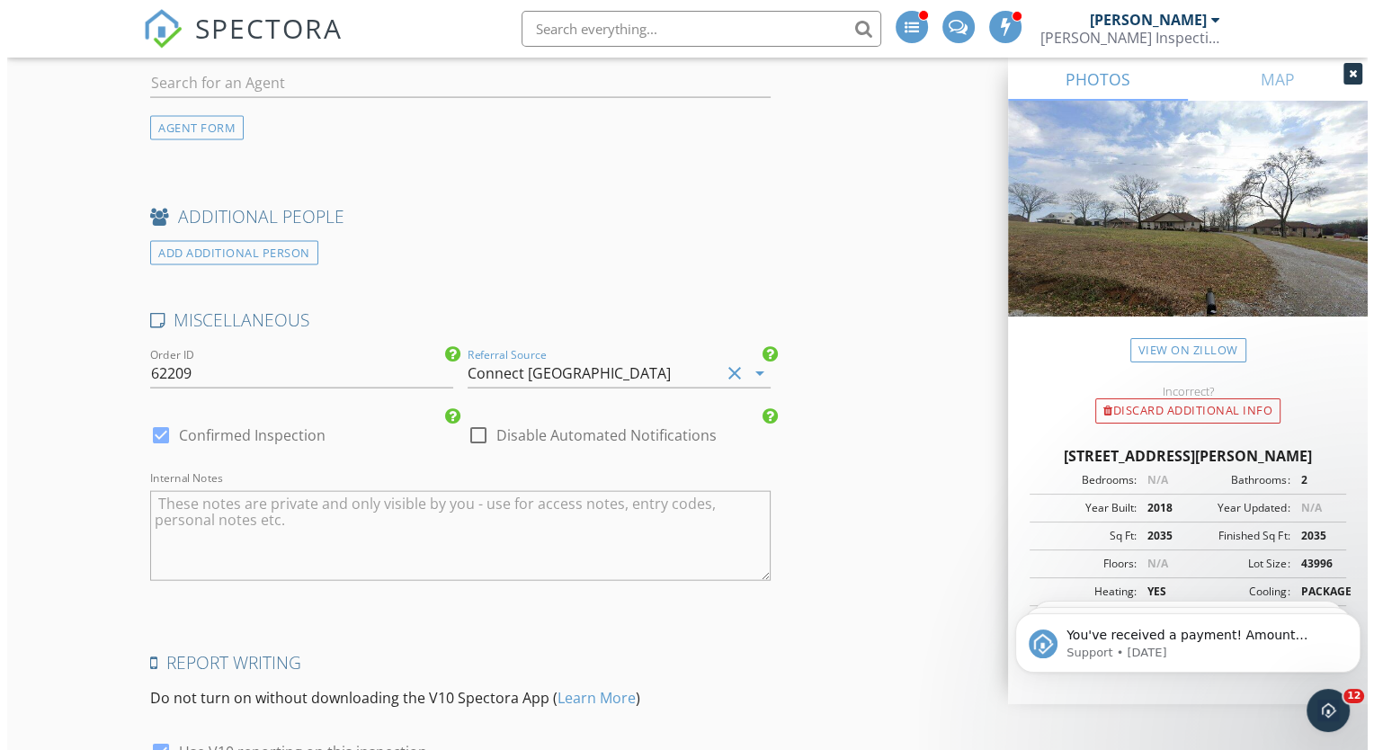
scroll to position [4198, 0]
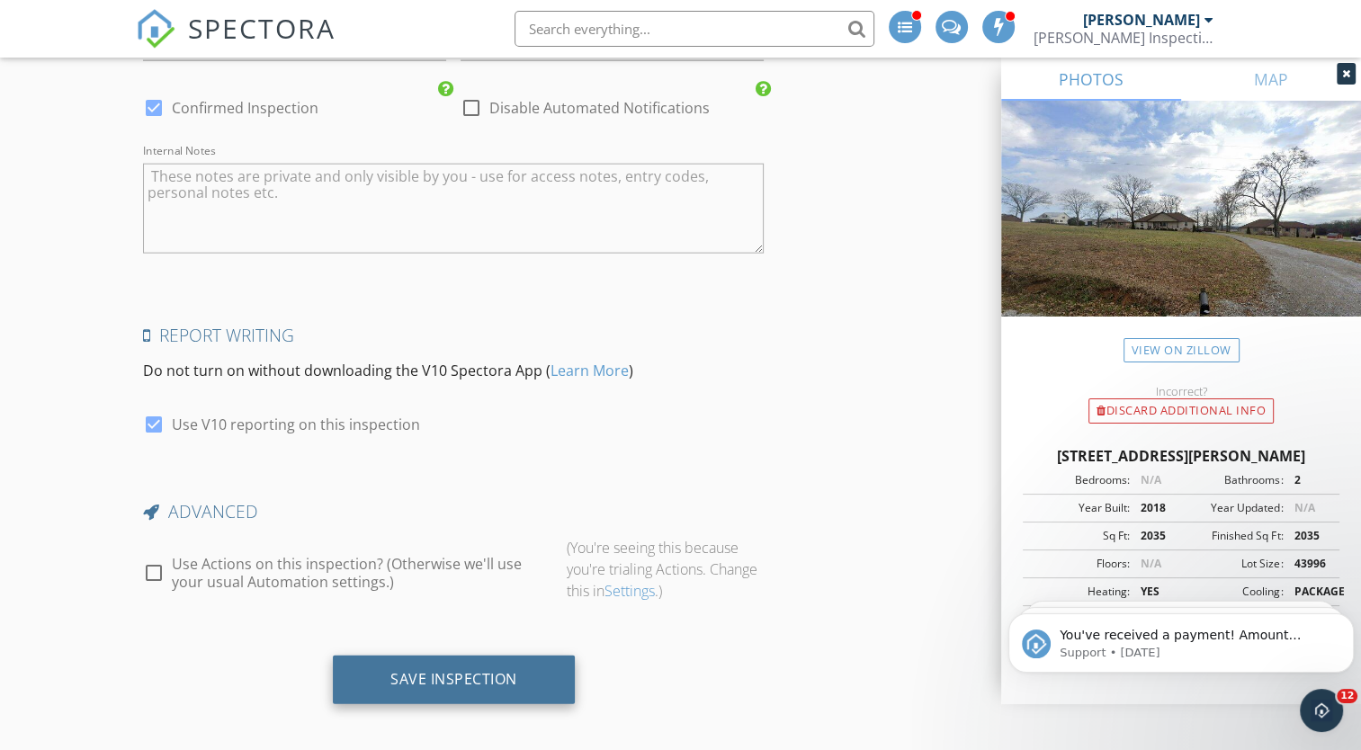
click at [465, 670] on div "Save Inspection" at bounding box center [453, 679] width 127 height 18
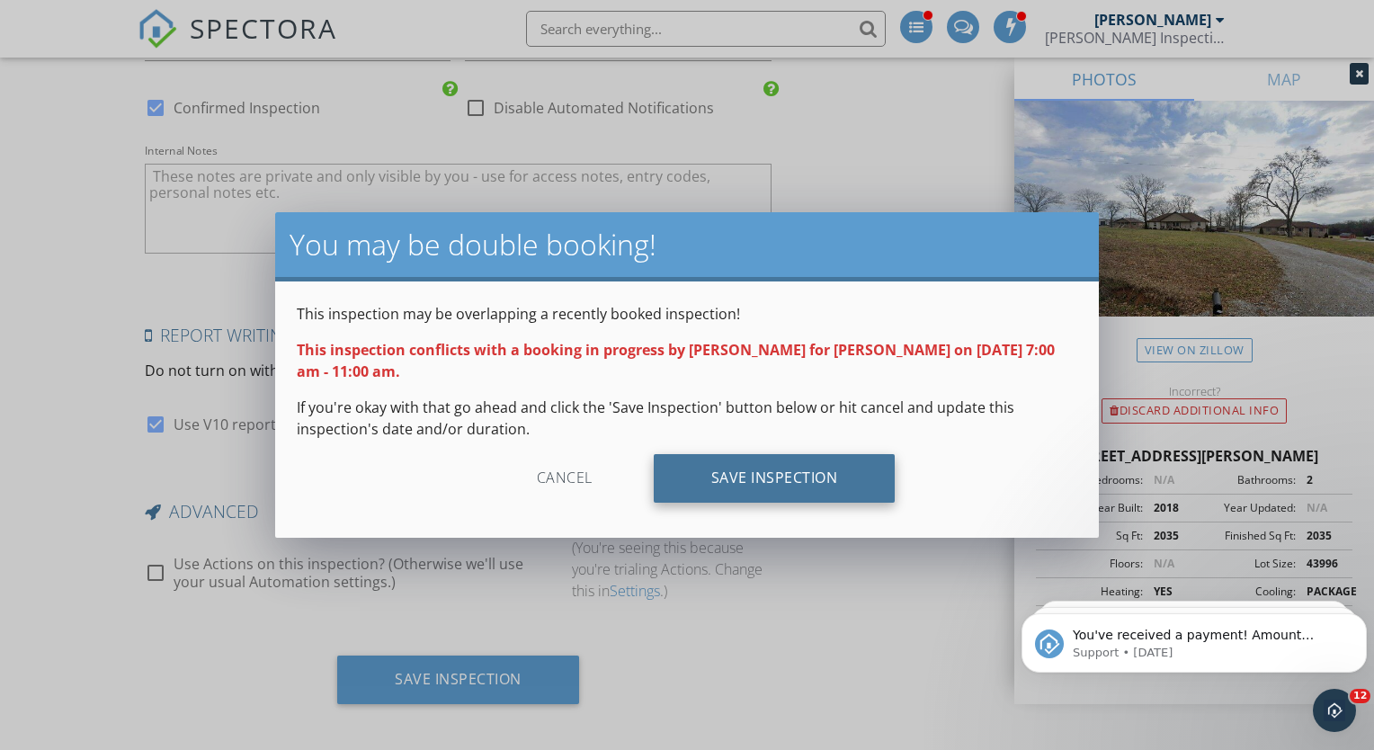
click at [751, 478] on div "Save Inspection" at bounding box center [775, 478] width 242 height 49
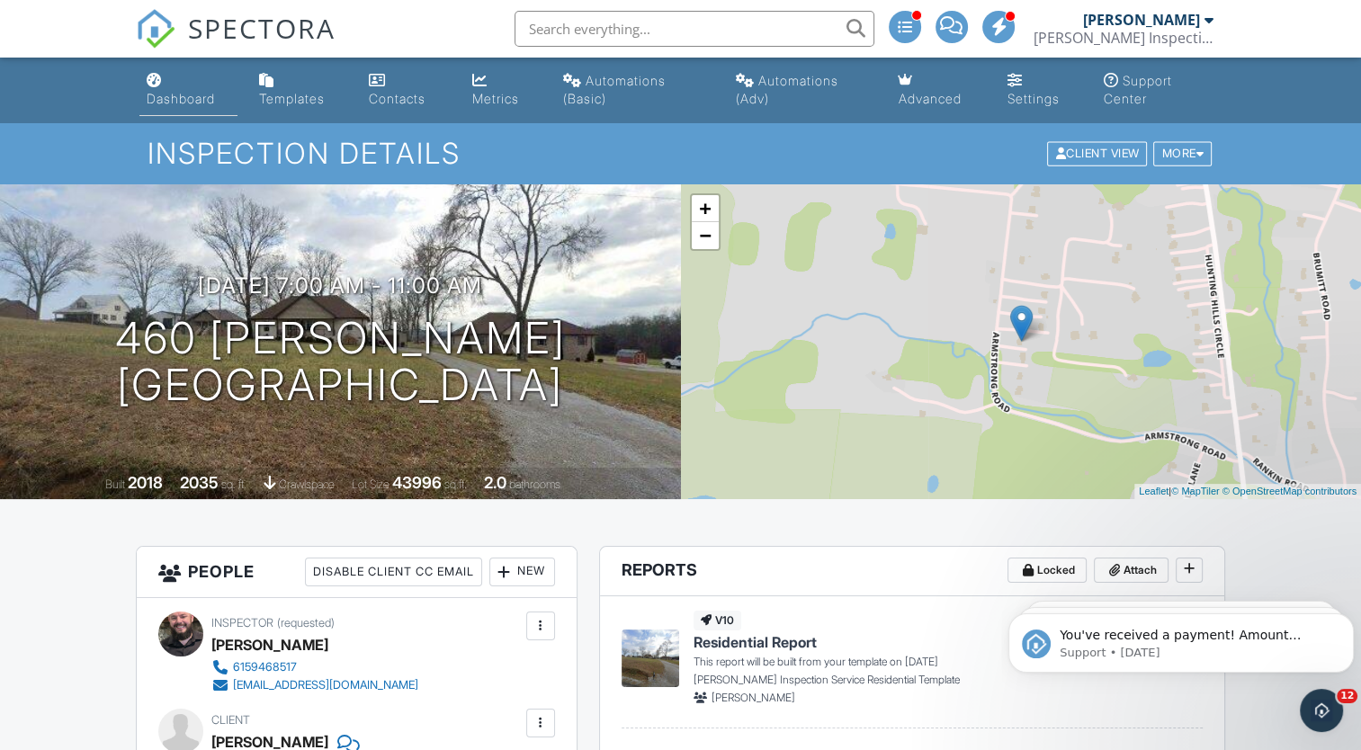
click at [198, 93] on div "Dashboard" at bounding box center [181, 98] width 68 height 15
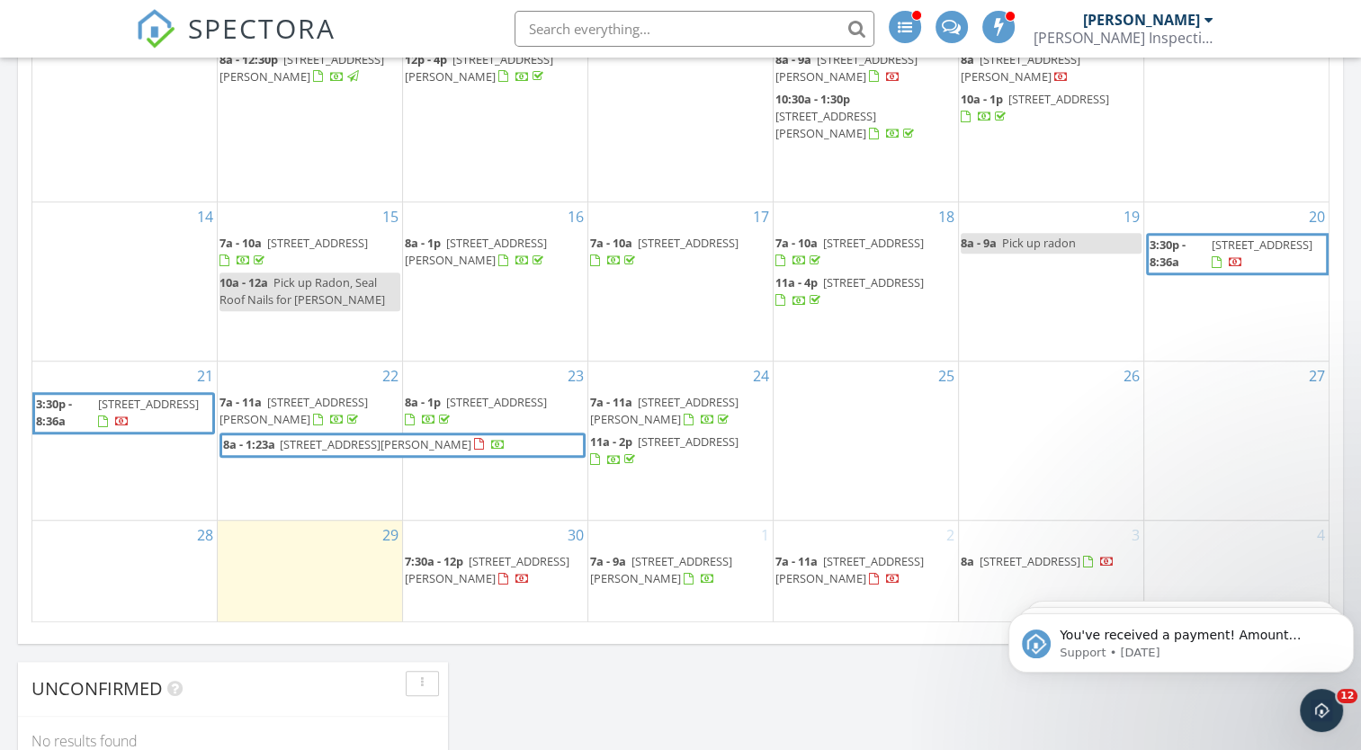
scroll to position [1047, 0]
click at [460, 553] on span "7:30a - 12p" at bounding box center [434, 561] width 58 height 16
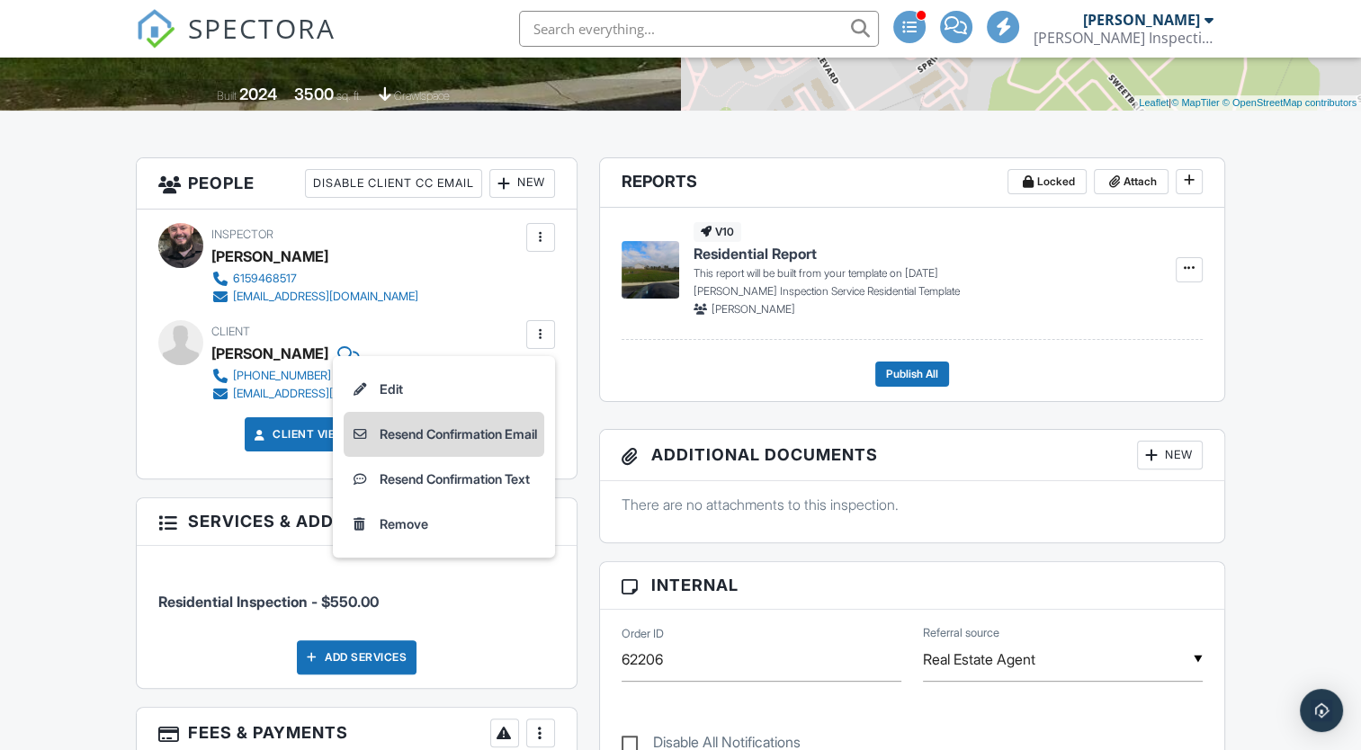
click at [469, 424] on li "Resend Confirmation Email" at bounding box center [444, 434] width 201 height 45
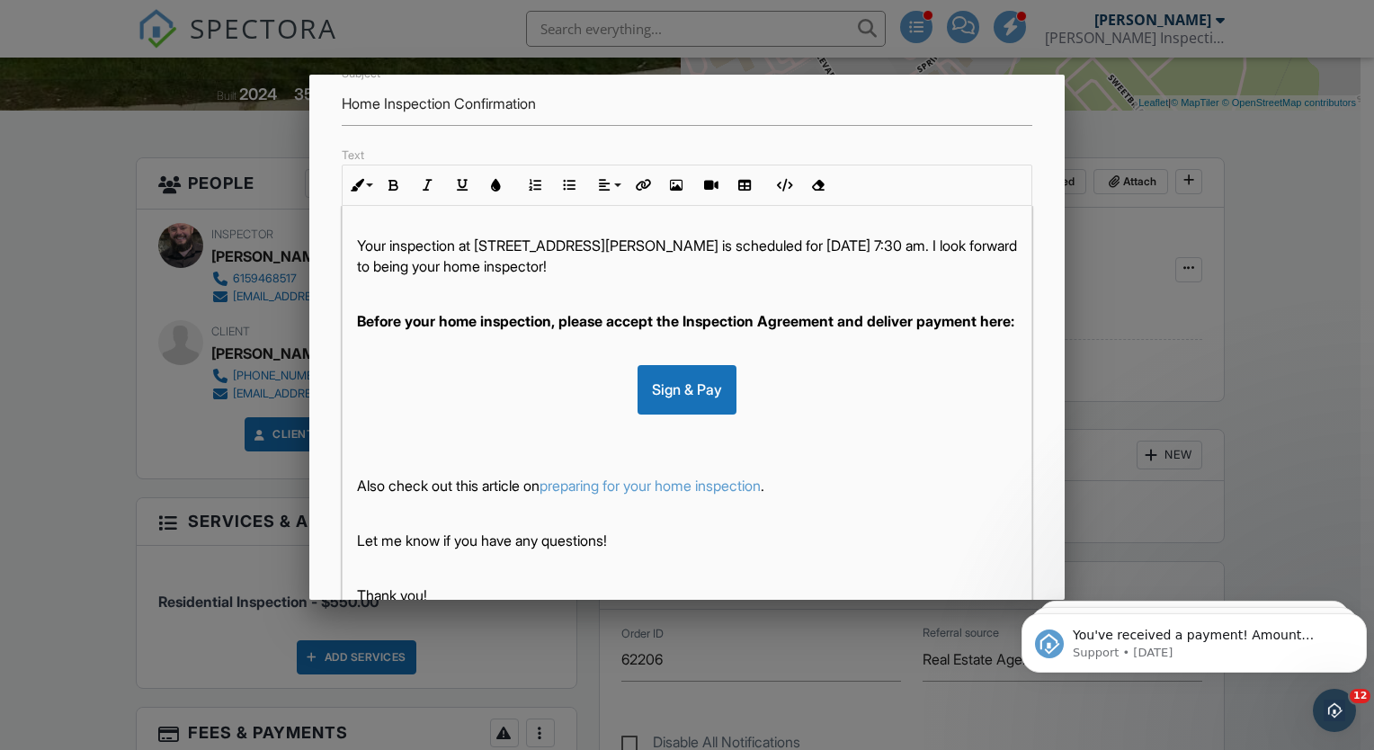
scroll to position [198, 0]
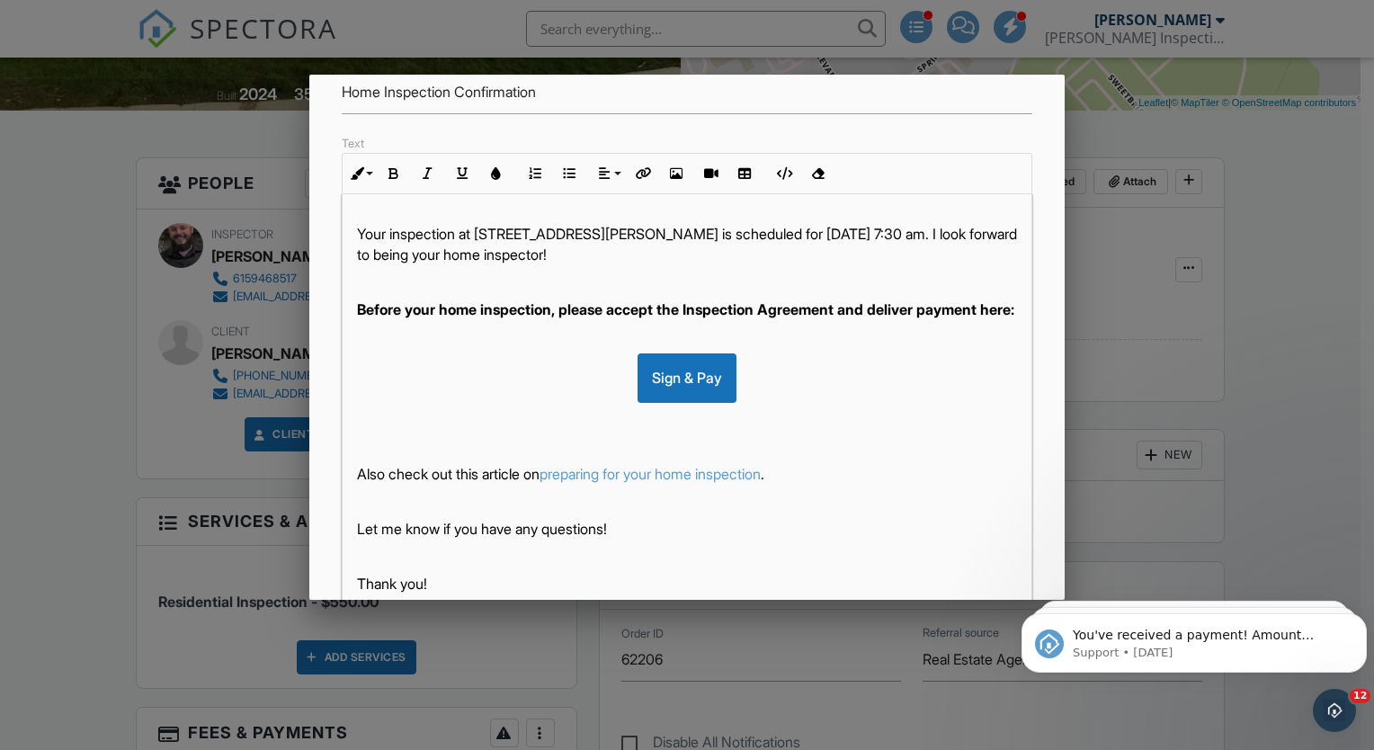
click at [706, 384] on div "Sign & Pay" at bounding box center [687, 377] width 99 height 49
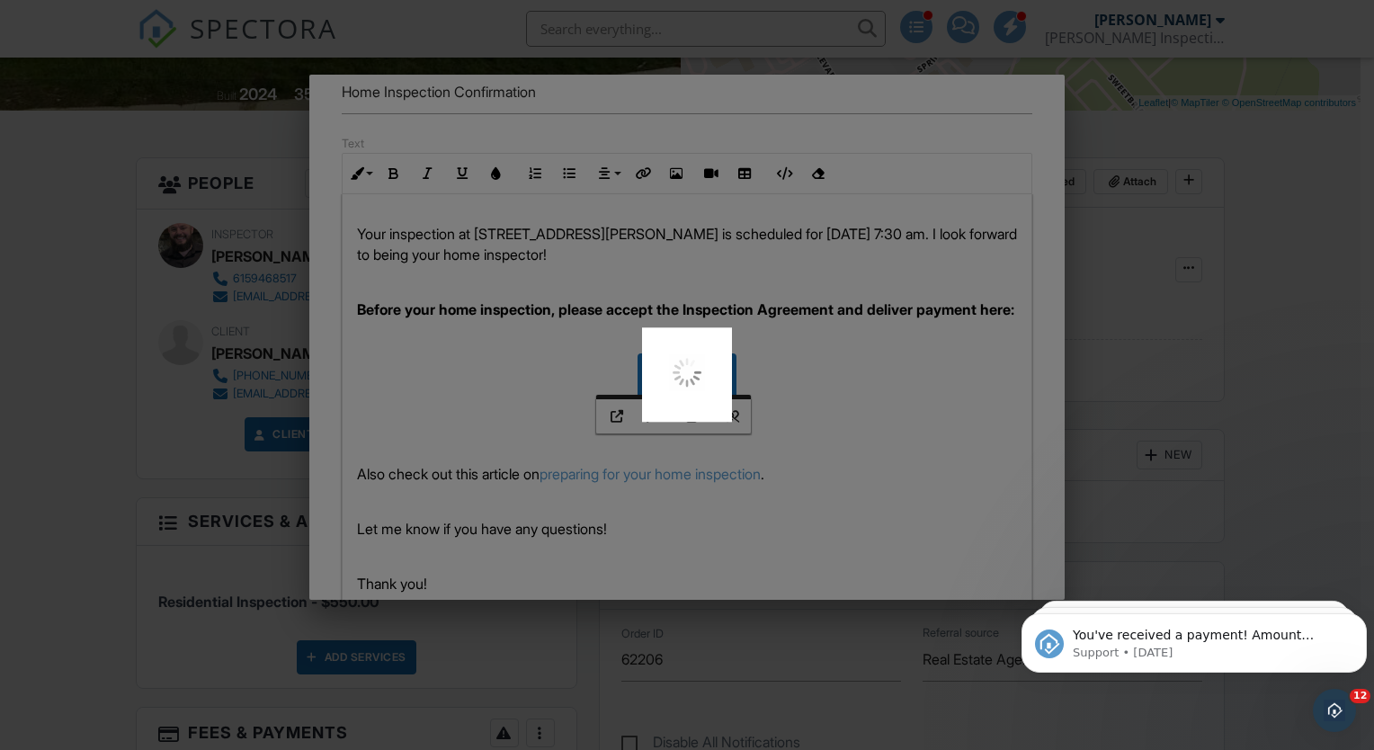
click at [1128, 436] on div at bounding box center [687, 375] width 1374 height 750
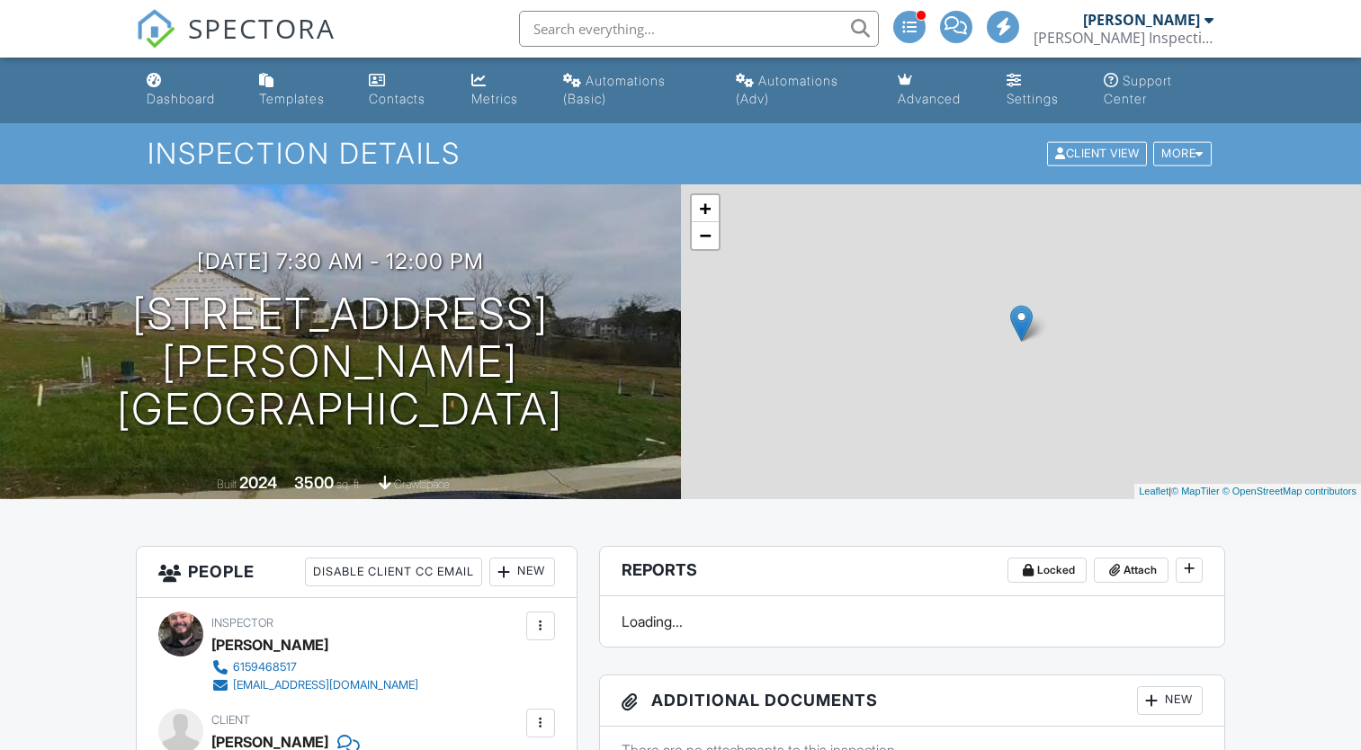
scroll to position [451, 0]
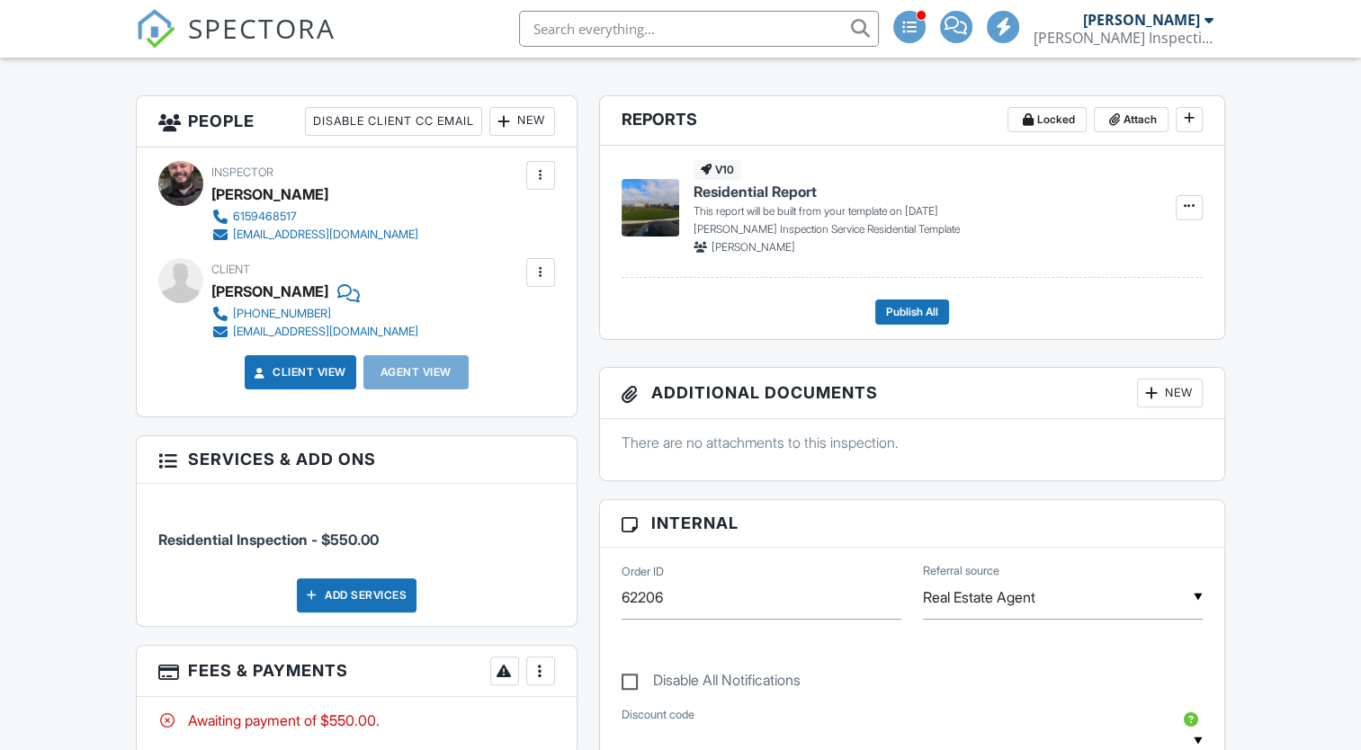
click at [547, 277] on div at bounding box center [541, 273] width 18 height 18
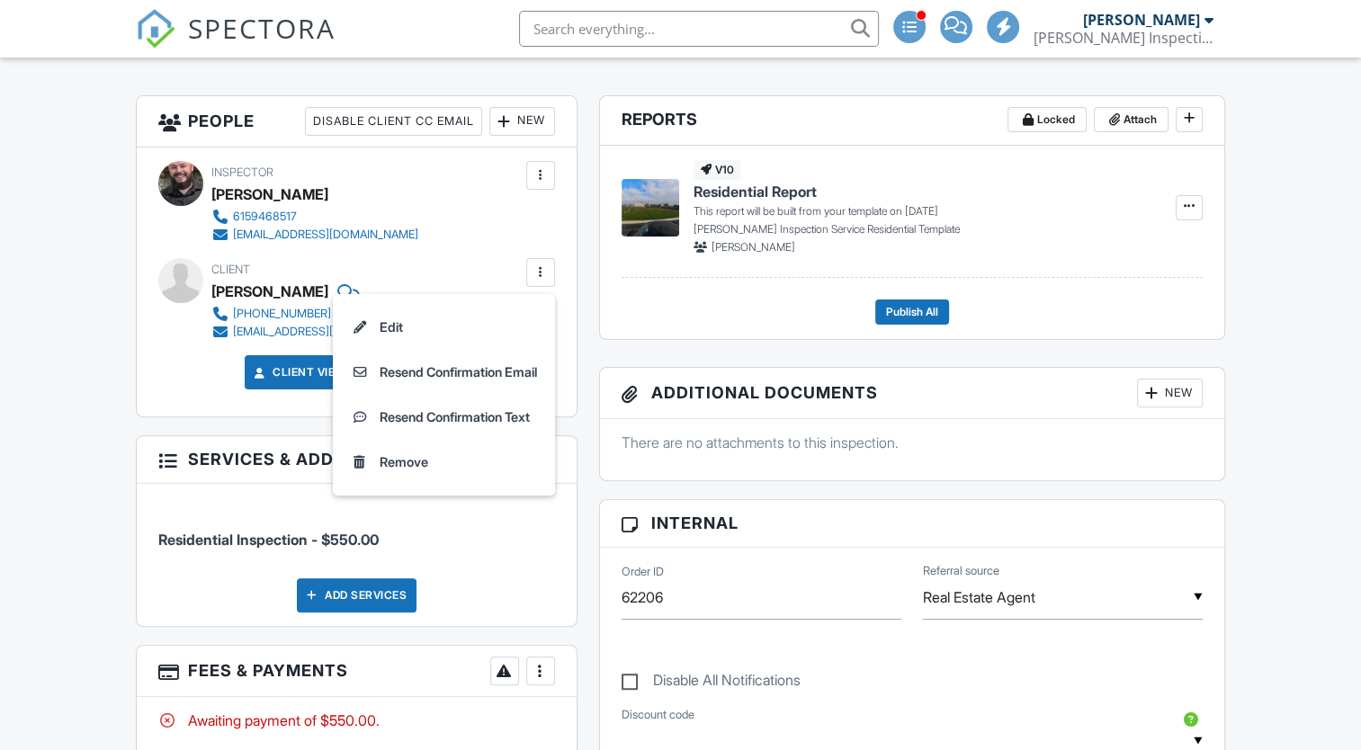
click at [547, 277] on div at bounding box center [541, 273] width 18 height 18
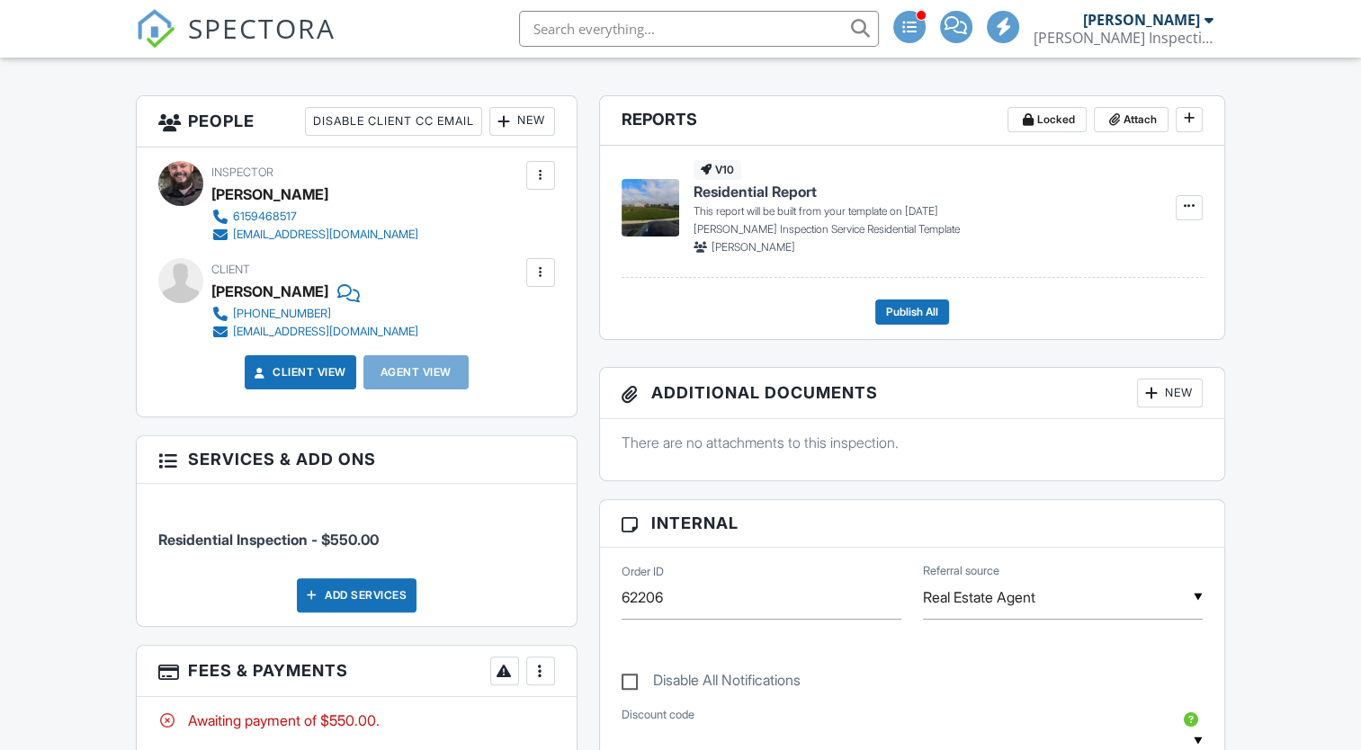
click at [547, 277] on div at bounding box center [541, 273] width 18 height 18
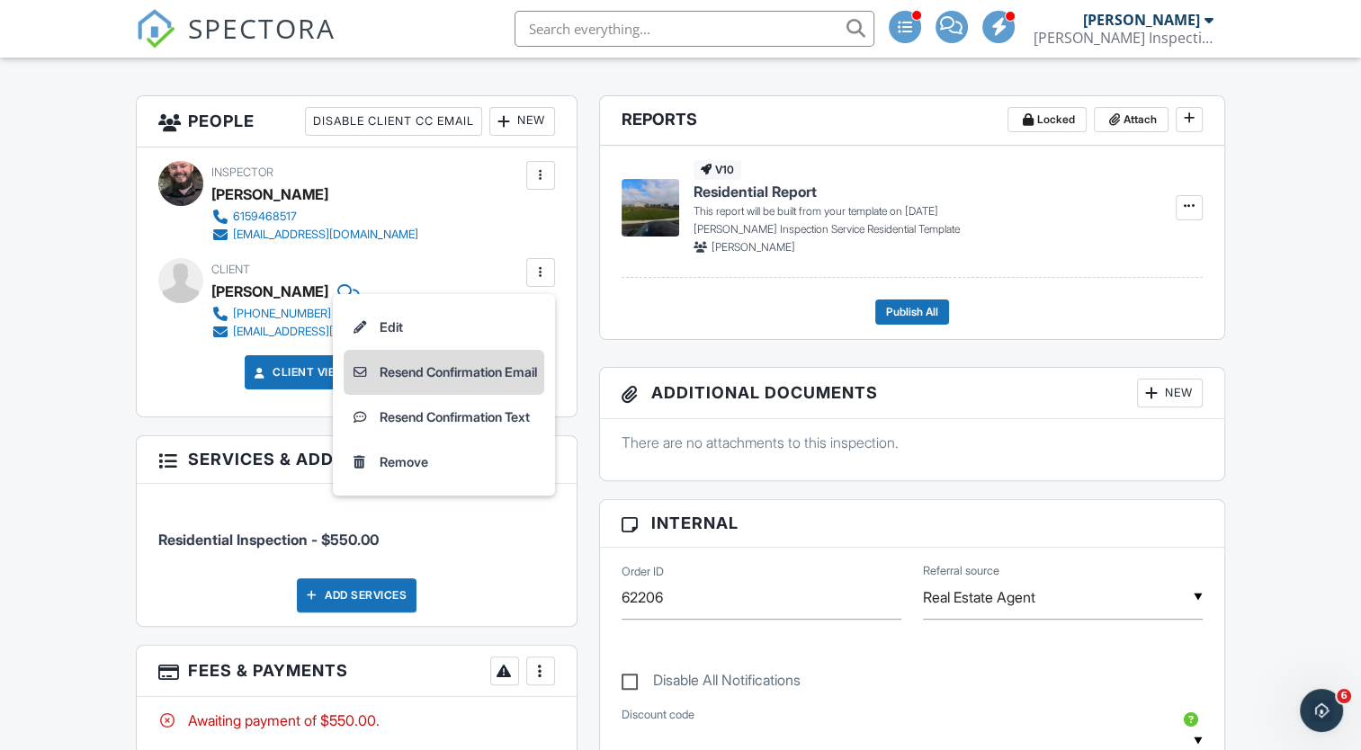
click at [456, 374] on li "Resend Confirmation Email" at bounding box center [444, 372] width 201 height 45
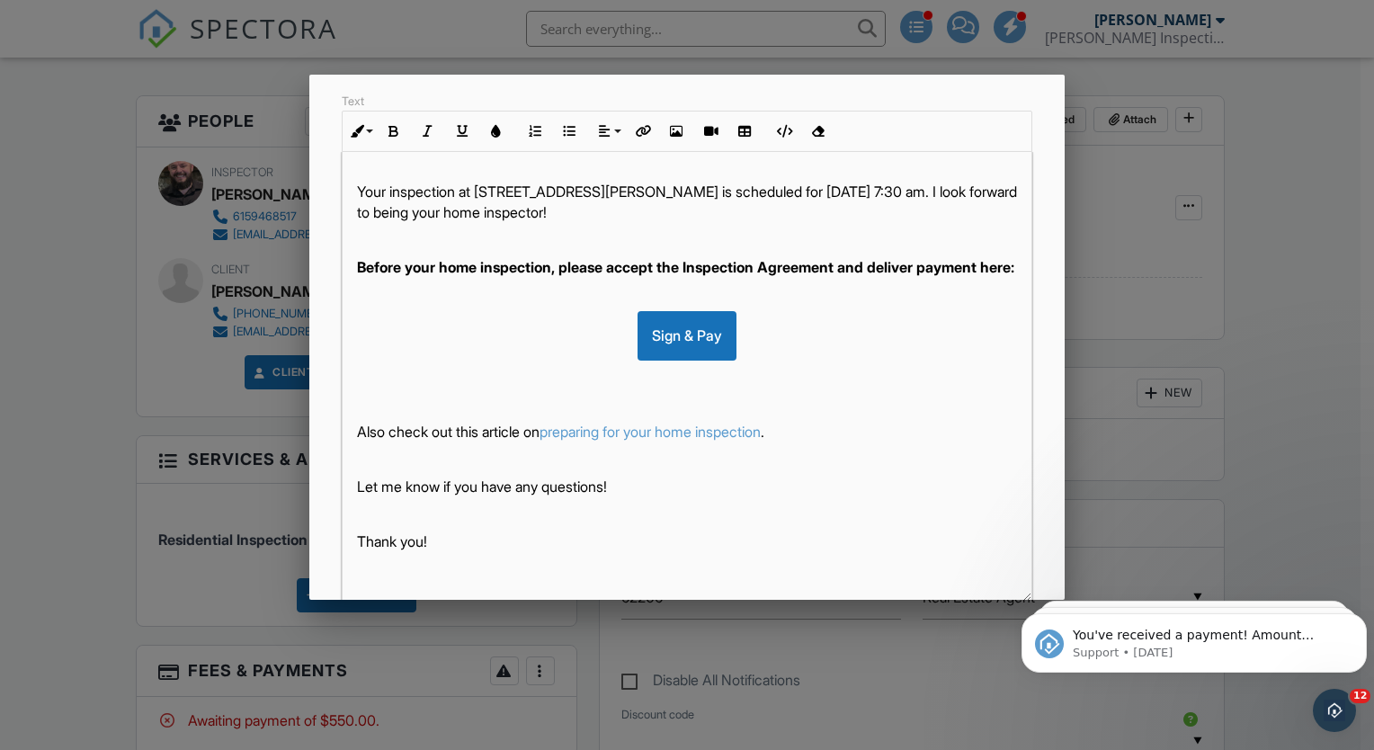
scroll to position [358, 0]
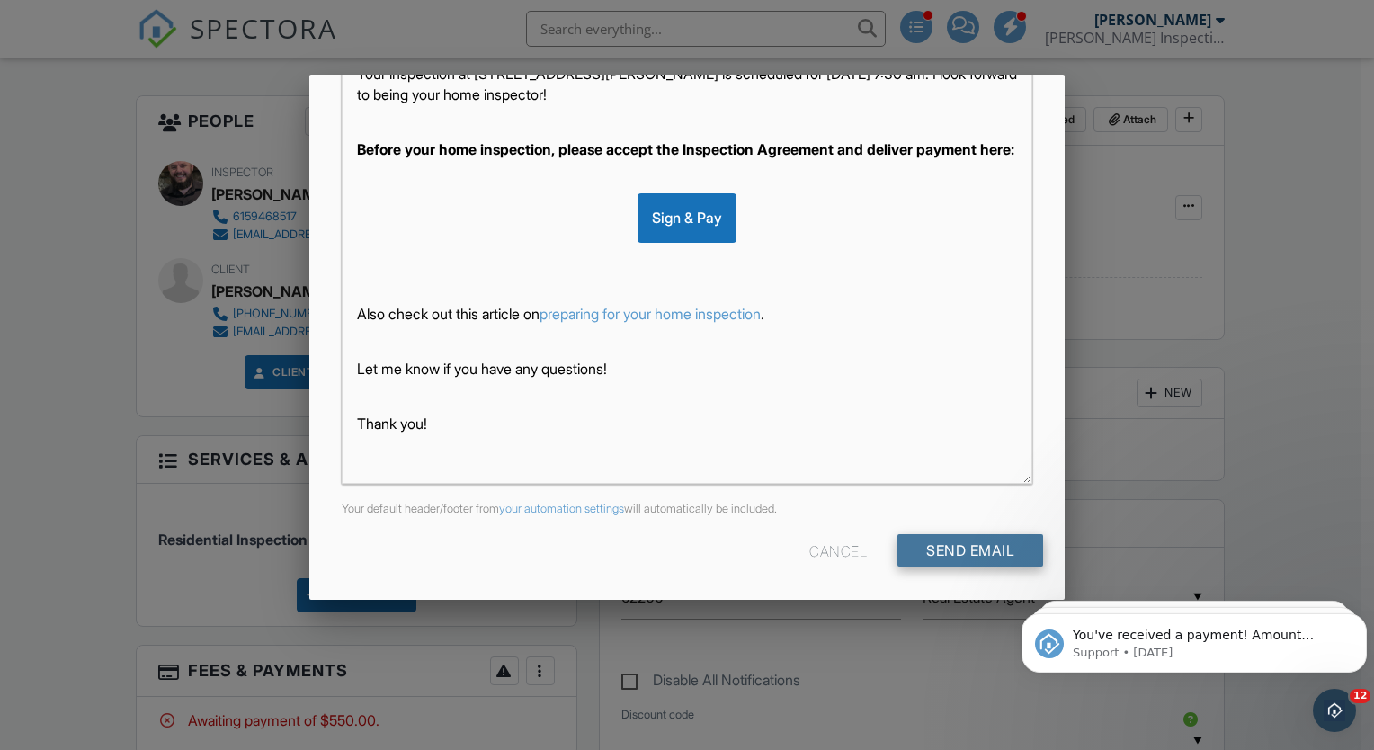
click at [932, 545] on input "Send Email" at bounding box center [971, 550] width 146 height 32
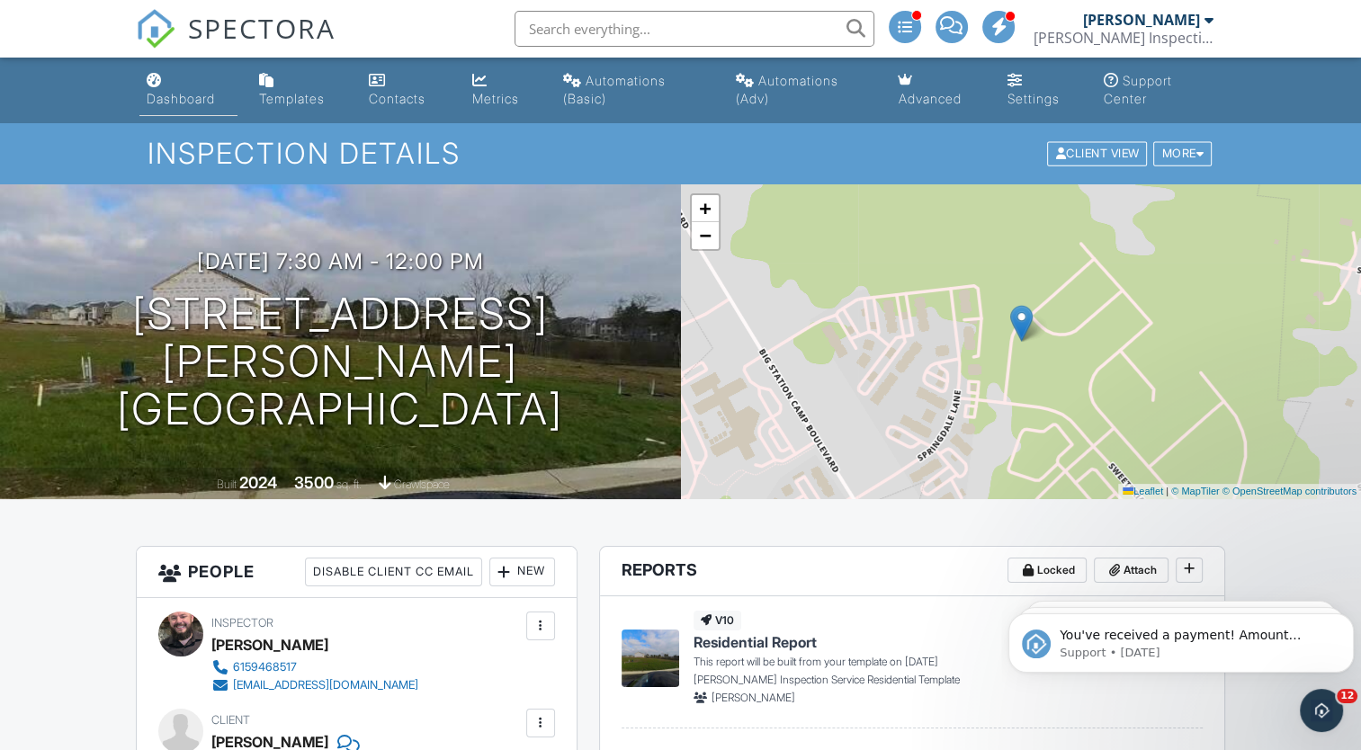
click at [176, 93] on div "Dashboard" at bounding box center [181, 98] width 68 height 15
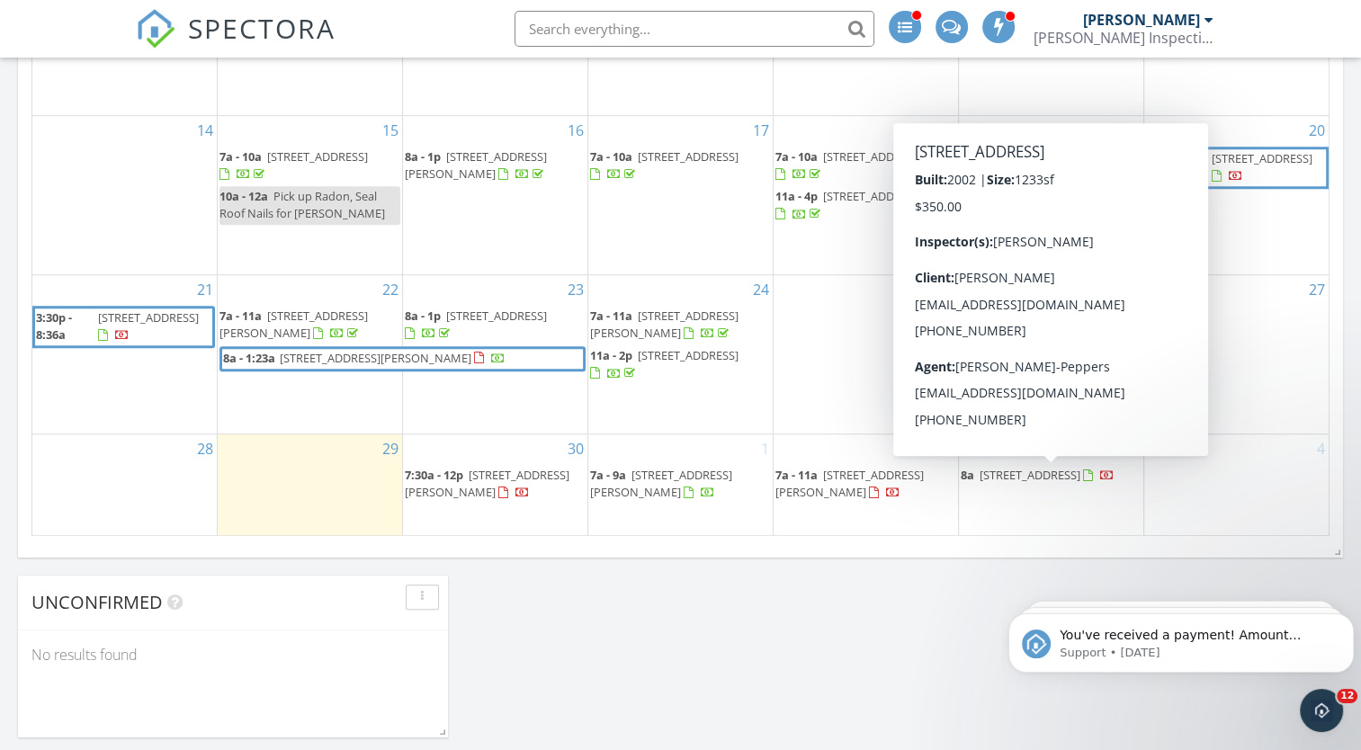
click at [1019, 473] on span "119 Daytona Ct, Christiana 37037" at bounding box center [1029, 475] width 101 height 16
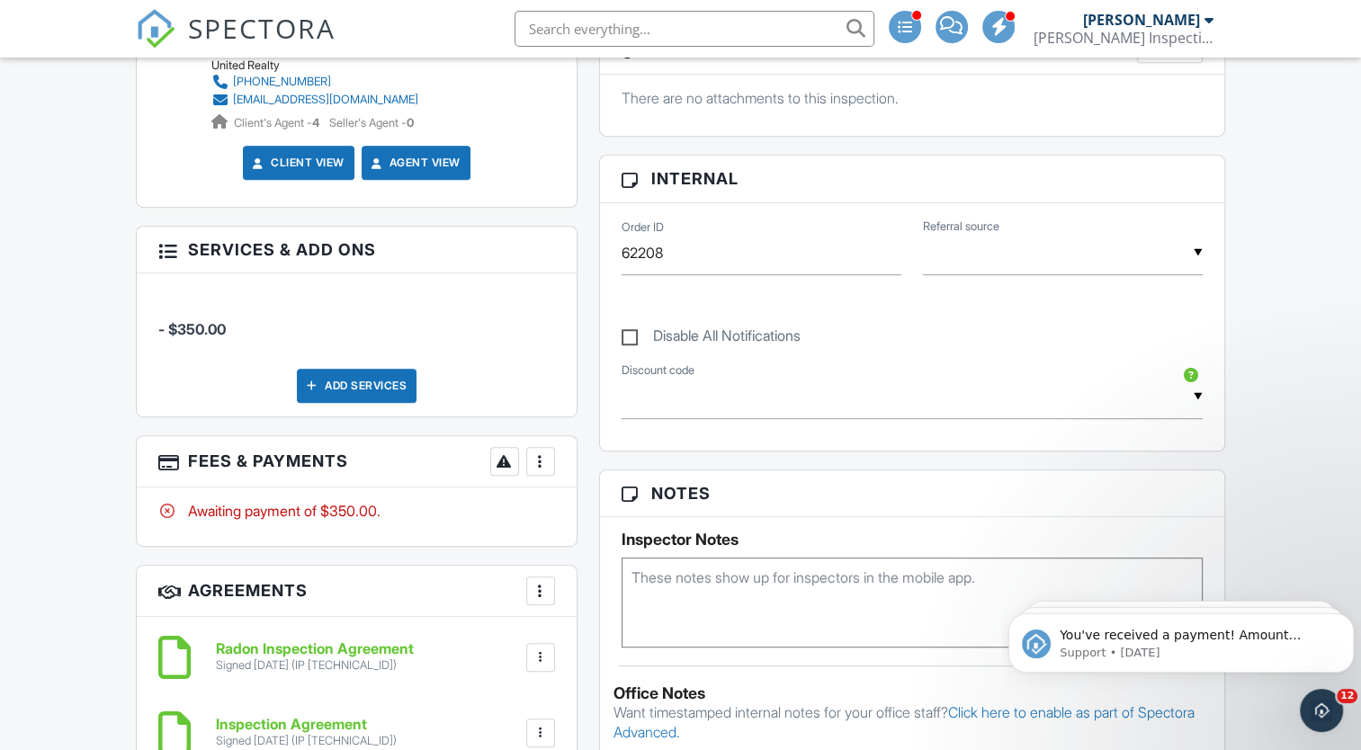
scroll to position [793, 0]
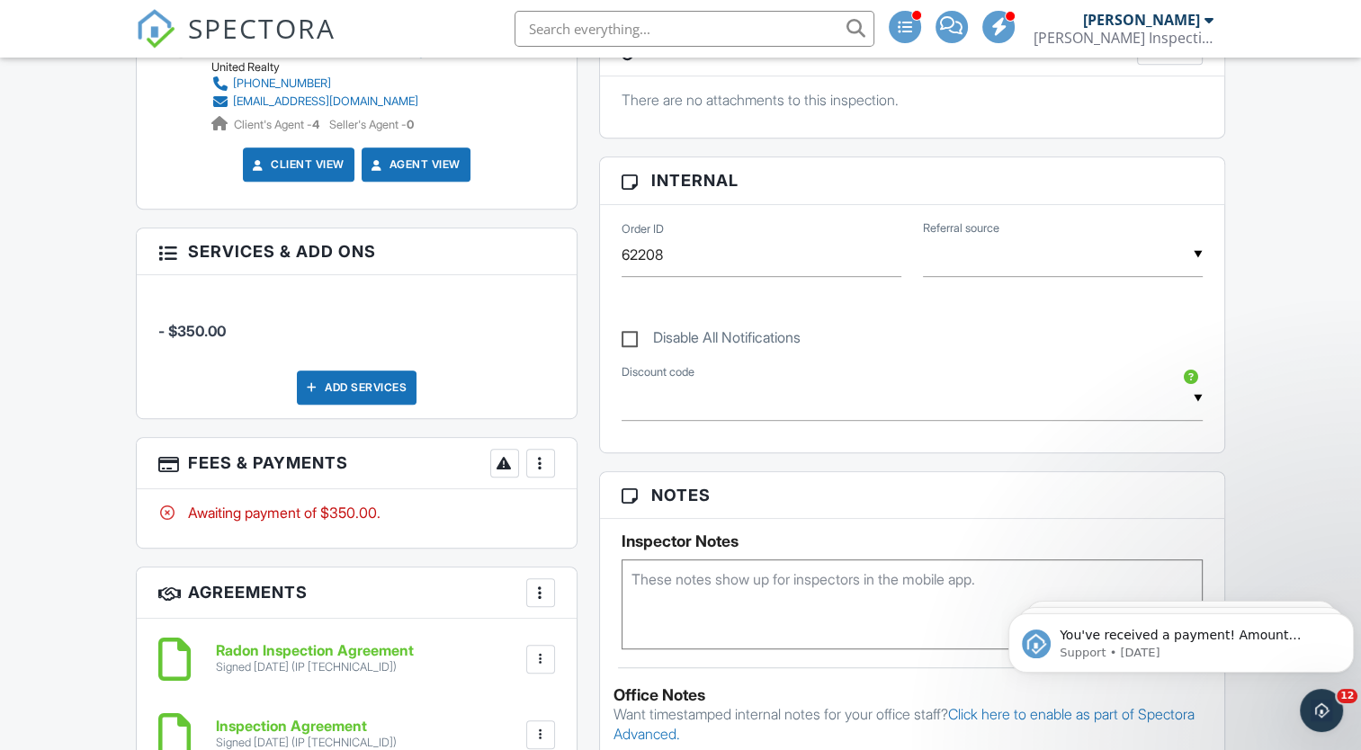
click at [540, 460] on div at bounding box center [541, 463] width 18 height 18
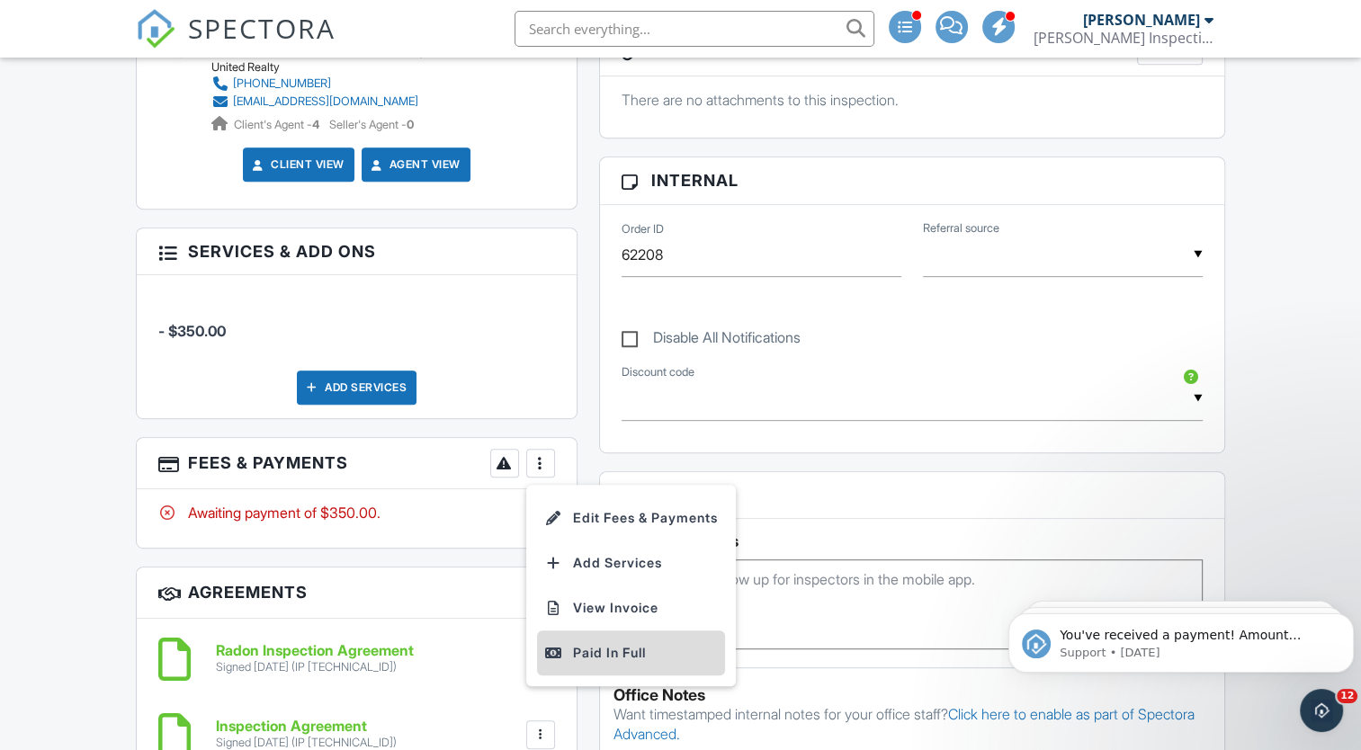
click at [593, 650] on div "Paid In Full" at bounding box center [631, 653] width 174 height 22
